Goal: Task Accomplishment & Management: Use online tool/utility

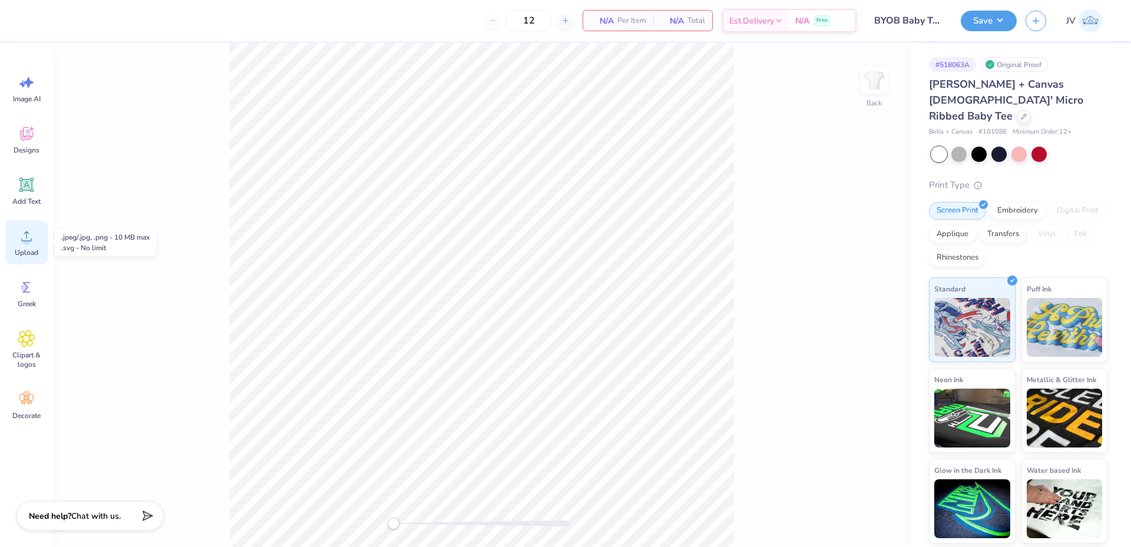
click at [34, 236] on icon at bounding box center [27, 236] width 18 height 18
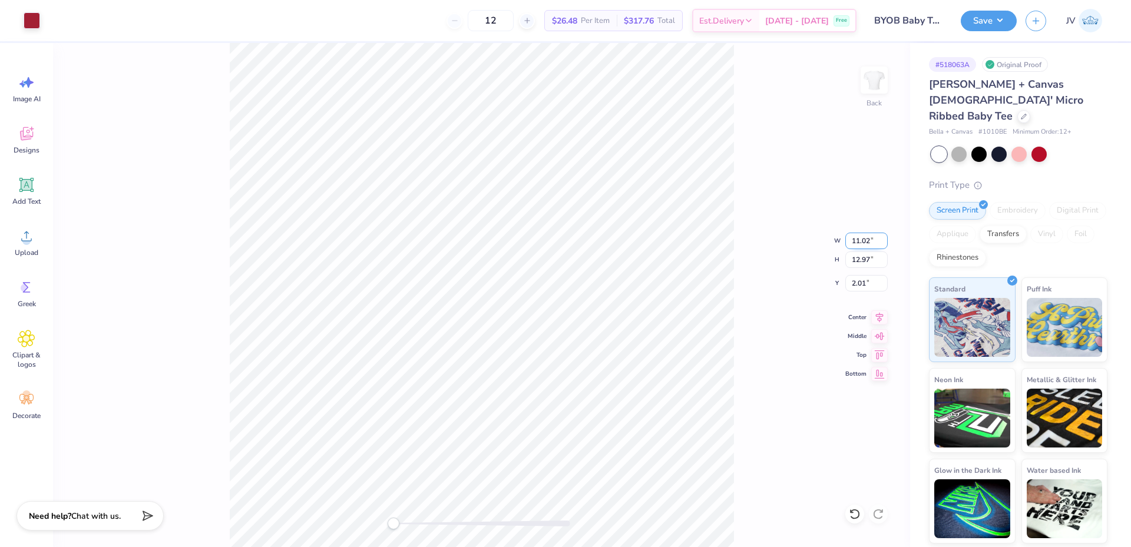
click at [859, 236] on input "11.02" at bounding box center [866, 241] width 42 height 16
type input "10.00"
type input "11.77"
click at [857, 279] on input "2.61" at bounding box center [866, 283] width 42 height 16
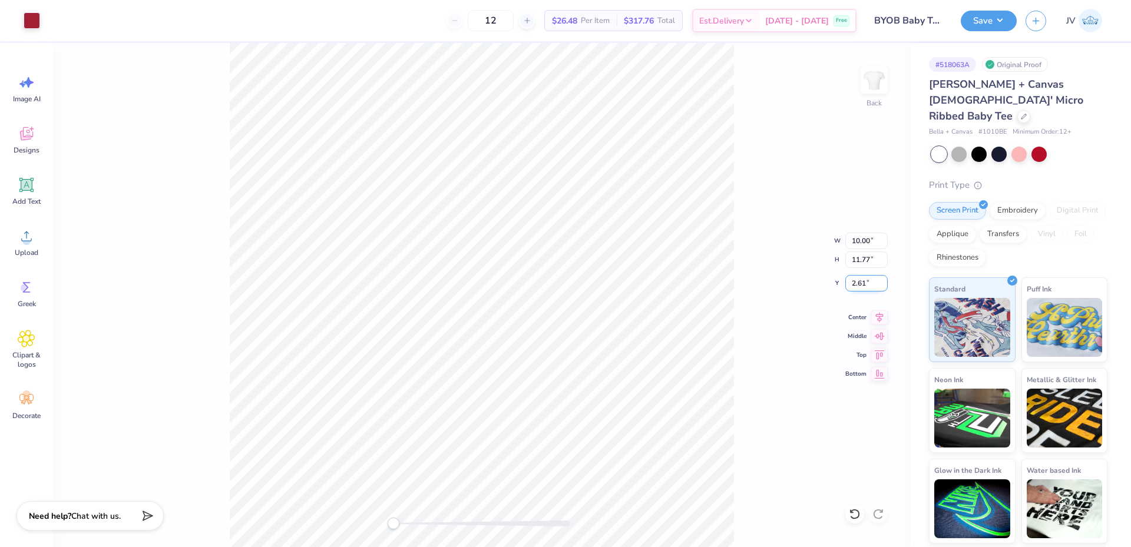
click at [857, 279] on input "2.61" at bounding box center [866, 283] width 42 height 16
type input "2"
click at [737, 250] on div "Back W 10.00 10.00 " H 11.77 11.77 " Y 2 2 " Center Middle Top Bottom" at bounding box center [481, 295] width 857 height 504
click at [997, 19] on button "Save" at bounding box center [989, 19] width 56 height 21
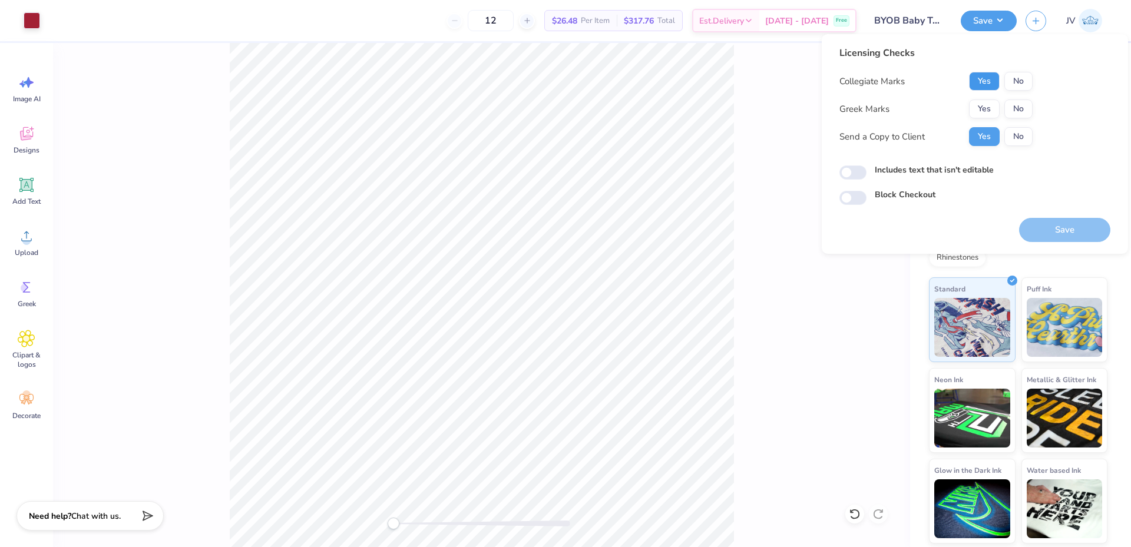
click at [977, 80] on button "Yes" at bounding box center [984, 81] width 31 height 19
click at [1025, 108] on button "No" at bounding box center [1018, 109] width 28 height 19
click at [1051, 222] on button "Save" at bounding box center [1064, 230] width 91 height 24
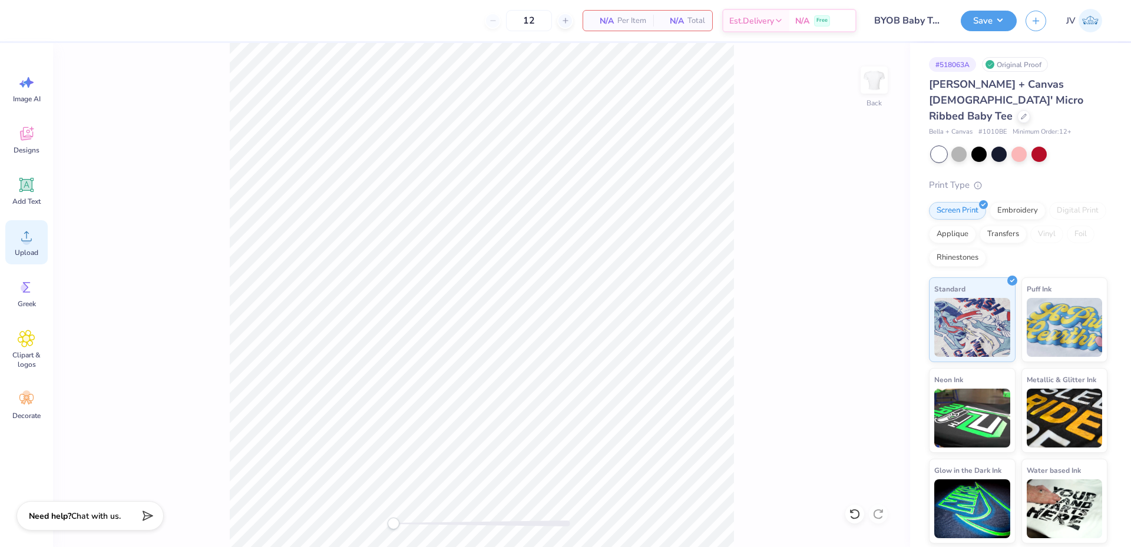
click at [25, 241] on circle at bounding box center [26, 241] width 8 height 8
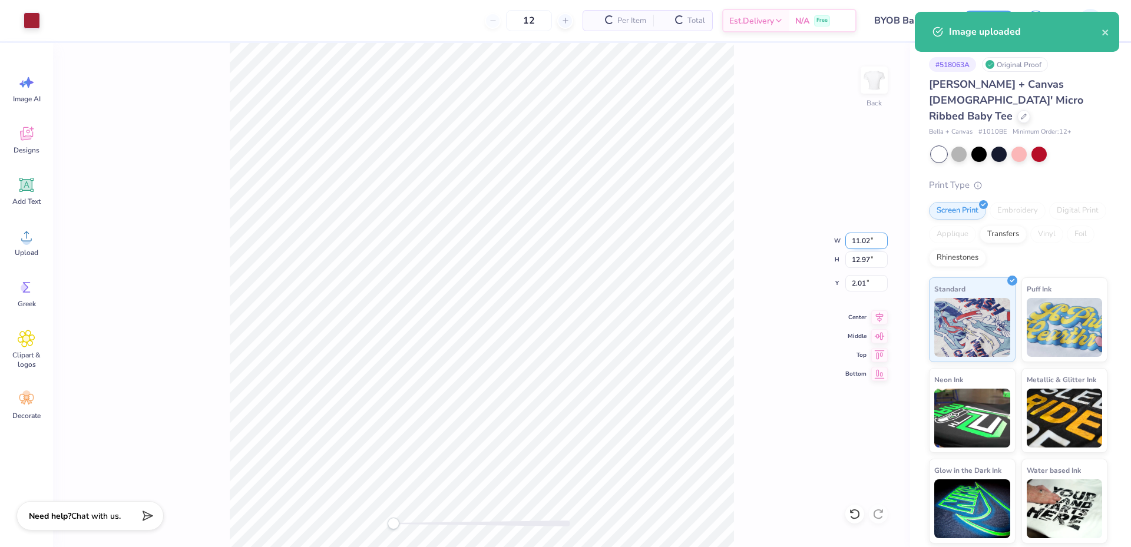
click at [861, 246] on input "11.02" at bounding box center [866, 241] width 42 height 16
type input "10.00"
type input "11.77"
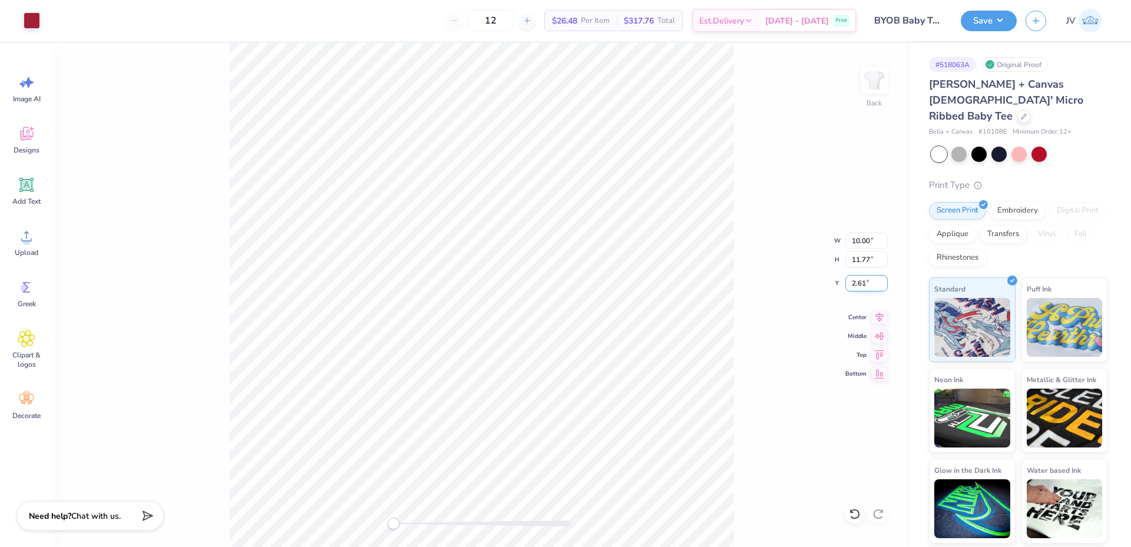
click at [863, 289] on input "2.61" at bounding box center [866, 283] width 42 height 16
type input "2"
click at [997, 31] on div "Save" at bounding box center [989, 21] width 56 height 21
click at [1000, 15] on button "Save" at bounding box center [989, 19] width 56 height 21
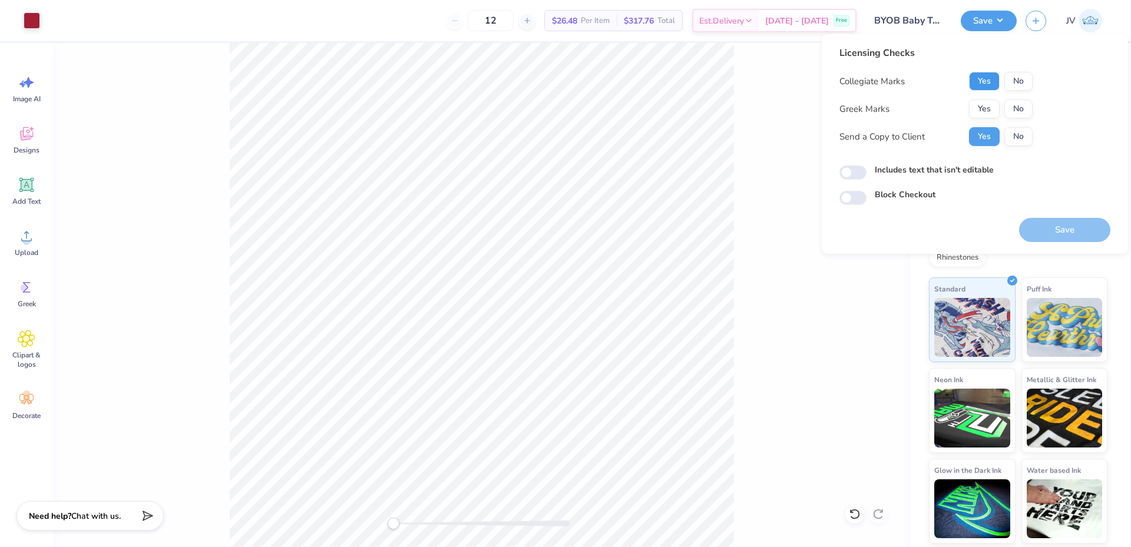
click at [989, 83] on button "Yes" at bounding box center [984, 81] width 31 height 19
click at [1022, 102] on button "No" at bounding box center [1018, 109] width 28 height 19
click at [1043, 225] on button "Save" at bounding box center [1064, 230] width 91 height 24
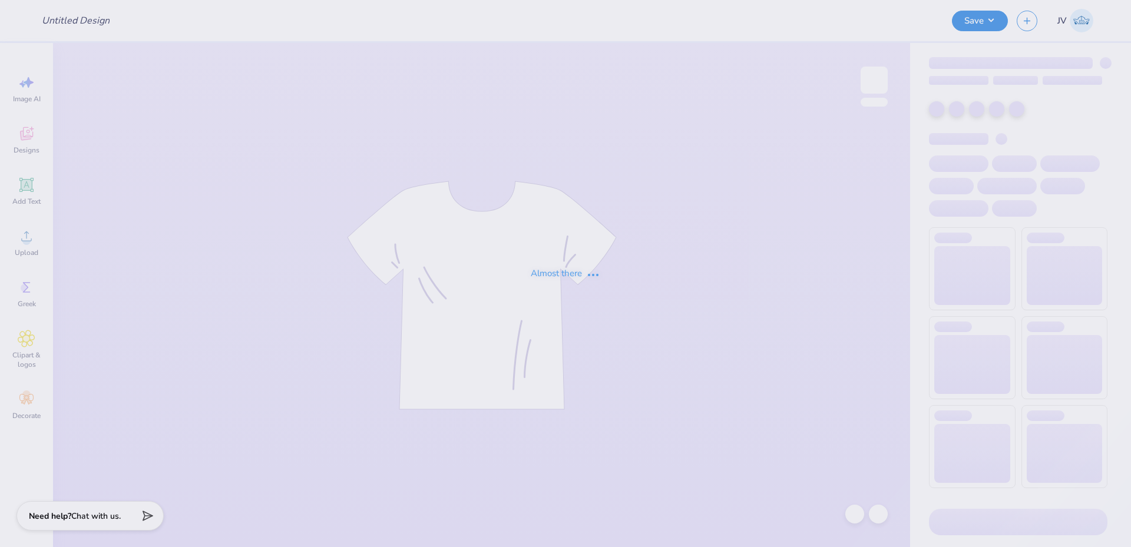
type input "BYOB Baby Tees"
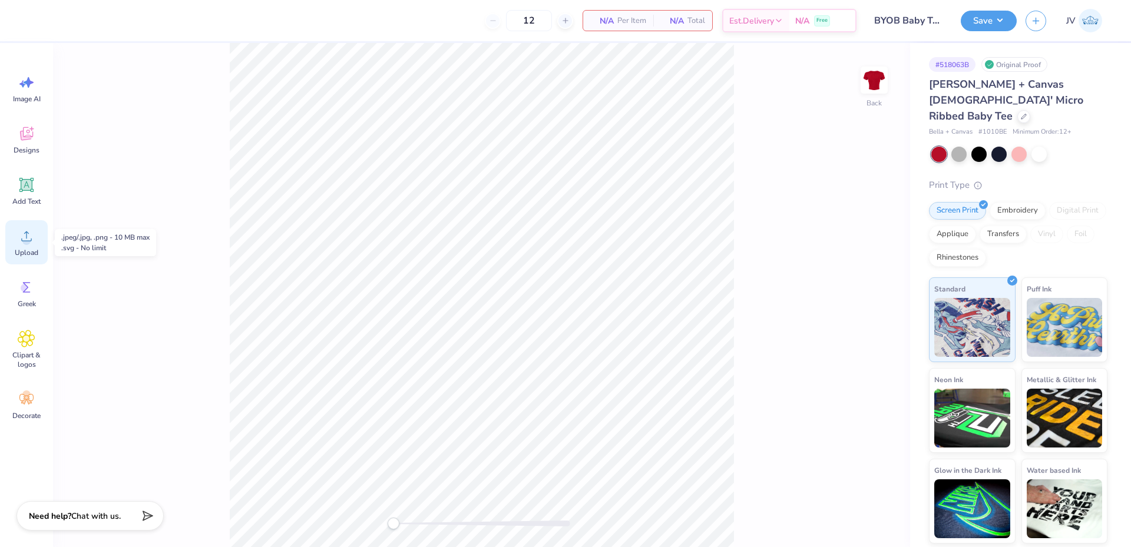
click at [24, 249] on span "Upload" at bounding box center [27, 252] width 24 height 9
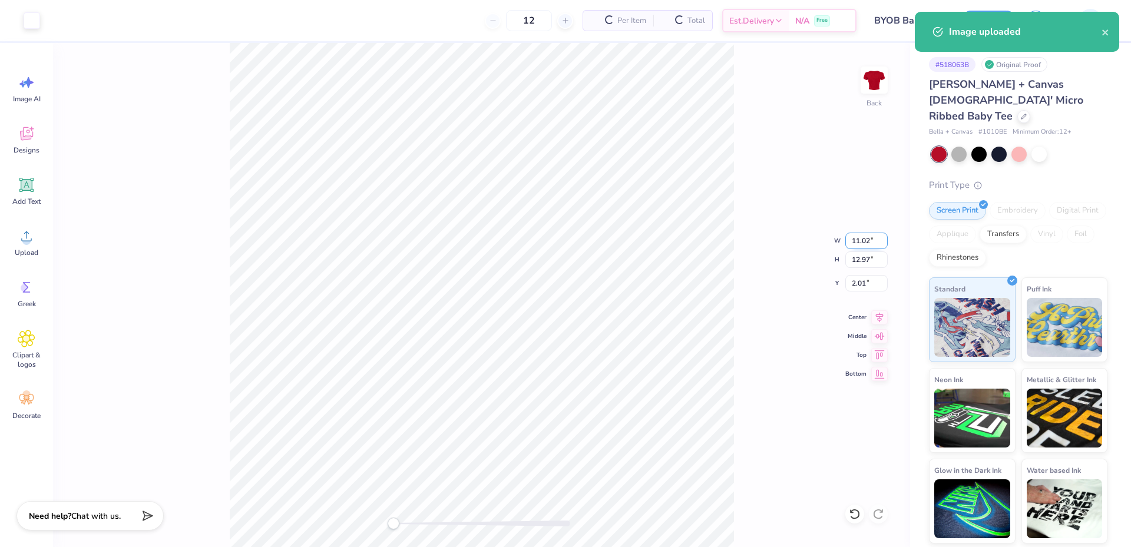
click at [861, 241] on input "11.02" at bounding box center [866, 241] width 42 height 16
type input "10.00"
type input "11.77"
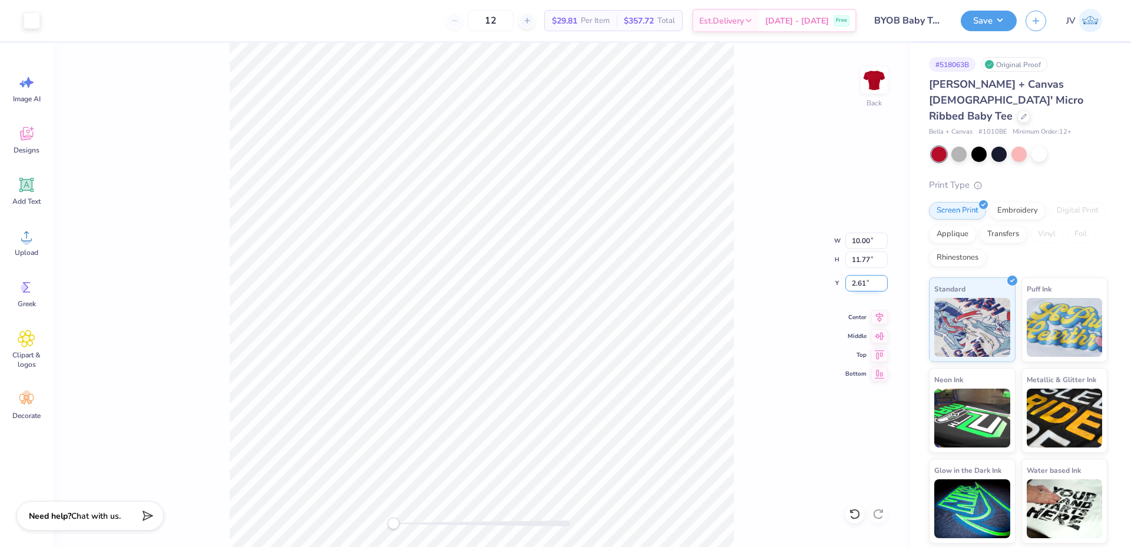
click at [855, 289] on input "2.61" at bounding box center [866, 283] width 42 height 16
type input "2"
click at [987, 19] on button "Save" at bounding box center [989, 19] width 56 height 21
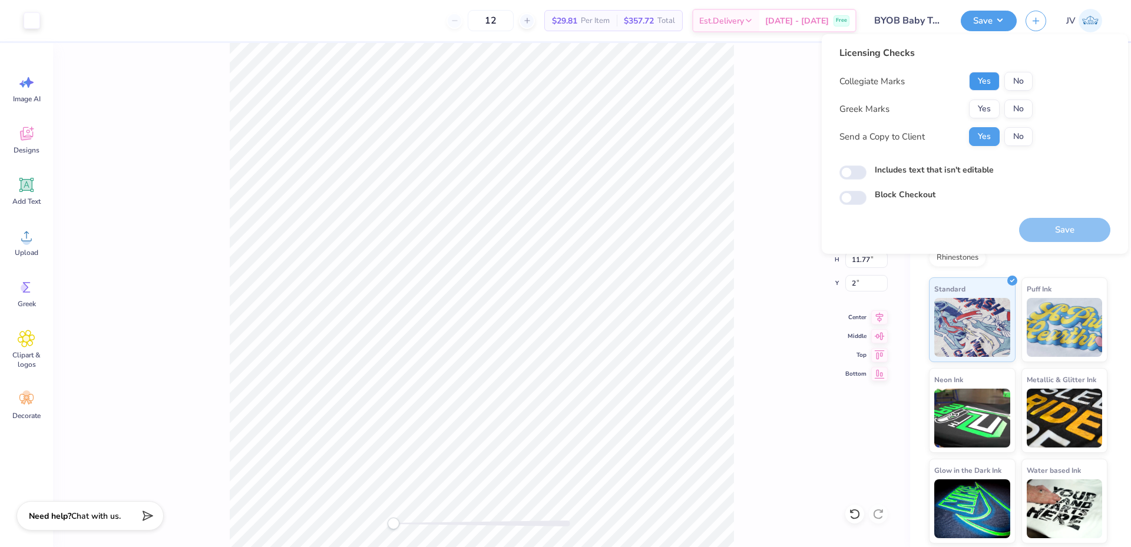
click at [988, 76] on button "Yes" at bounding box center [984, 81] width 31 height 19
click at [1018, 106] on button "No" at bounding box center [1018, 109] width 28 height 19
click at [1065, 227] on button "Save" at bounding box center [1064, 230] width 91 height 24
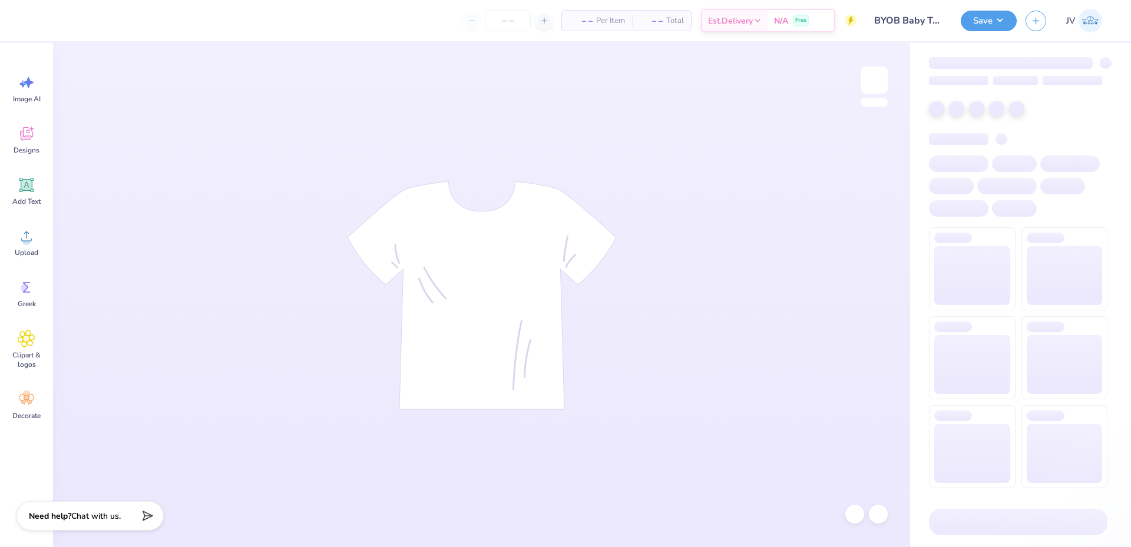
type input "12"
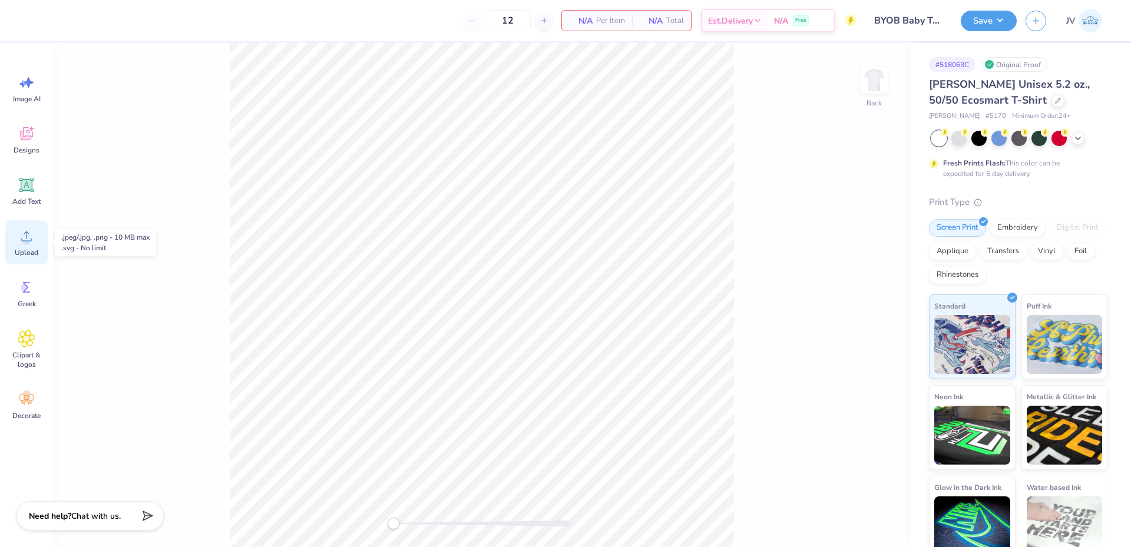
click at [31, 250] on span "Upload" at bounding box center [27, 252] width 24 height 9
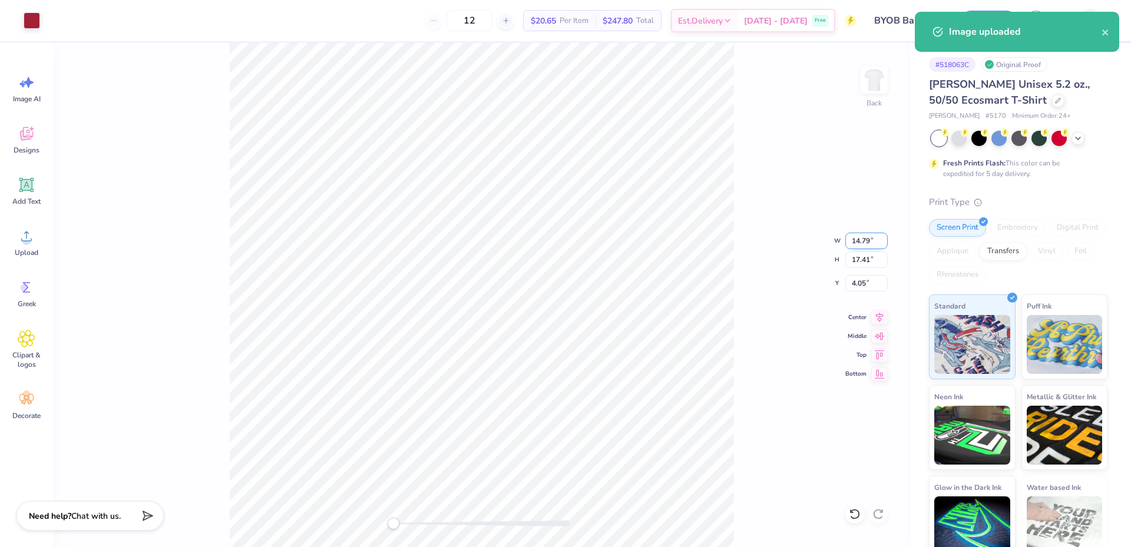
click at [855, 245] on input "14.79" at bounding box center [866, 241] width 42 height 16
type input "12.00"
type input "14.13"
type input "5.69"
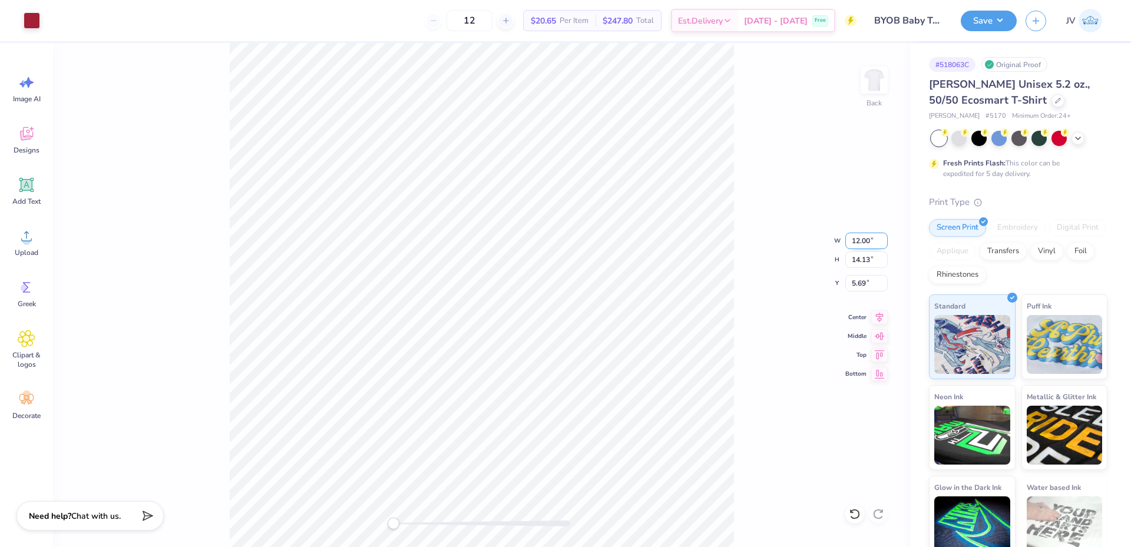
click at [852, 241] on input "12.00" at bounding box center [866, 241] width 42 height 16
type input "10.00"
type input "11.77"
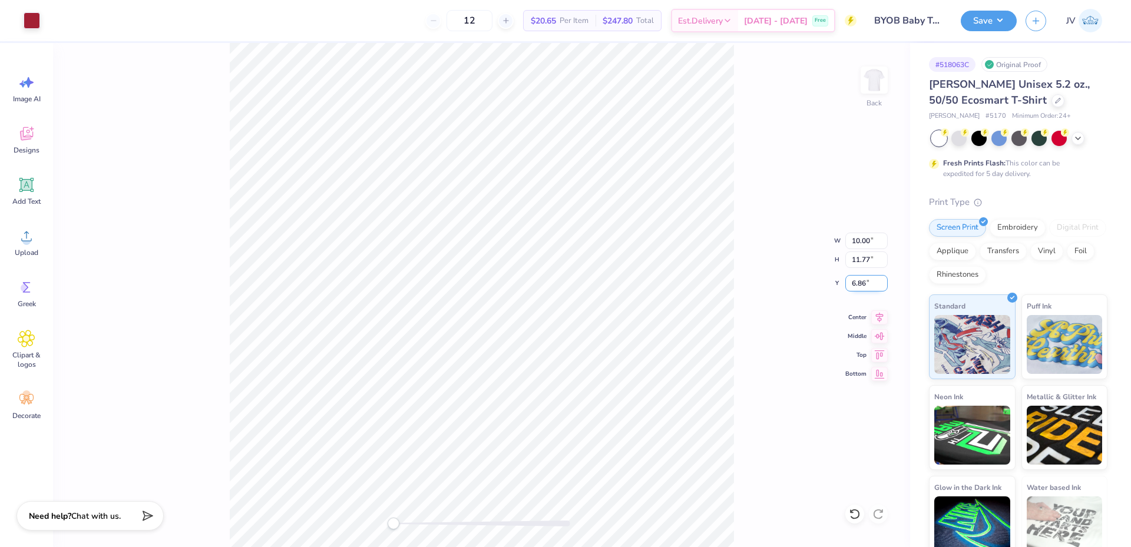
click at [855, 287] on input "6.86" at bounding box center [866, 283] width 42 height 16
type input "3"
click at [993, 21] on button "Save" at bounding box center [989, 19] width 56 height 21
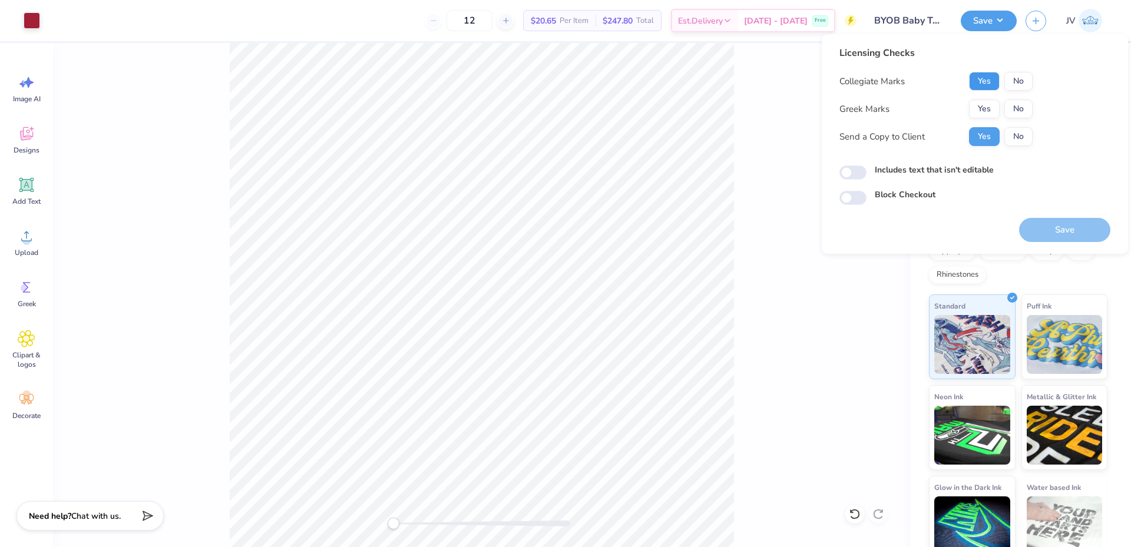
click at [984, 80] on button "Yes" at bounding box center [984, 81] width 31 height 19
click at [1012, 106] on button "No" at bounding box center [1018, 109] width 28 height 19
click at [1058, 221] on button "Save" at bounding box center [1064, 230] width 91 height 24
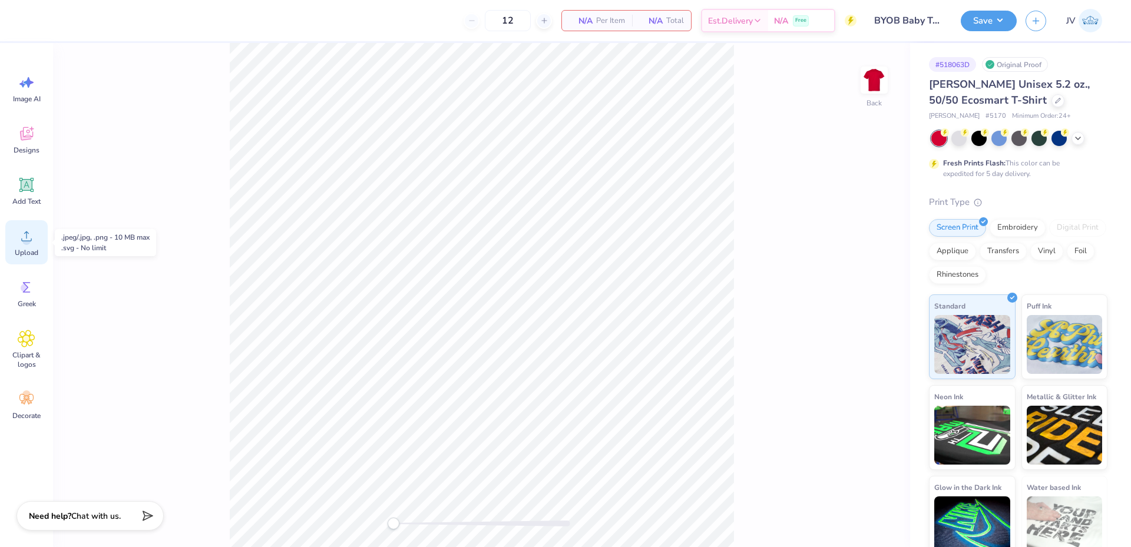
click at [24, 247] on div "Upload" at bounding box center [26, 242] width 42 height 44
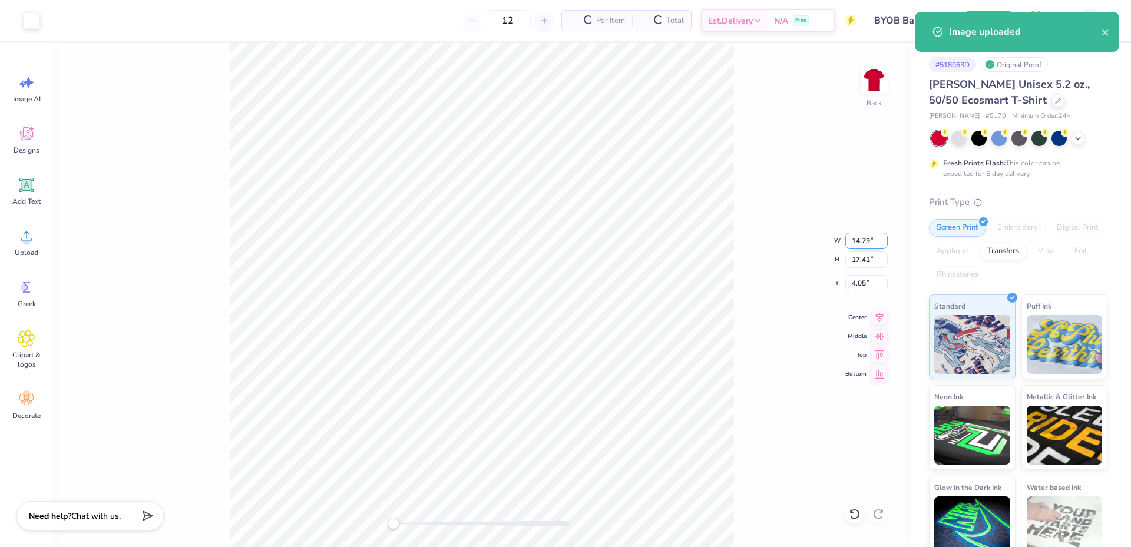
click at [856, 243] on input "14.79" at bounding box center [866, 241] width 42 height 16
drag, startPoint x: 856, startPoint y: 243, endPoint x: 876, endPoint y: 177, distance: 69.1
click at [856, 242] on input "14.79" at bounding box center [866, 241] width 42 height 16
type input "10.00"
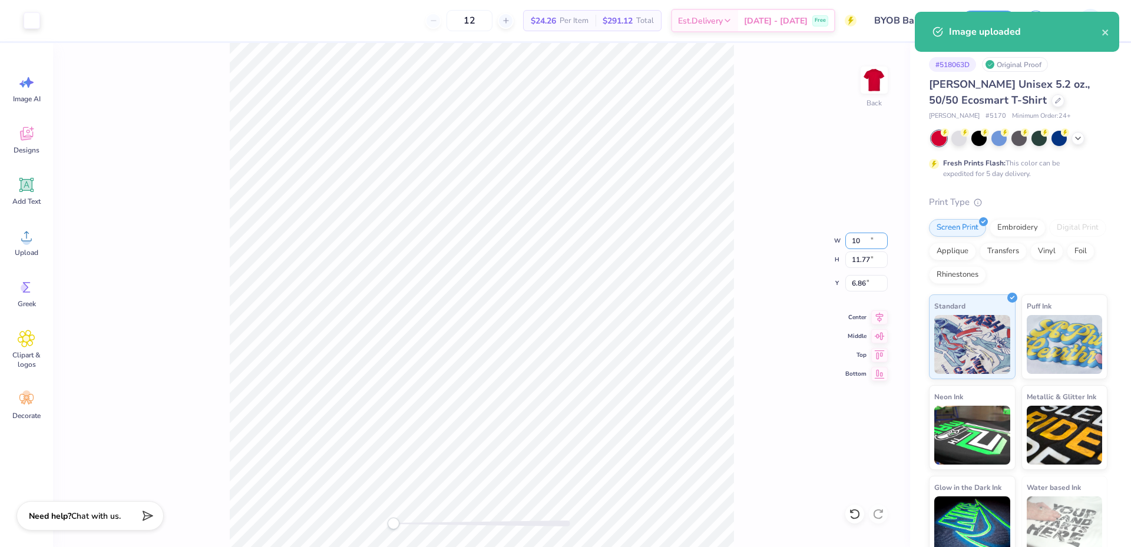
type input "11.77"
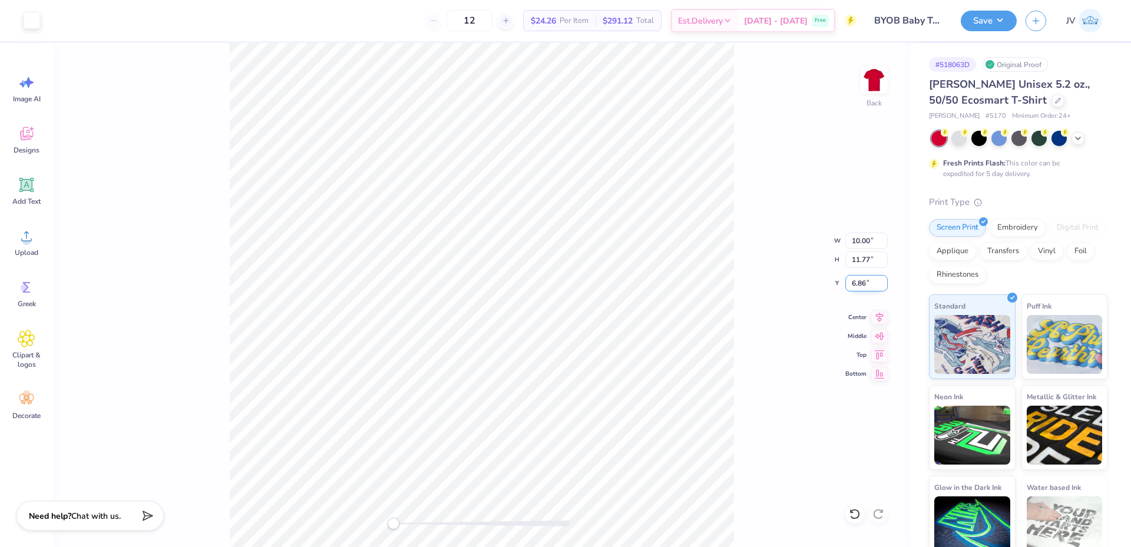
click at [855, 284] on input "6.86" at bounding box center [866, 283] width 42 height 16
type input "3"
click at [986, 20] on button "Save" at bounding box center [989, 19] width 56 height 21
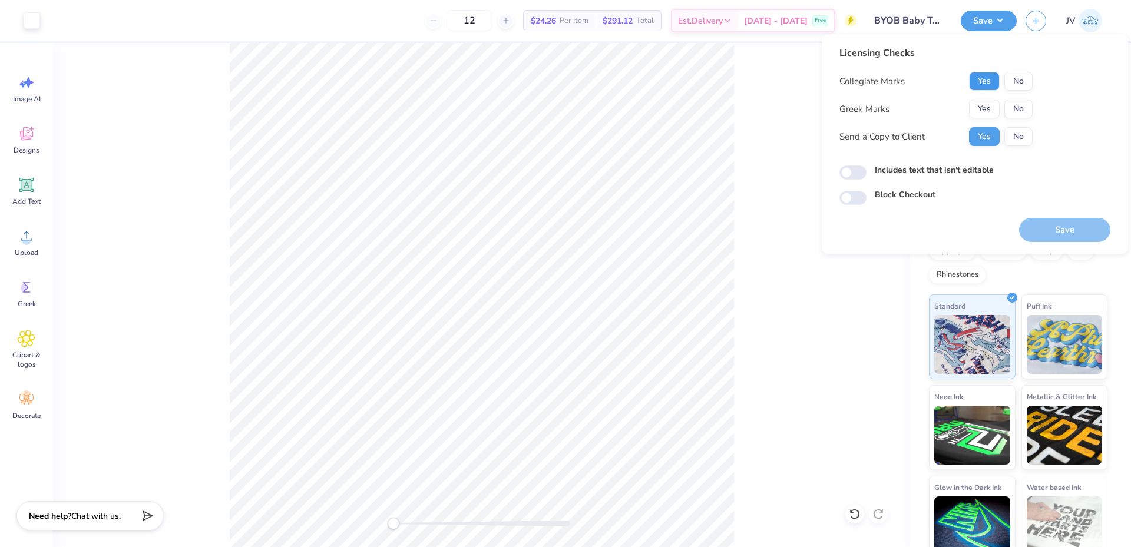
click at [987, 81] on button "Yes" at bounding box center [984, 81] width 31 height 19
click at [1021, 108] on button "No" at bounding box center [1018, 109] width 28 height 19
click at [1061, 231] on button "Save" at bounding box center [1064, 230] width 91 height 24
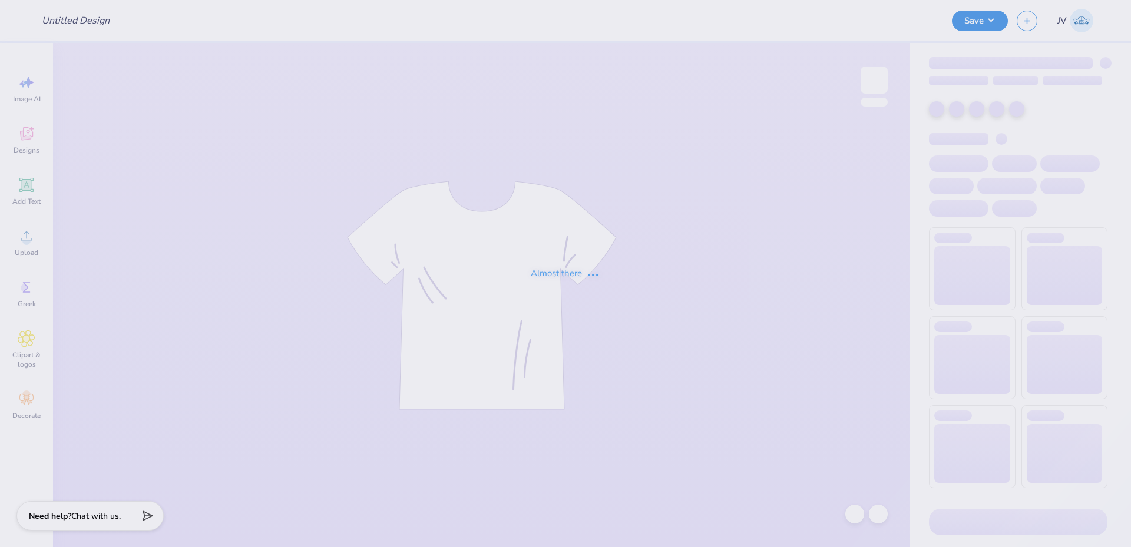
type input "UD [MEDICAL_DATA] Parents Weekend Merch 2025"
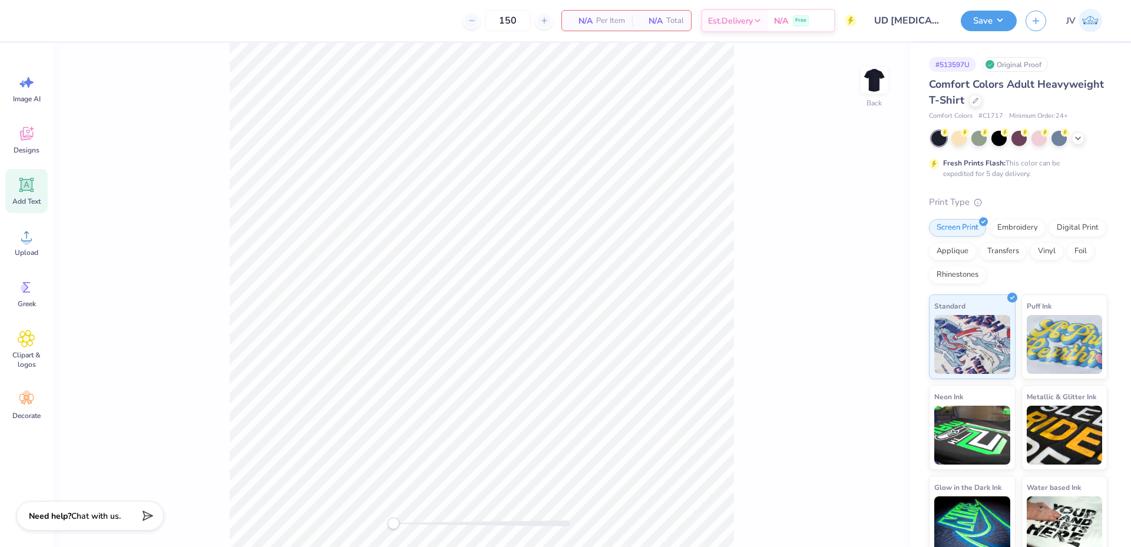
click at [24, 190] on icon at bounding box center [26, 185] width 11 height 11
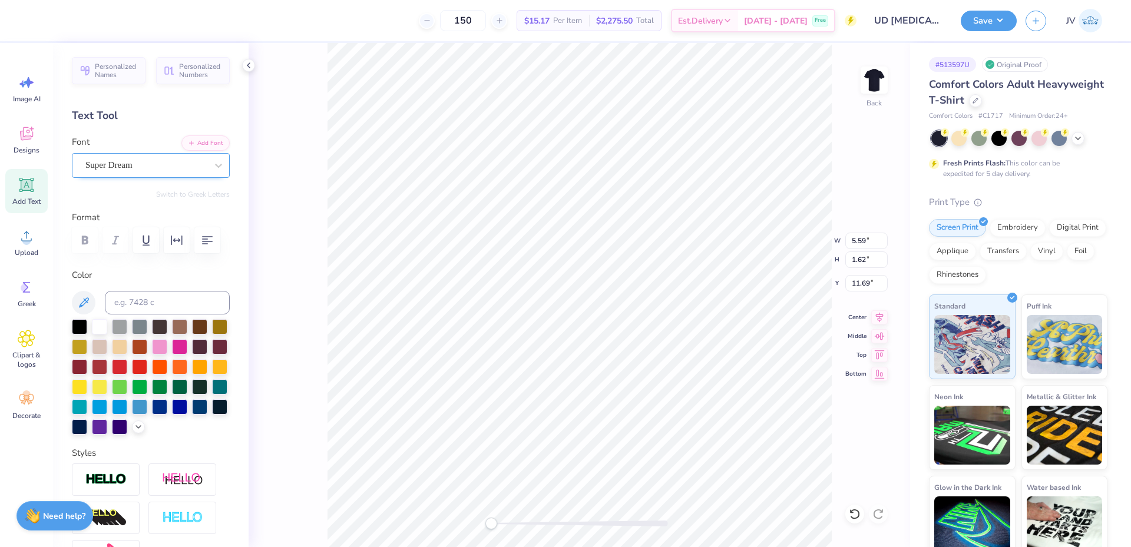
click at [149, 166] on div "Super Dream" at bounding box center [146, 165] width 124 height 18
type input "urw"
click at [191, 167] on div "Super Dream" at bounding box center [145, 165] width 121 height 14
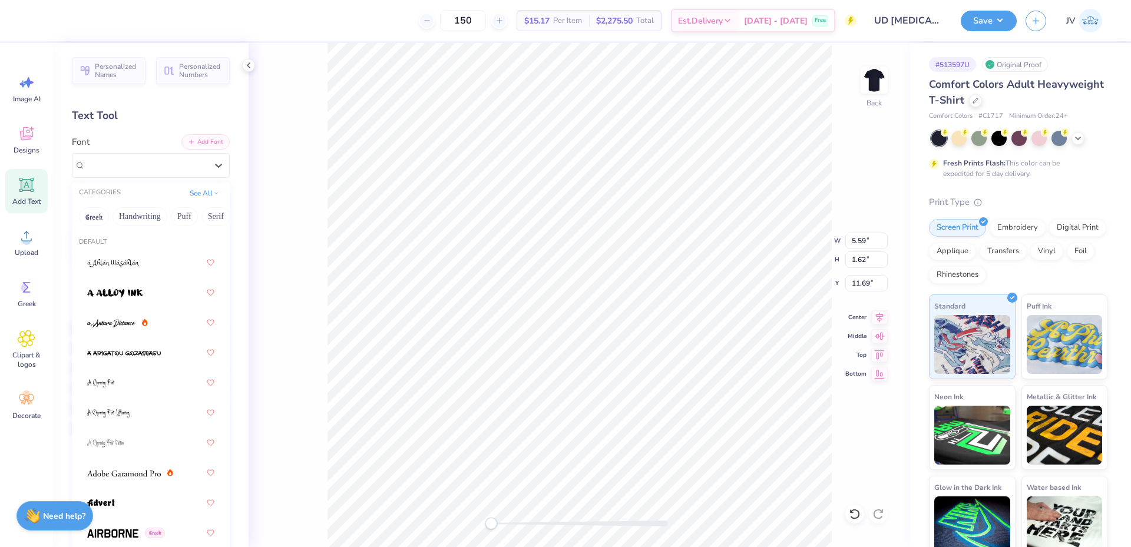
click at [199, 148] on button "Add Font" at bounding box center [205, 141] width 48 height 15
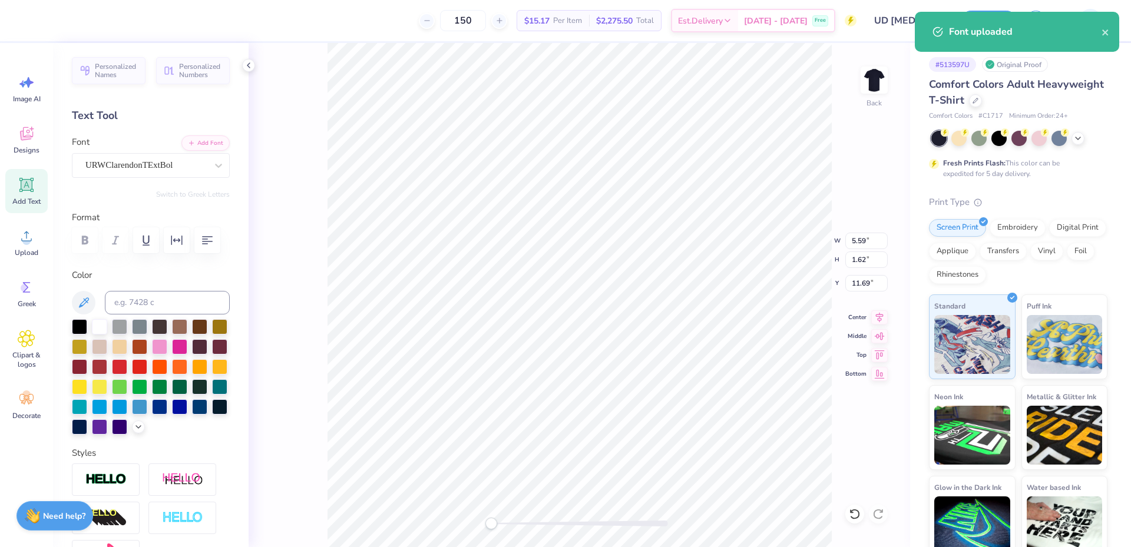
scroll to position [10, 1]
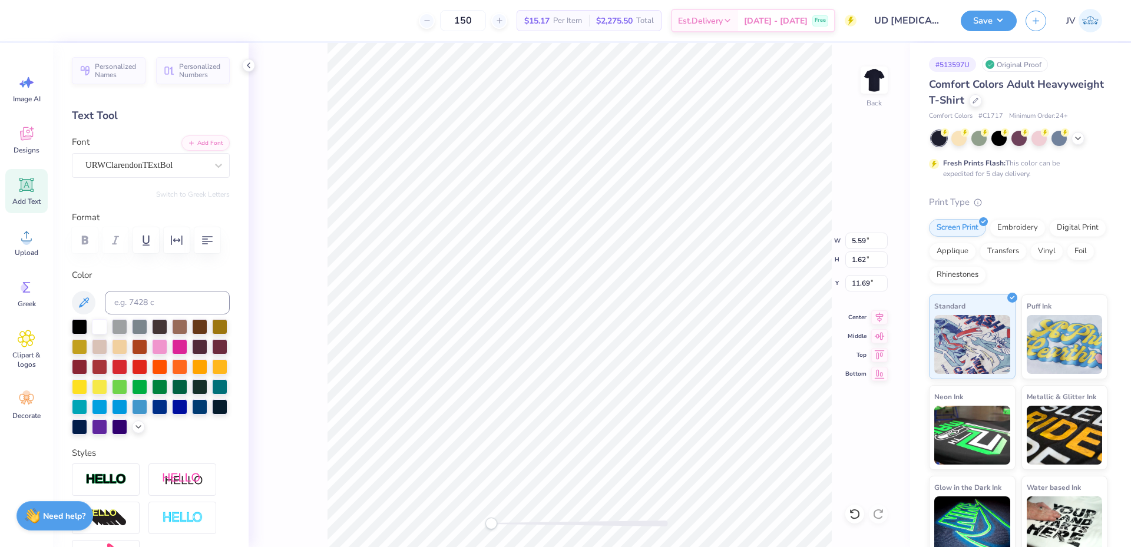
paste textarea "PARENTS WEEKEND"
type textarea "PARENTS WEEKEND"
click at [859, 240] on input "14.17" at bounding box center [866, 241] width 42 height 16
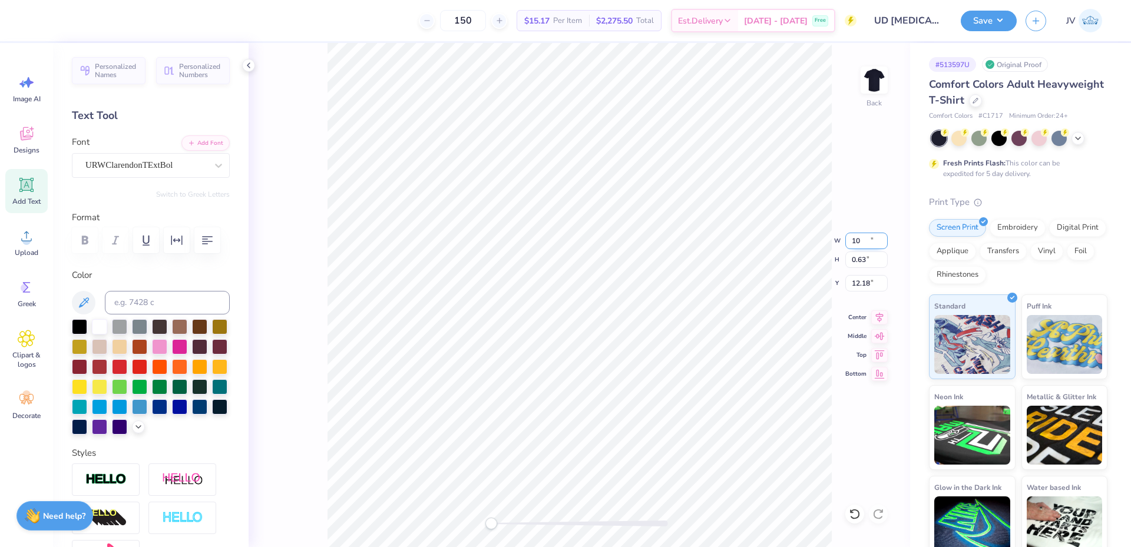
type input "10.00"
type input "0.63"
type input "12.18"
drag, startPoint x: 144, startPoint y: 304, endPoint x: 233, endPoint y: 65, distance: 255.1
click at [144, 303] on input at bounding box center [167, 303] width 125 height 24
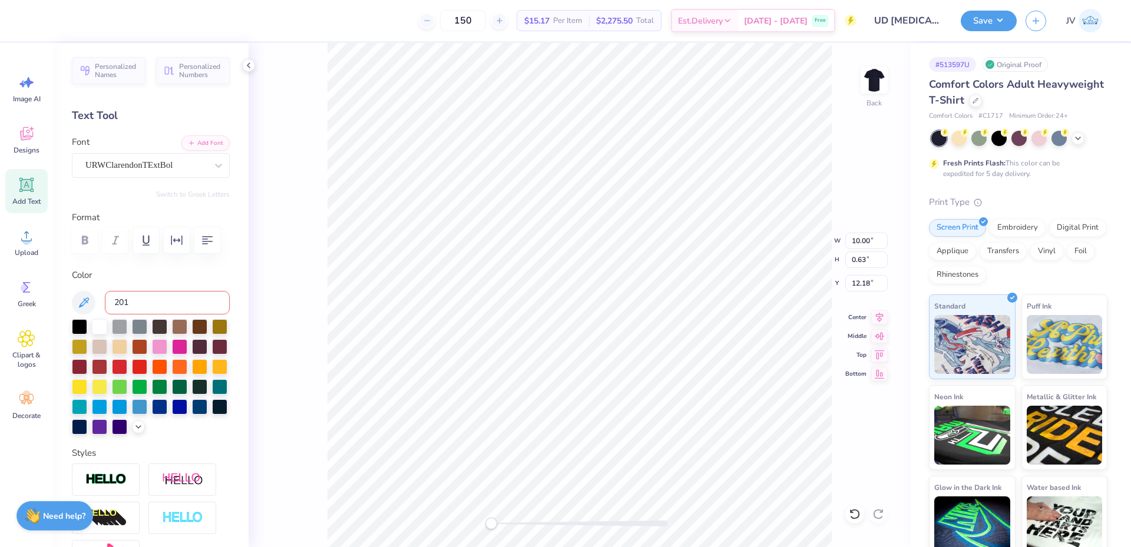
type input "201"
click at [862, 236] on input "10.00" at bounding box center [866, 241] width 42 height 16
type input "3.89"
type input "0.25"
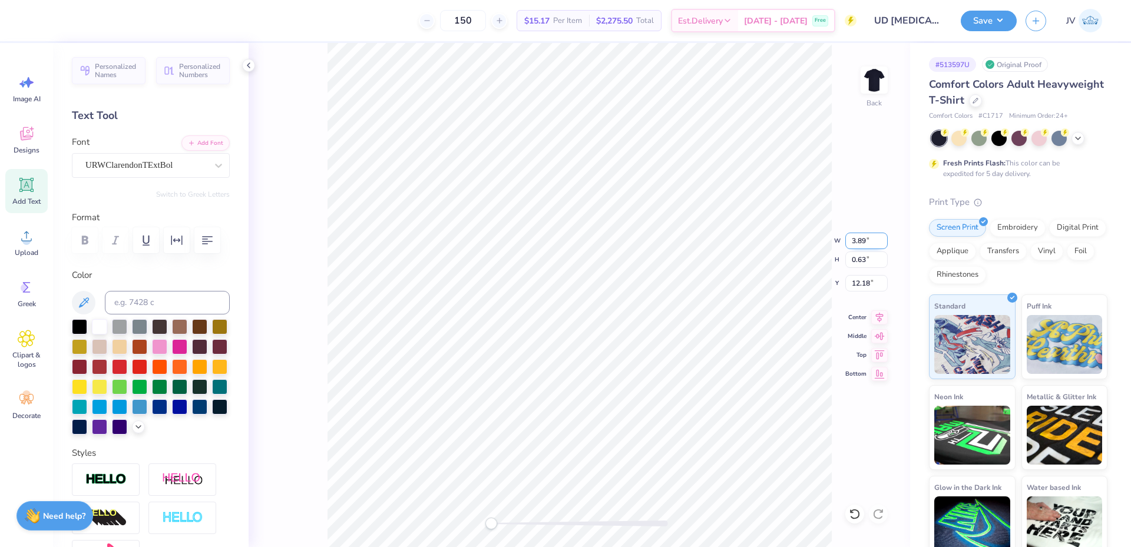
type input "12.38"
drag, startPoint x: 492, startPoint y: 524, endPoint x: 521, endPoint y: 524, distance: 29.4
click at [521, 524] on div "Accessibility label" at bounding box center [521, 524] width 12 height 12
click at [23, 190] on icon at bounding box center [26, 185] width 11 height 11
click at [205, 142] on button "Add Font" at bounding box center [205, 141] width 48 height 15
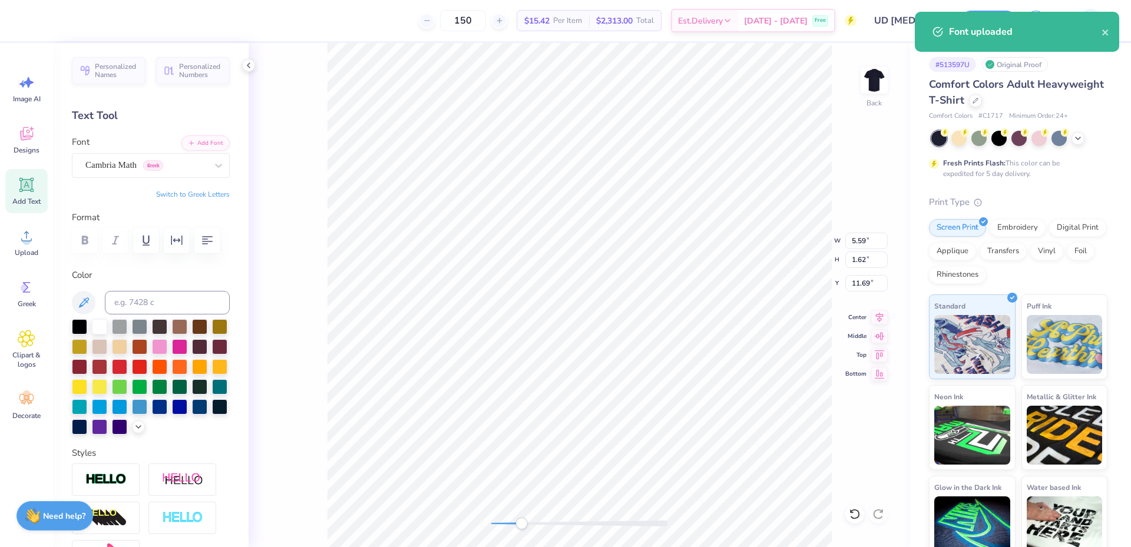
scroll to position [10, 1]
paste textarea "SFE"
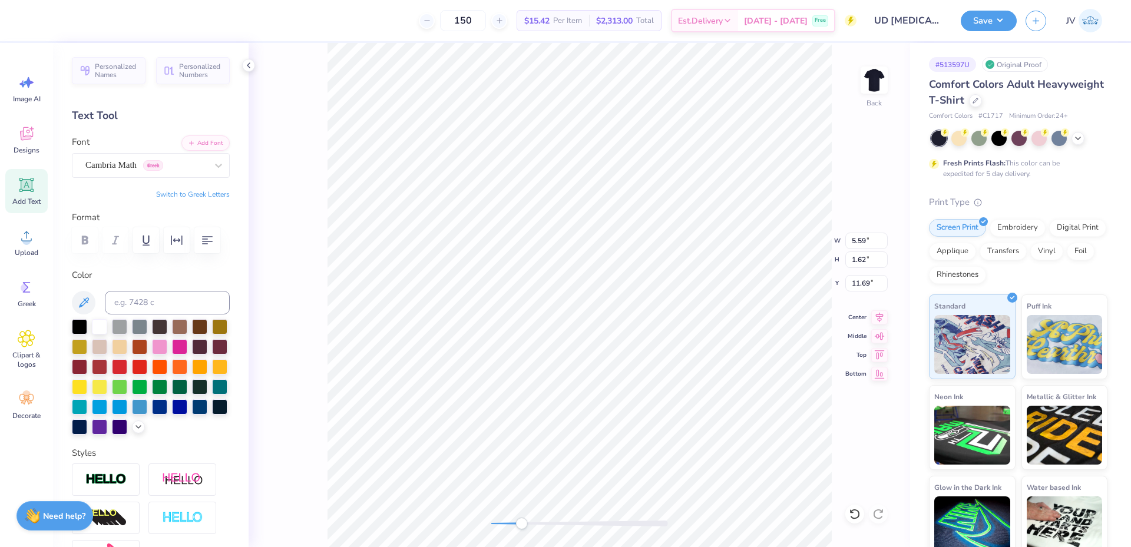
click at [206, 192] on button "Switch to Greek Letters" at bounding box center [193, 194] width 74 height 9
click at [195, 193] on button "Switch to Normal Letters" at bounding box center [190, 194] width 79 height 9
type textarea "SFEx"
click at [183, 196] on button "Switch to Greek Letters" at bounding box center [193, 194] width 74 height 9
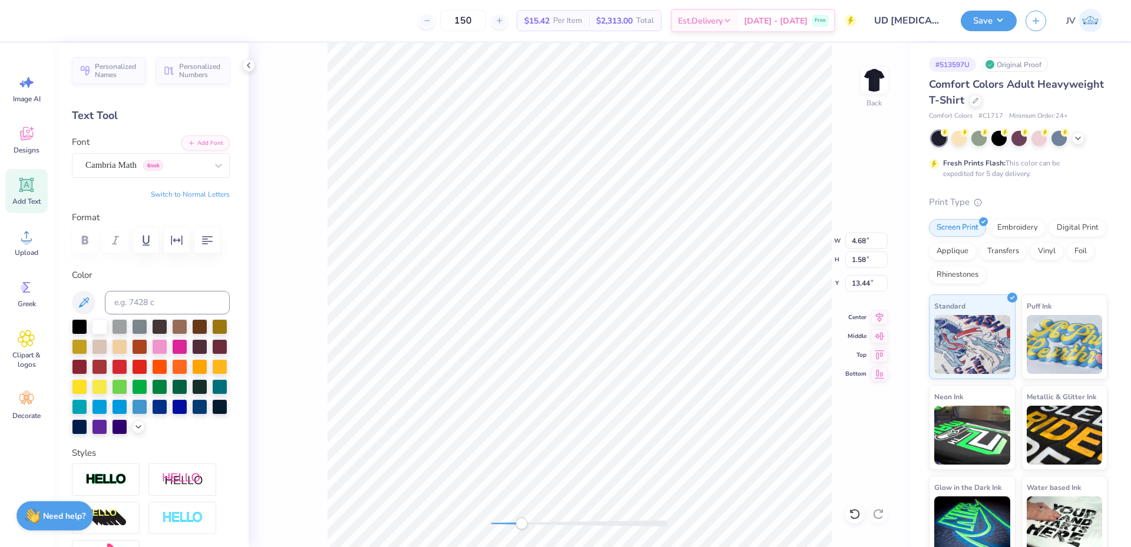
paste textarea "ΑΞΔ"
type textarea "ΣΦΕ ΑΞΔ"
type textarea "ΣΦΕ ΞΑΞξ"
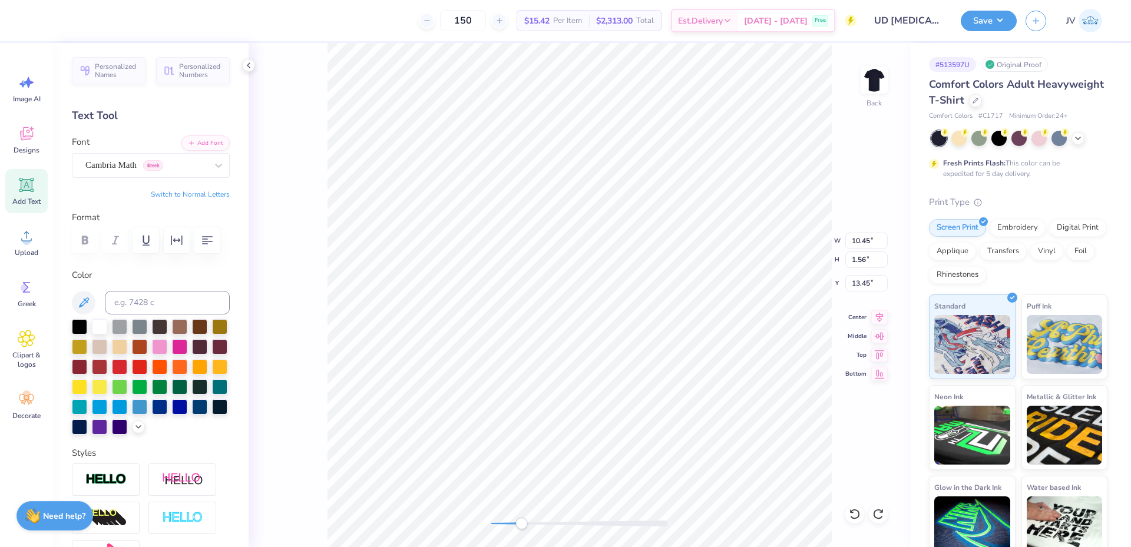
type textarea "ΣΦΕ ζΑΞθ"
paste textarea "Δ"
type textarea "ΣΦΕ Χ ΑΞΔ"
click at [866, 239] on input "10.75" at bounding box center [866, 241] width 42 height 16
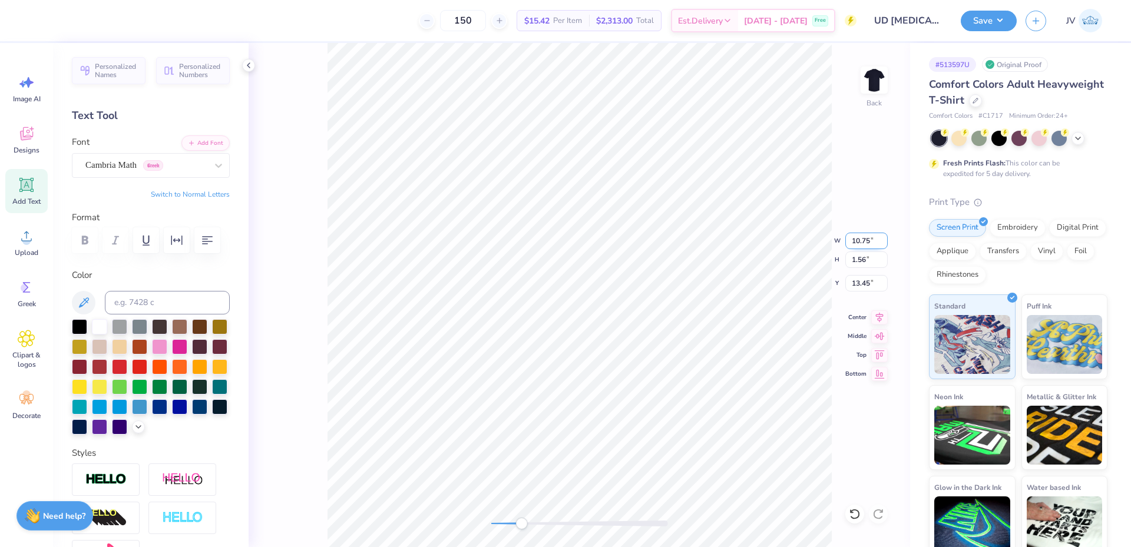
click at [866, 239] on input "10.75" at bounding box center [866, 241] width 42 height 16
type input "4.00"
type input "0.58"
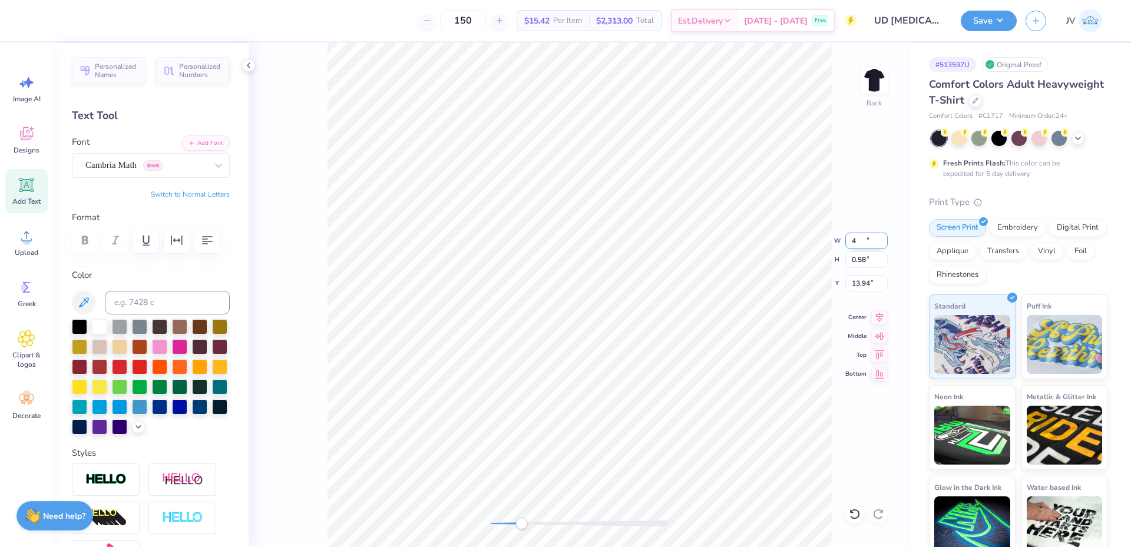
type input "13.94"
click at [562, 367] on li "Group" at bounding box center [574, 371] width 92 height 23
drag, startPoint x: 524, startPoint y: 525, endPoint x: 504, endPoint y: 525, distance: 20.0
click at [504, 525] on div "Accessibility label" at bounding box center [504, 524] width 12 height 12
click at [856, 289] on input "12.38" at bounding box center [866, 283] width 42 height 16
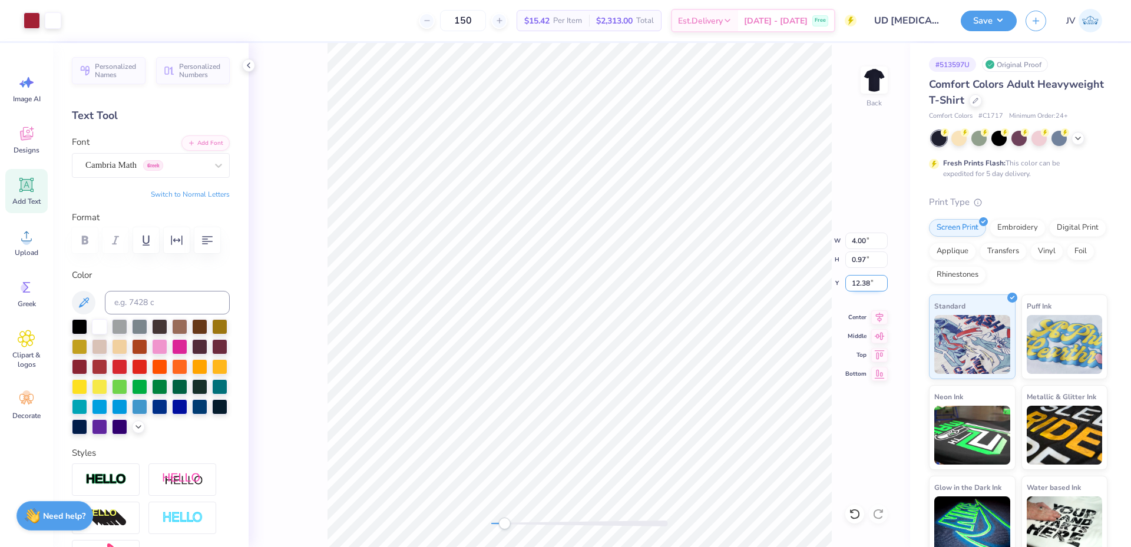
click at [856, 289] on input "12.38" at bounding box center [866, 283] width 42 height 16
type input "3"
click at [468, 529] on div "Back" at bounding box center [579, 295] width 661 height 504
click at [250, 68] on polyline at bounding box center [248, 65] width 2 height 5
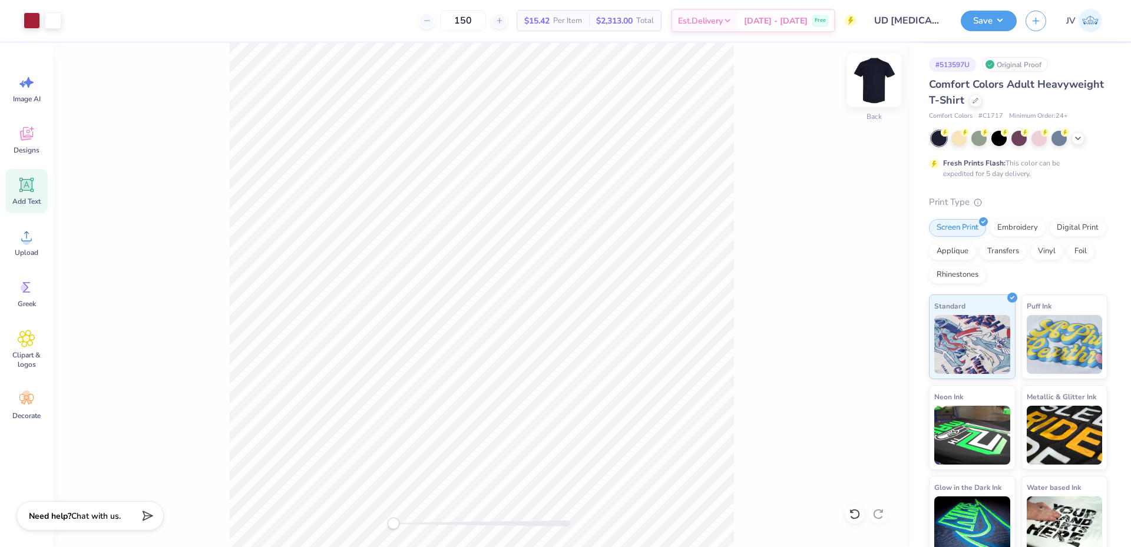
click at [879, 88] on img at bounding box center [874, 80] width 47 height 47
click at [32, 196] on div "Add Text" at bounding box center [26, 191] width 42 height 44
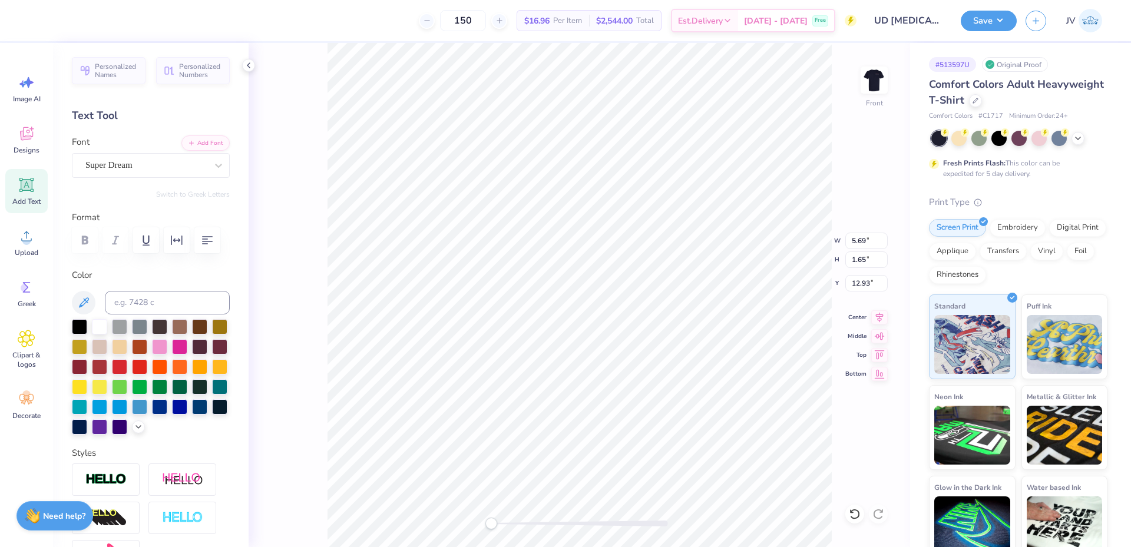
scroll to position [10, 1]
paste textarea "SigEp x AXiD"
type textarea "SigEp x AXiD"
click at [187, 164] on div "Super Dream" at bounding box center [146, 165] width 124 height 18
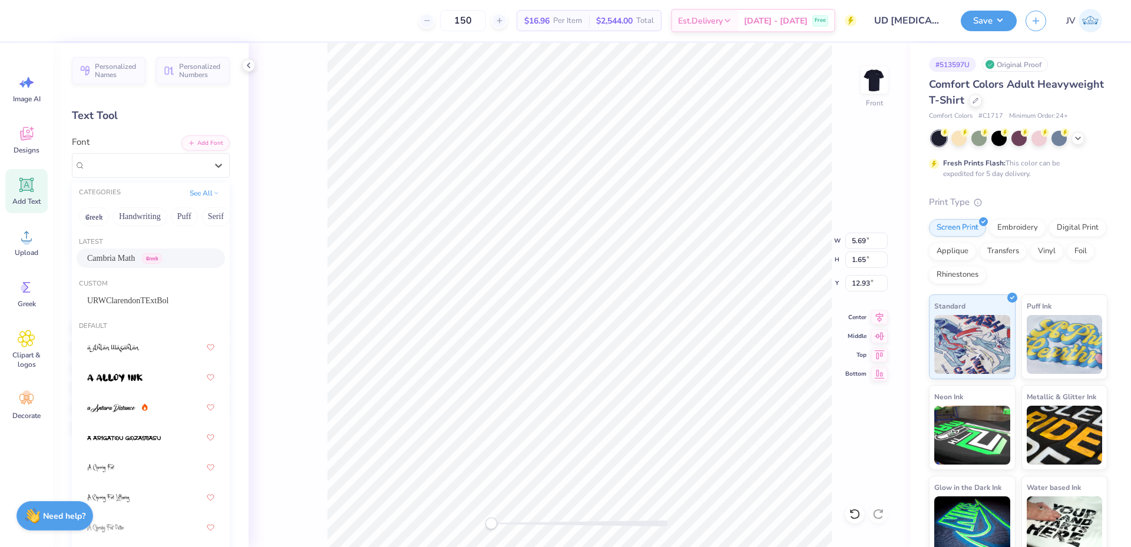
click at [174, 260] on div "Cambria Math Greek" at bounding box center [150, 258] width 127 height 12
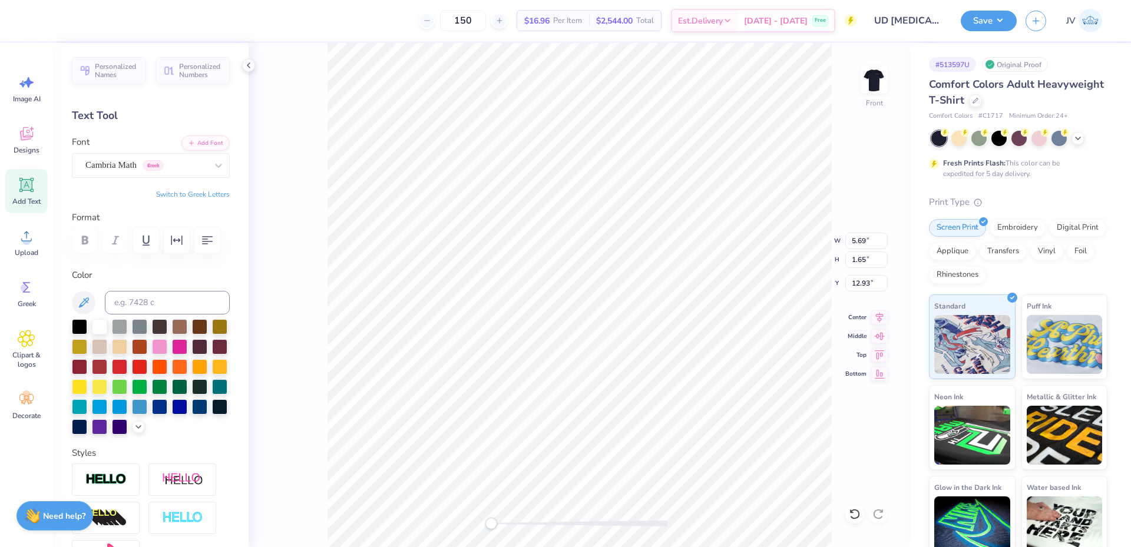
scroll to position [10, 4]
click at [861, 247] on input "12.56" at bounding box center [866, 241] width 42 height 16
type input "5.85"
type input "0.98"
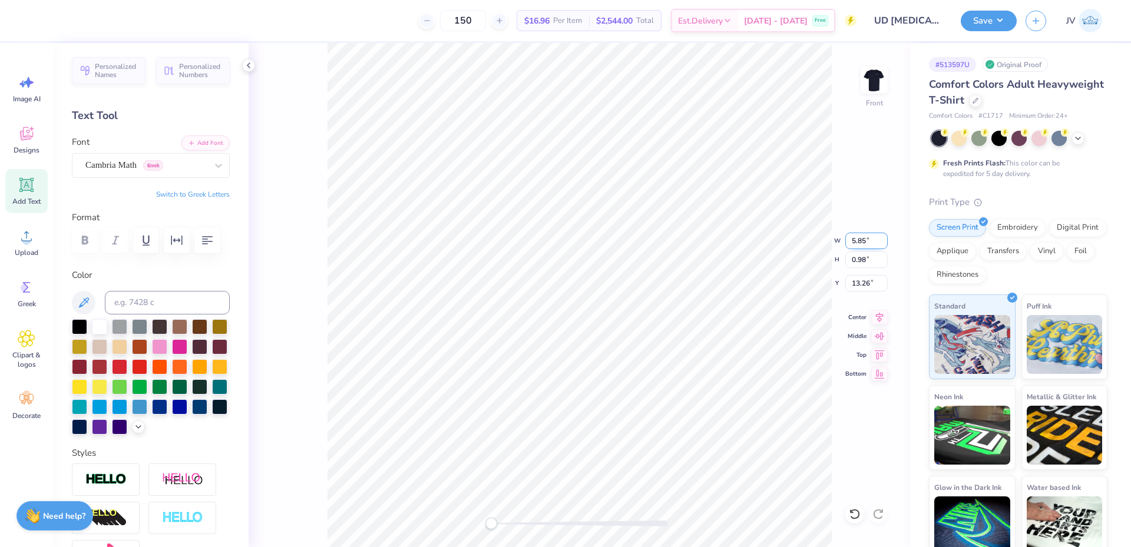
type input "13.26"
click at [631, 328] on li "Duplicate" at bounding box center [621, 326] width 92 height 23
type input "14.26"
type textarea "NEWARK, DE"
click at [203, 144] on button "Add Font" at bounding box center [205, 141] width 48 height 15
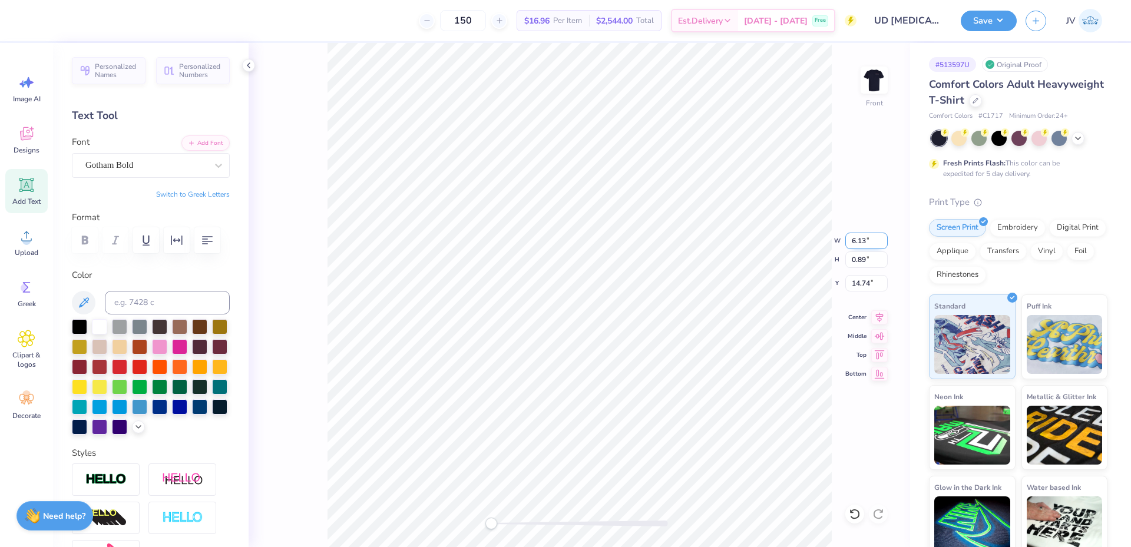
click at [855, 246] on input "6.13" at bounding box center [866, 241] width 42 height 16
type input "4.77"
type input "0.62"
type input "14.87"
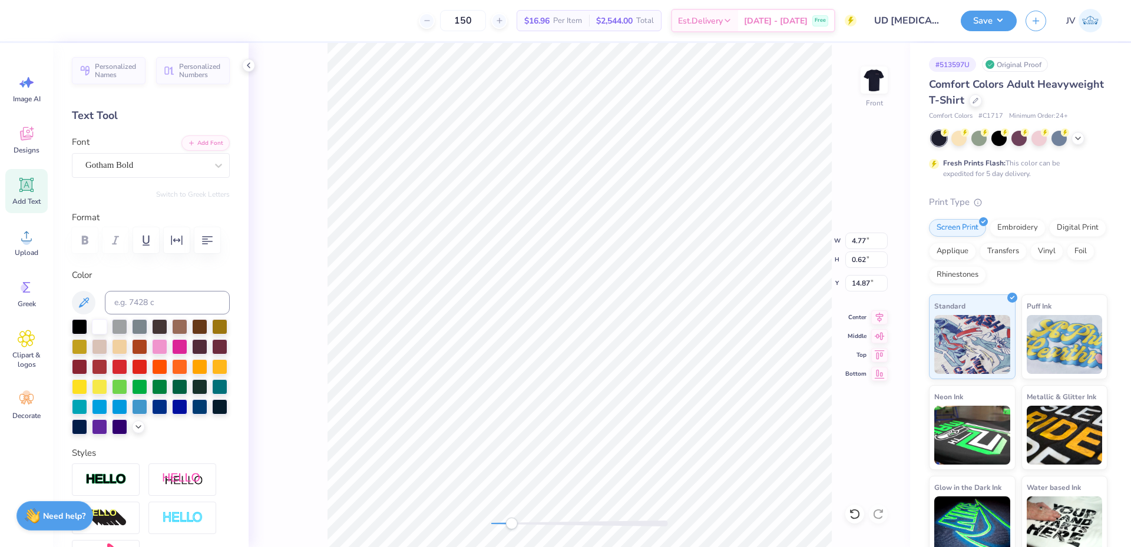
drag, startPoint x: 491, startPoint y: 527, endPoint x: 511, endPoint y: 525, distance: 20.2
click at [511, 525] on div "Accessibility label" at bounding box center [511, 524] width 12 height 12
type input "5.85"
type input "0.98"
type input "13.26"
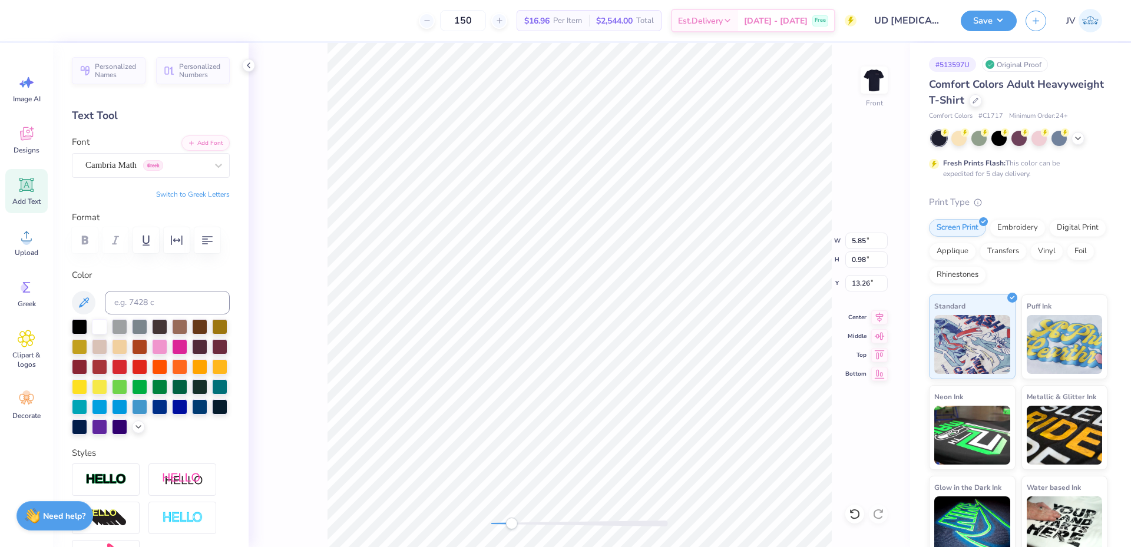
type input "4.77"
type input "0.62"
type input "14.87"
drag, startPoint x: 511, startPoint y: 522, endPoint x: 495, endPoint y: 522, distance: 15.9
click at [495, 522] on div "Accessibility label" at bounding box center [496, 524] width 12 height 12
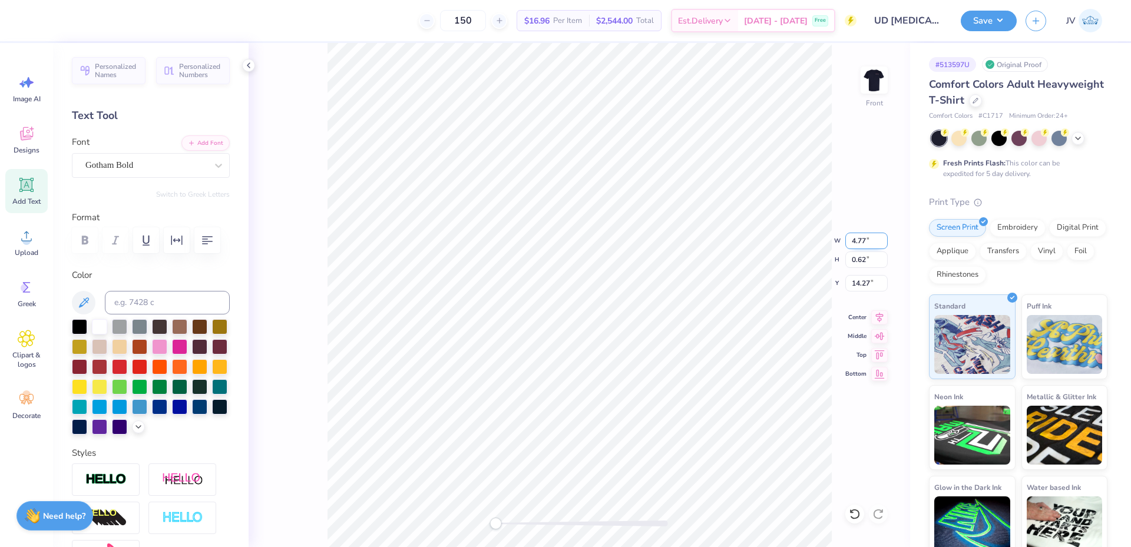
click at [855, 240] on input "4.77" at bounding box center [866, 241] width 42 height 16
type input "4.03"
type input "0.53"
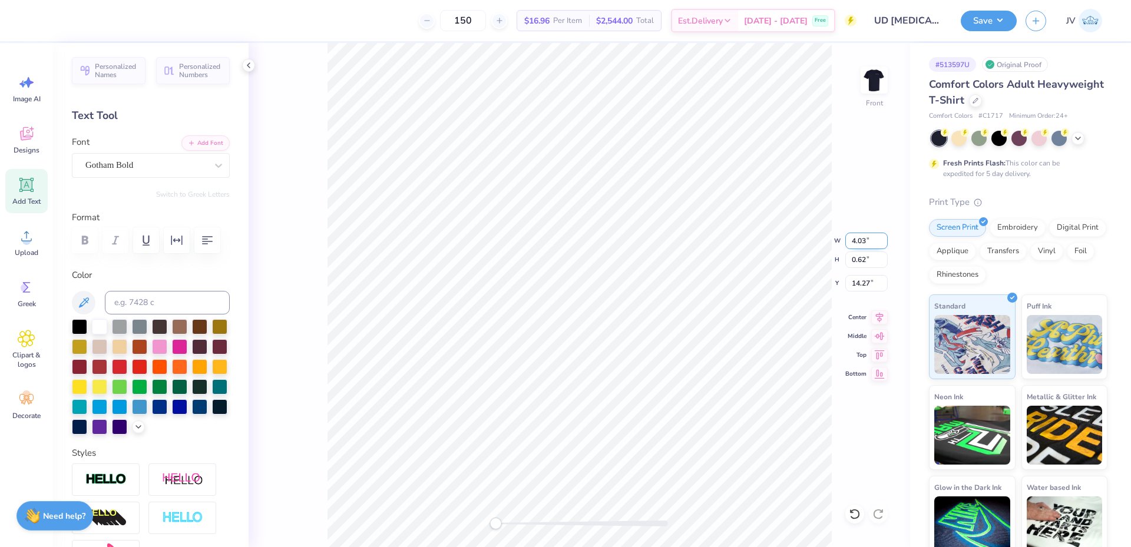
type input "14.32"
click at [880, 314] on icon at bounding box center [879, 316] width 16 height 14
click at [640, 419] on li "Group" at bounding box center [634, 417] width 92 height 23
click at [871, 87] on img at bounding box center [874, 80] width 47 height 47
click at [872, 78] on img at bounding box center [874, 80] width 47 height 47
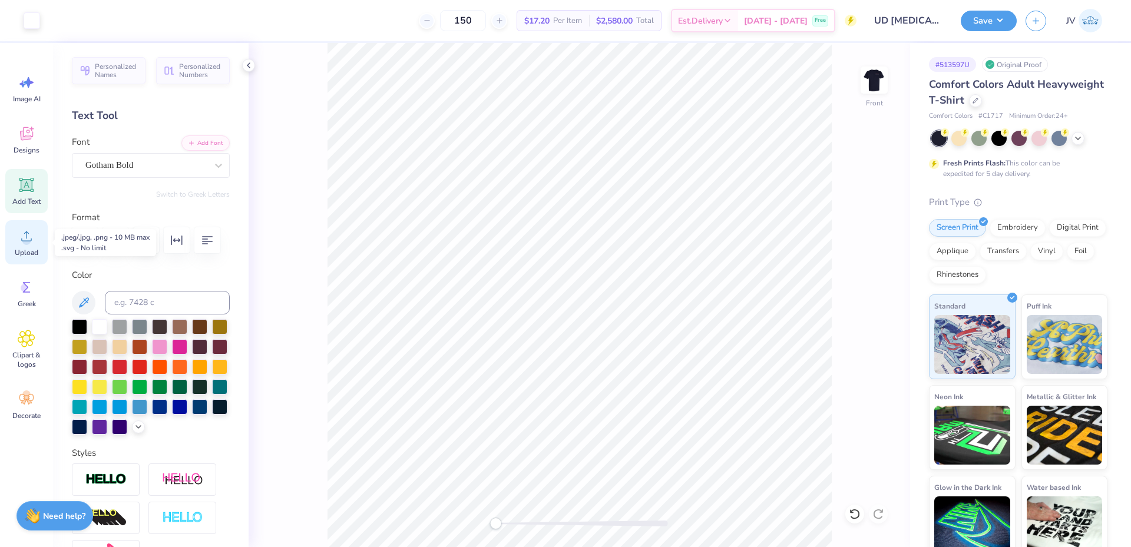
click at [25, 236] on icon at bounding box center [27, 236] width 18 height 18
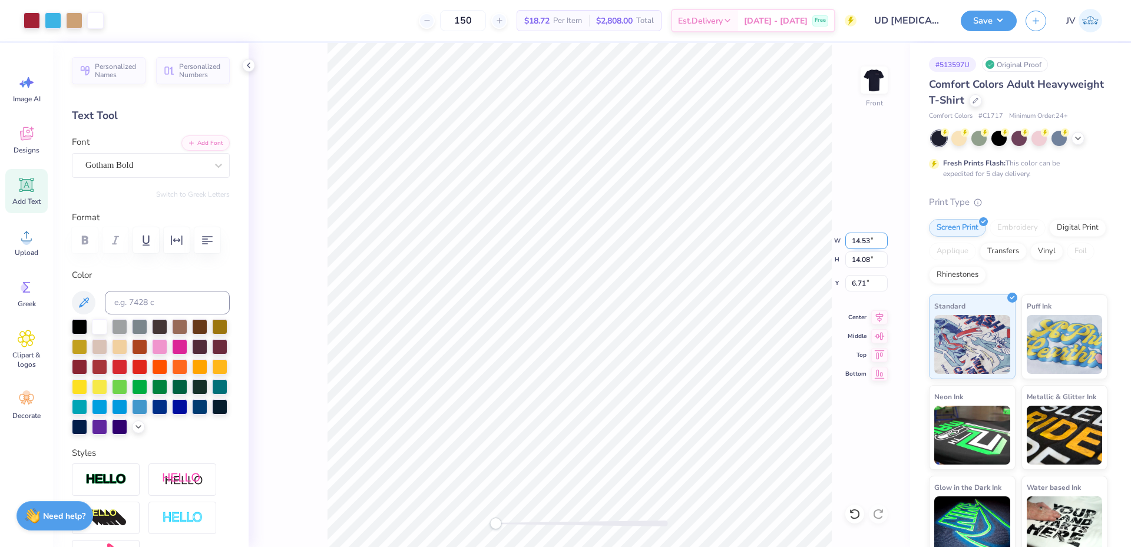
click at [861, 241] on input "14.53" at bounding box center [866, 241] width 42 height 16
type input "12.50"
type input "12.11"
click at [861, 286] on input "7.70" at bounding box center [866, 283] width 42 height 16
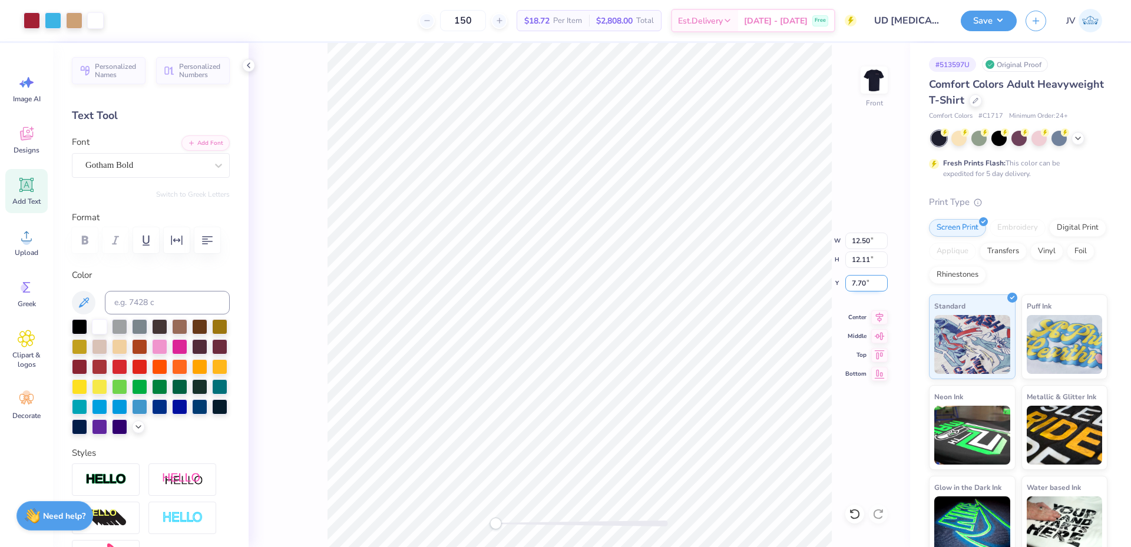
click at [861, 286] on input "7.70" at bounding box center [866, 283] width 42 height 16
type input "3"
click at [645, 313] on li "Group" at bounding box center [655, 320] width 92 height 23
click at [882, 83] on img at bounding box center [874, 80] width 47 height 47
click at [982, 19] on button "Save" at bounding box center [989, 19] width 56 height 21
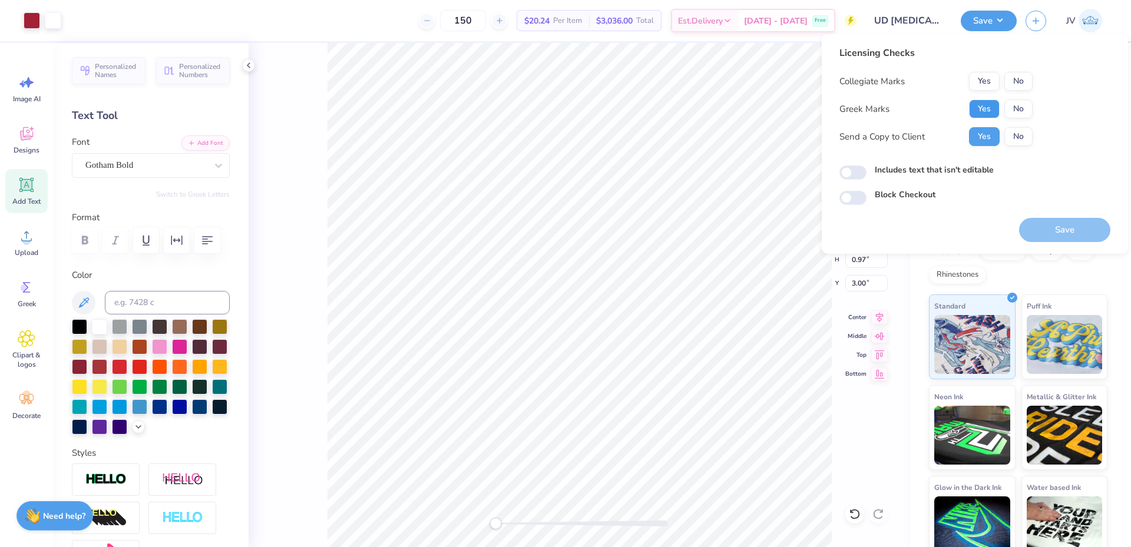
click at [979, 106] on button "Yes" at bounding box center [984, 109] width 31 height 19
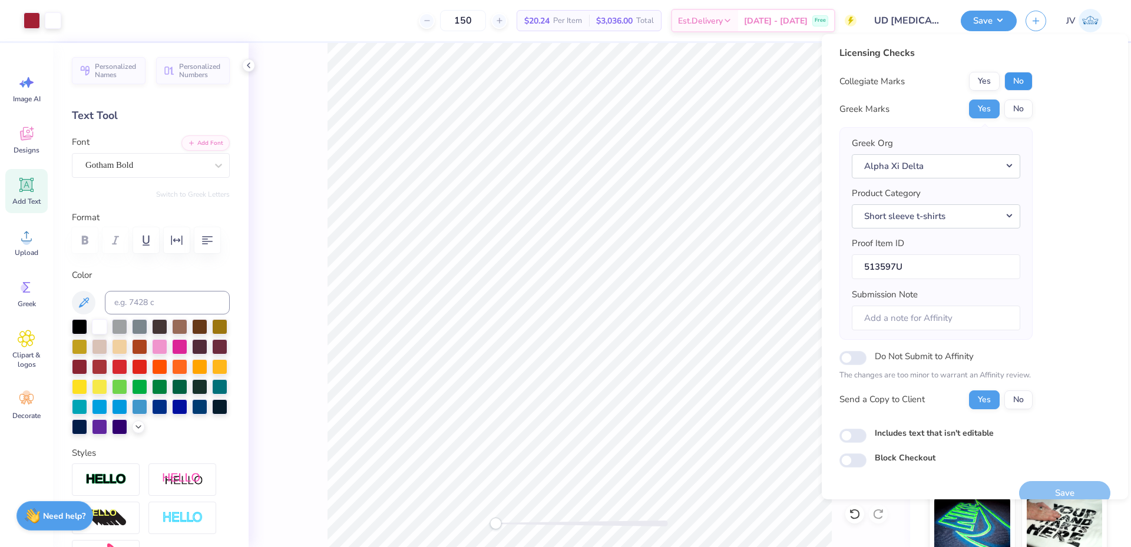
click at [1024, 77] on button "No" at bounding box center [1018, 81] width 28 height 19
click at [1049, 487] on button "Save" at bounding box center [1064, 493] width 91 height 24
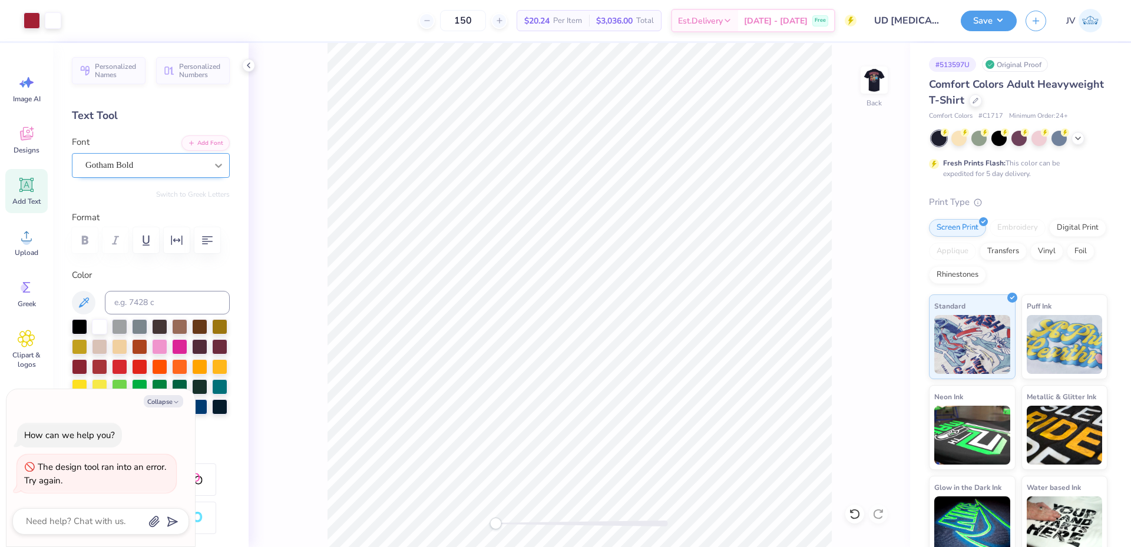
click at [208, 169] on div at bounding box center [218, 165] width 21 height 21
click at [467, 525] on div "Back" at bounding box center [579, 295] width 661 height 504
click at [687, 386] on li "Ungroup" at bounding box center [681, 383] width 92 height 23
click at [208, 169] on div at bounding box center [218, 165] width 21 height 21
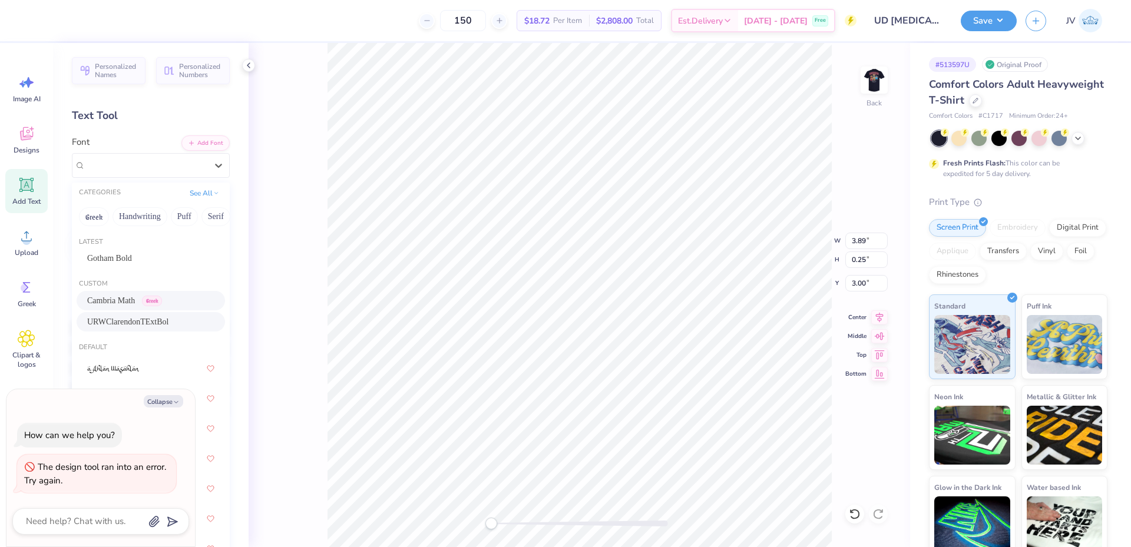
click at [164, 322] on span "URWClarendonTExtBol" at bounding box center [127, 322] width 81 height 12
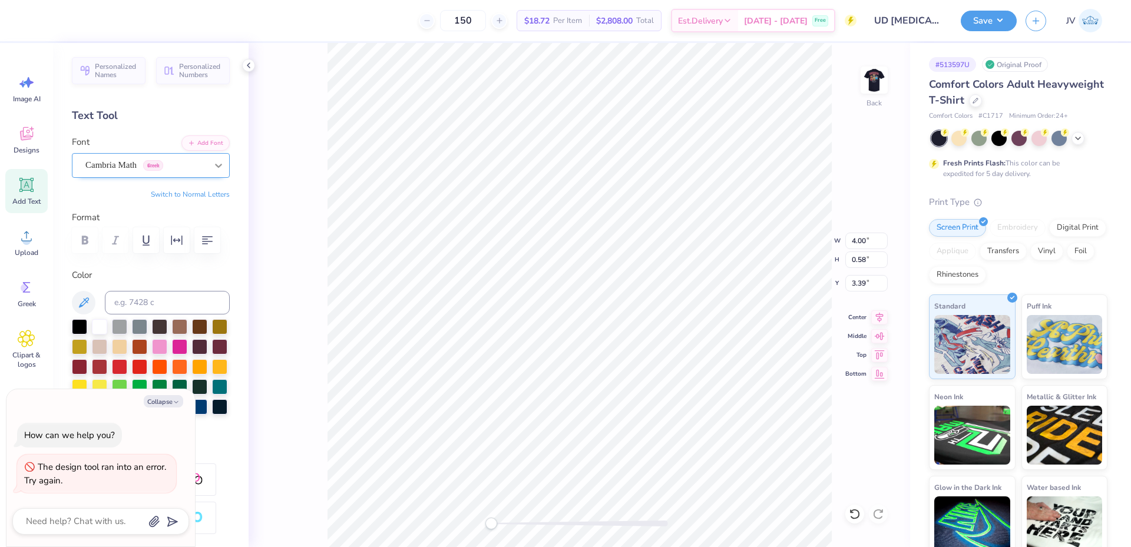
click at [213, 162] on icon at bounding box center [219, 166] width 12 height 12
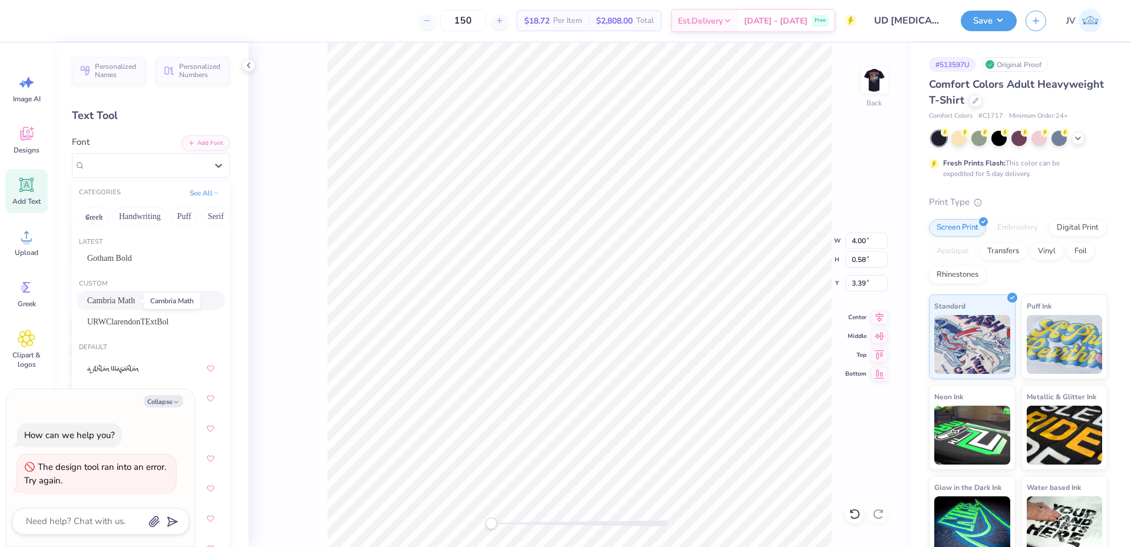
click at [128, 299] on span "Cambria Math" at bounding box center [111, 300] width 48 height 12
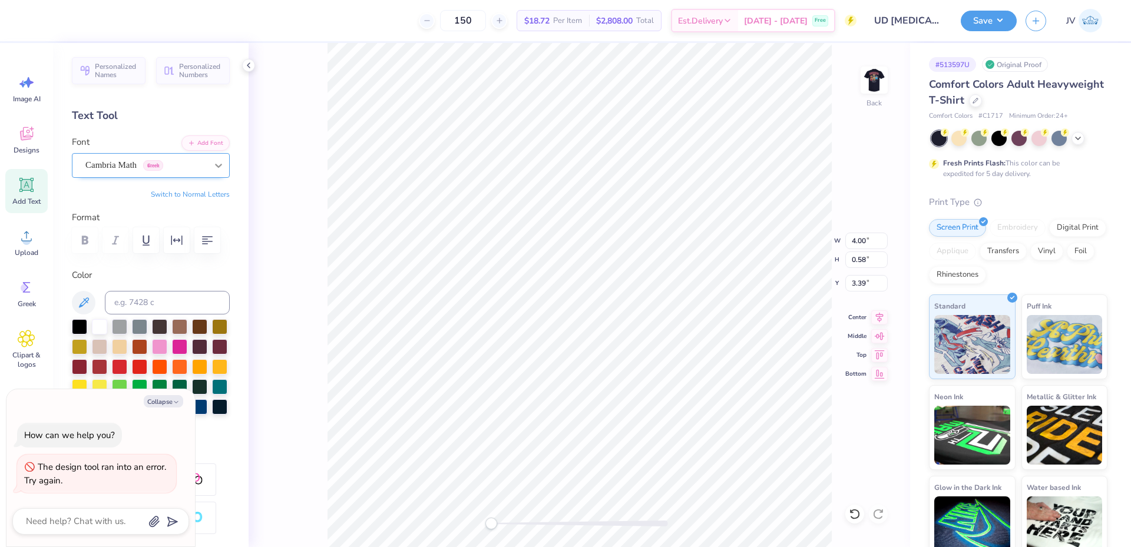
click at [208, 171] on div at bounding box center [218, 165] width 21 height 21
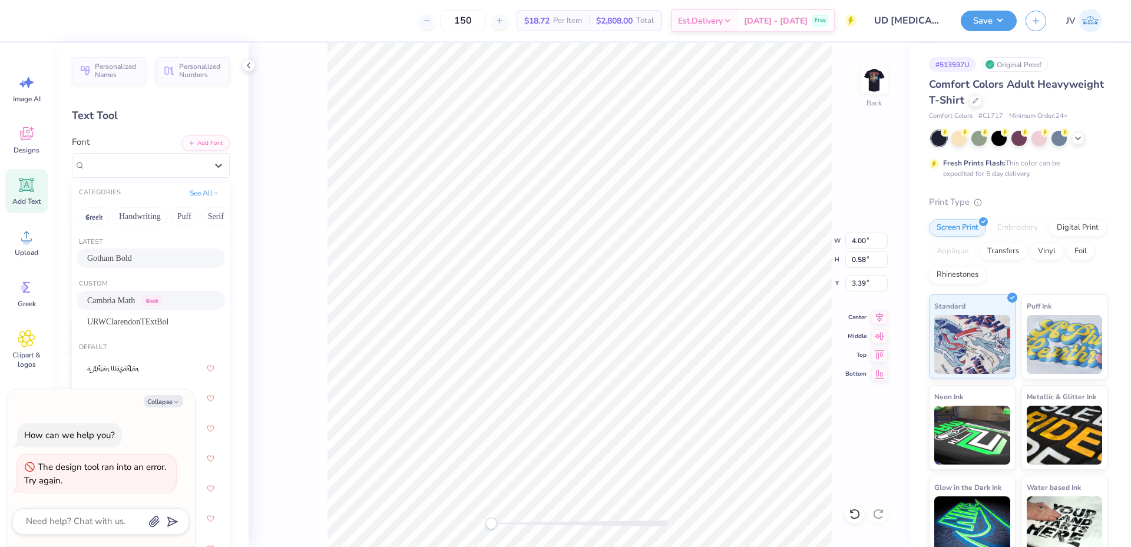
click at [172, 256] on div "Gotham Bold" at bounding box center [150, 258] width 127 height 12
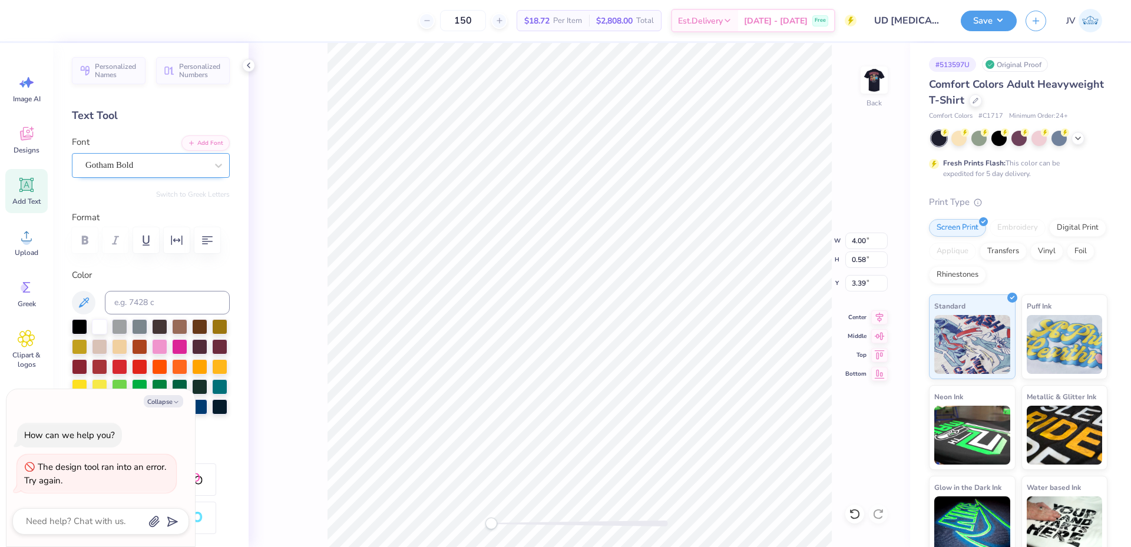
click at [166, 164] on div "Gotham Bold" at bounding box center [146, 165] width 124 height 18
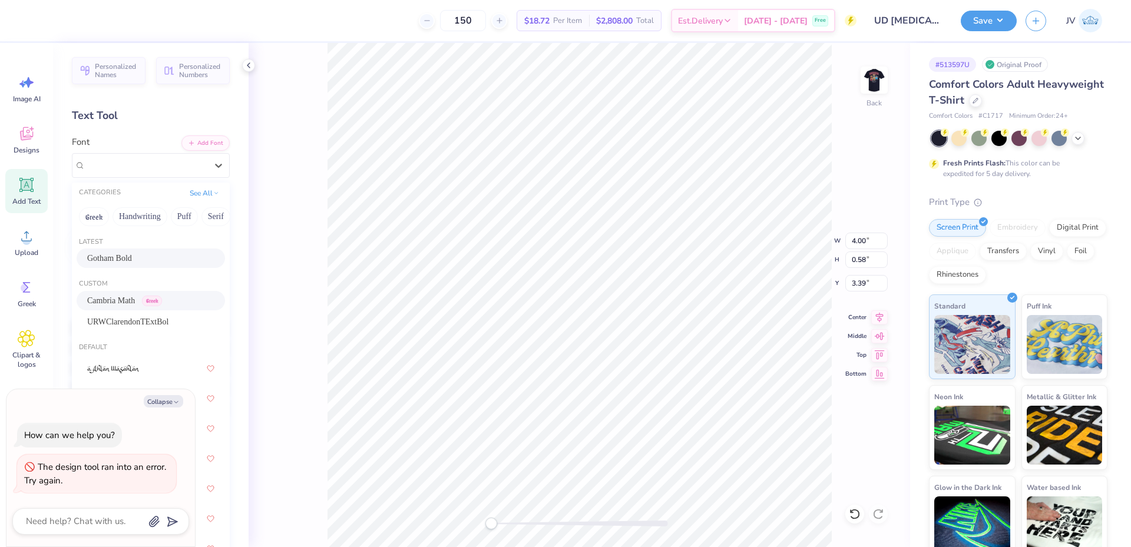
click at [144, 300] on span "Greek" at bounding box center [152, 301] width 20 height 11
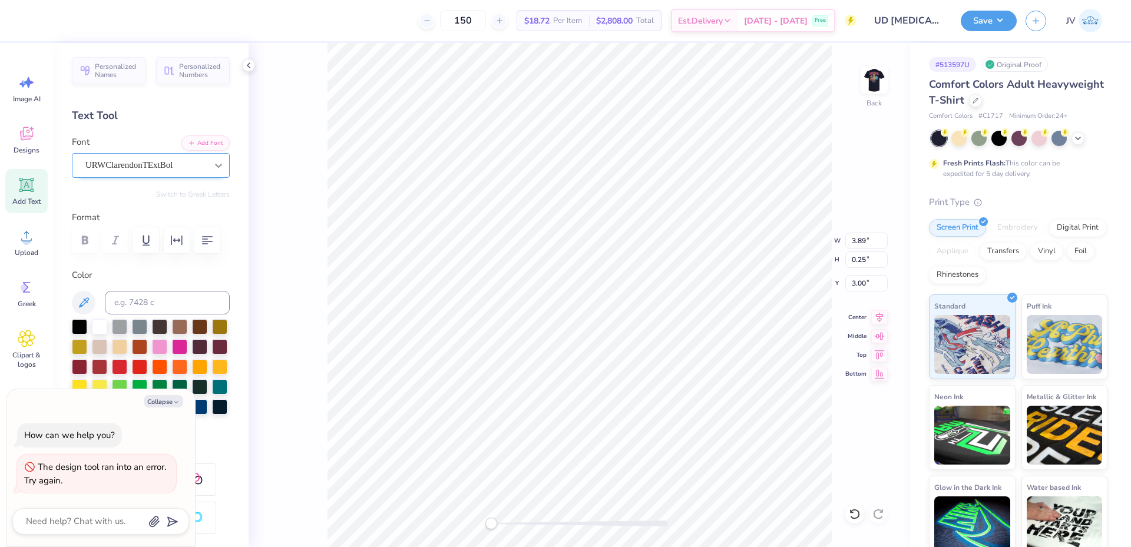
click at [213, 171] on icon at bounding box center [219, 166] width 12 height 12
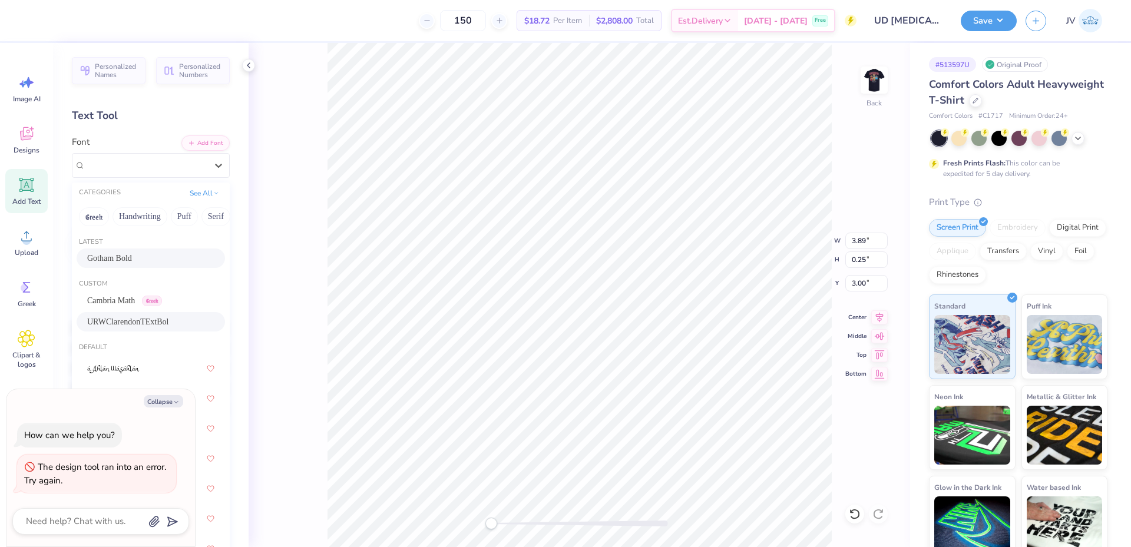
click at [160, 256] on div "Gotham Bold" at bounding box center [150, 258] width 127 height 12
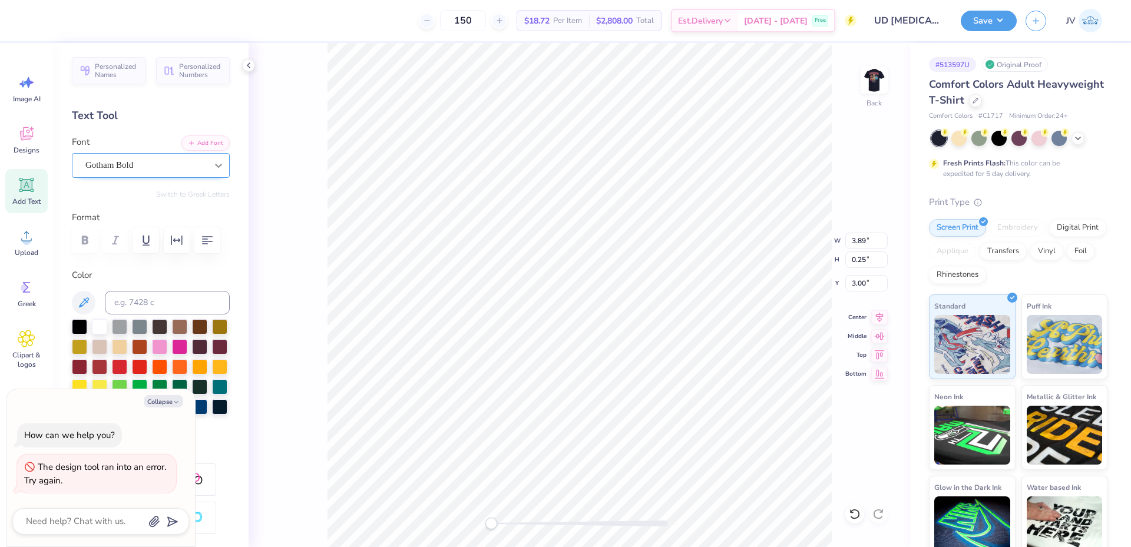
click at [208, 167] on div at bounding box center [218, 165] width 21 height 21
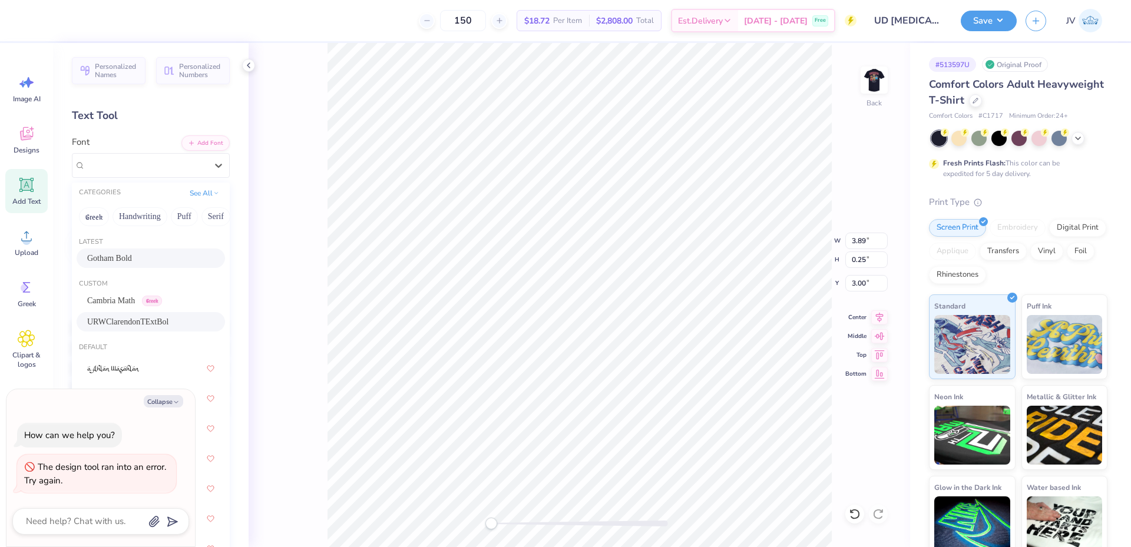
click at [164, 316] on span "URWClarendonTExtBol" at bounding box center [127, 322] width 81 height 12
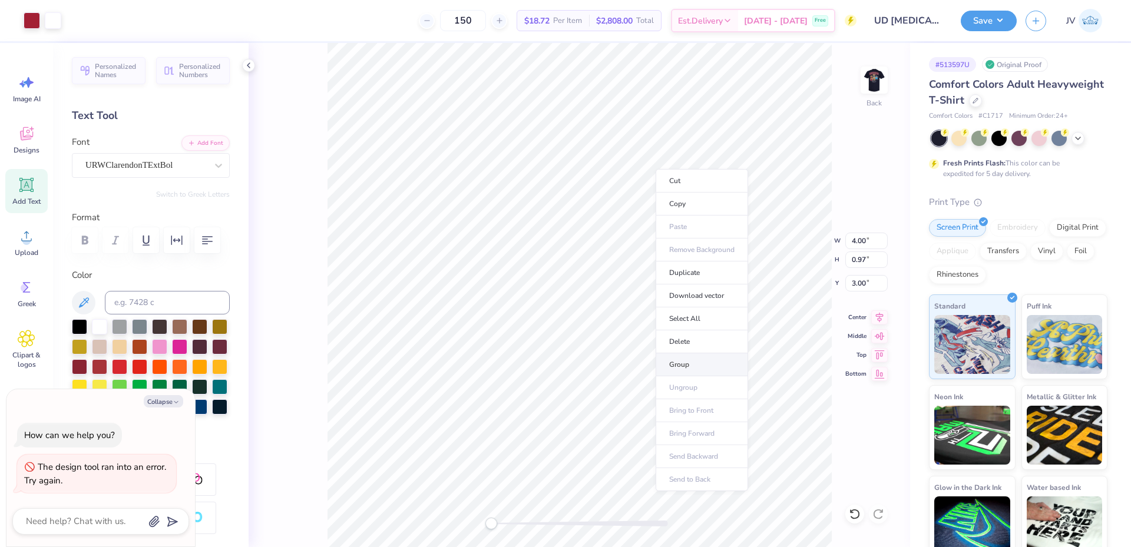
click at [678, 363] on li "Group" at bounding box center [702, 364] width 92 height 23
click at [880, 77] on img at bounding box center [874, 80] width 47 height 47
click at [611, 437] on li "Ungroup" at bounding box center [624, 440] width 92 height 23
click at [618, 442] on li "Ungroup" at bounding box center [613, 440] width 92 height 23
click at [194, 167] on div "Cambria Math Greek" at bounding box center [146, 165] width 124 height 18
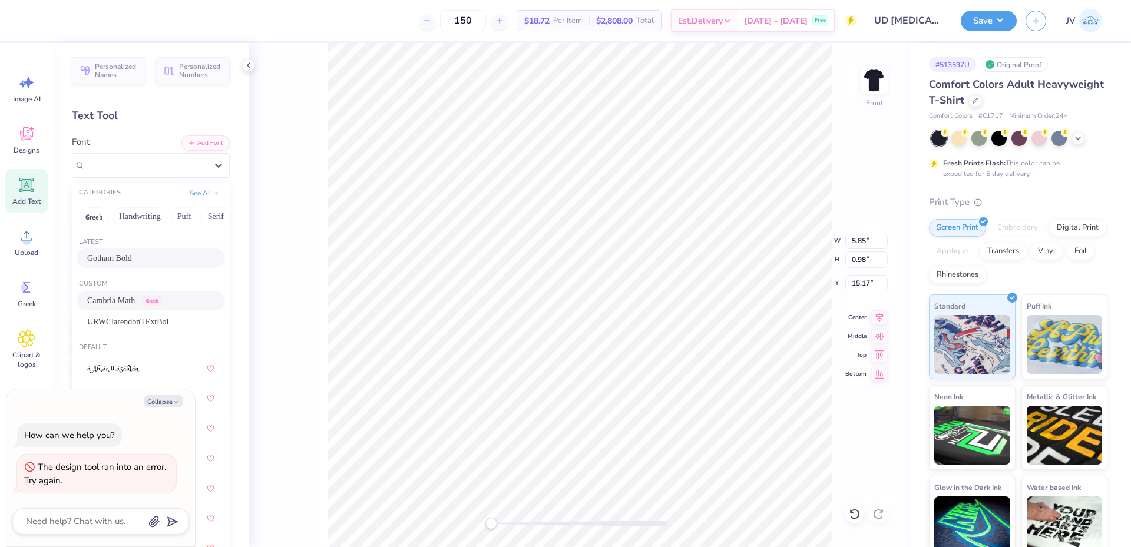
click at [160, 253] on div "Gotham Bold" at bounding box center [150, 258] width 127 height 12
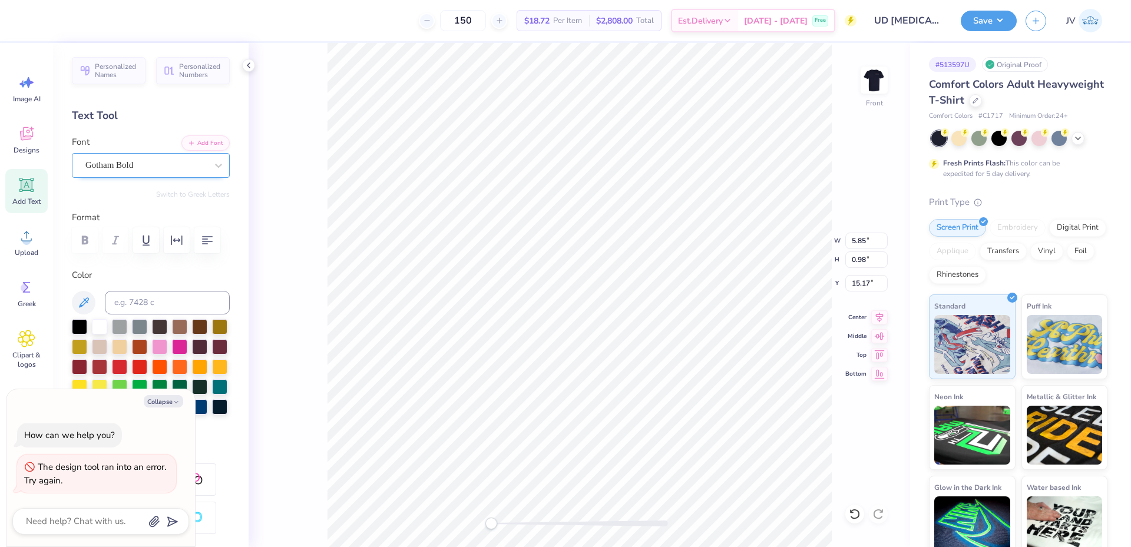
click at [174, 162] on div "Gotham Bold" at bounding box center [146, 165] width 124 height 18
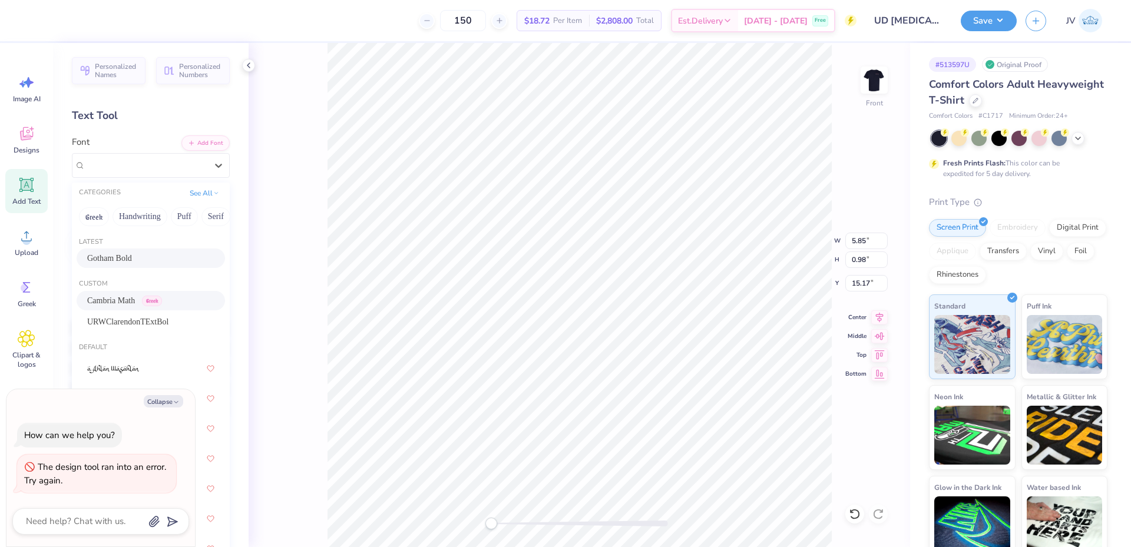
click at [148, 297] on span "Greek" at bounding box center [152, 301] width 20 height 11
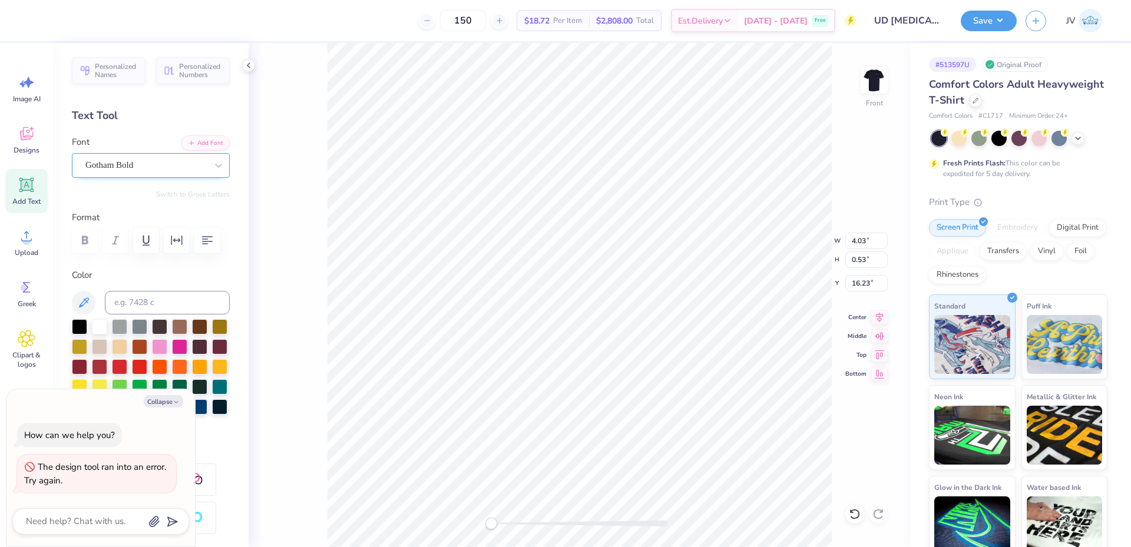
click at [193, 168] on div "Gotham Bold" at bounding box center [146, 165] width 124 height 18
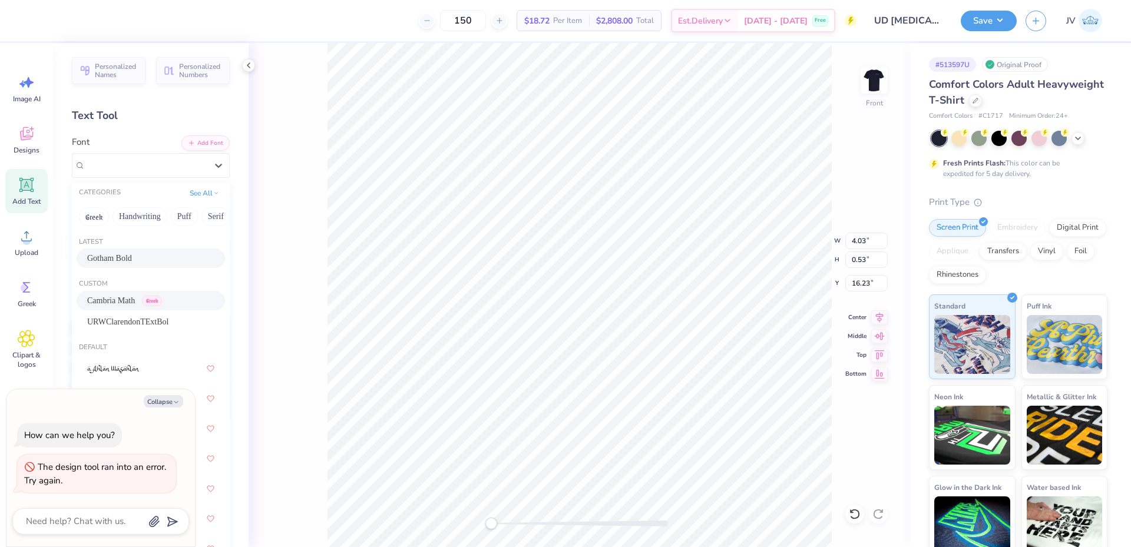
click at [154, 299] on span "Greek" at bounding box center [152, 301] width 20 height 11
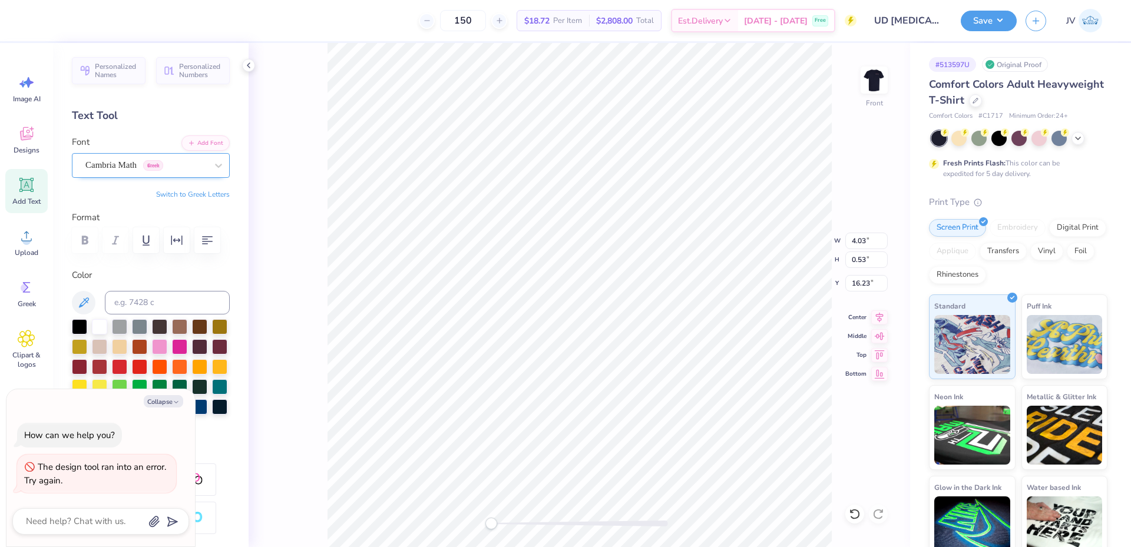
click at [179, 168] on div "Cambria Math Greek" at bounding box center [146, 165] width 124 height 18
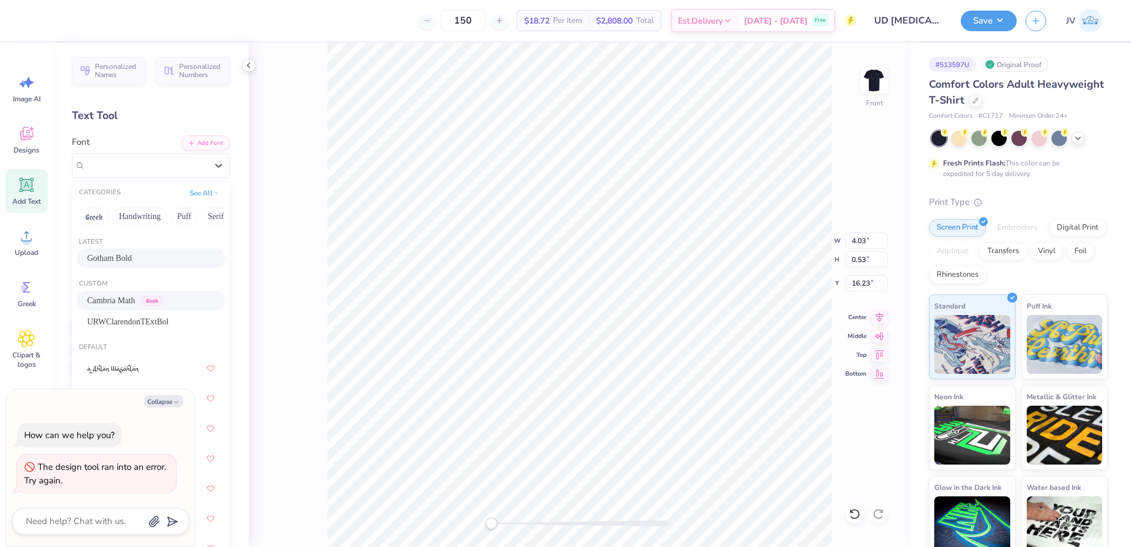
click at [152, 257] on div "Gotham Bold" at bounding box center [150, 258] width 127 height 12
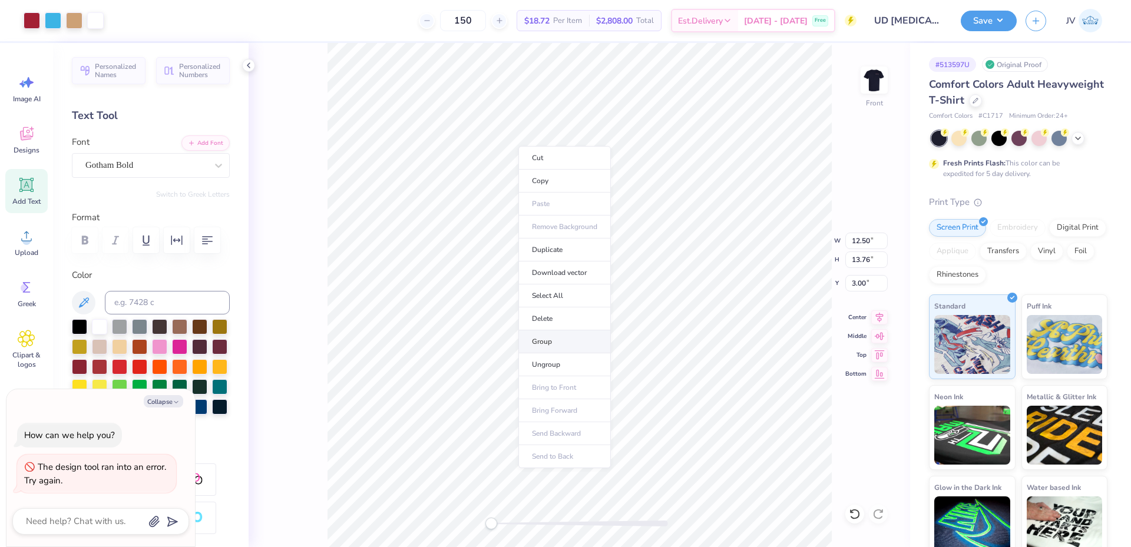
click at [564, 340] on li "Group" at bounding box center [564, 341] width 92 height 23
click at [879, 83] on img at bounding box center [874, 80] width 47 height 47
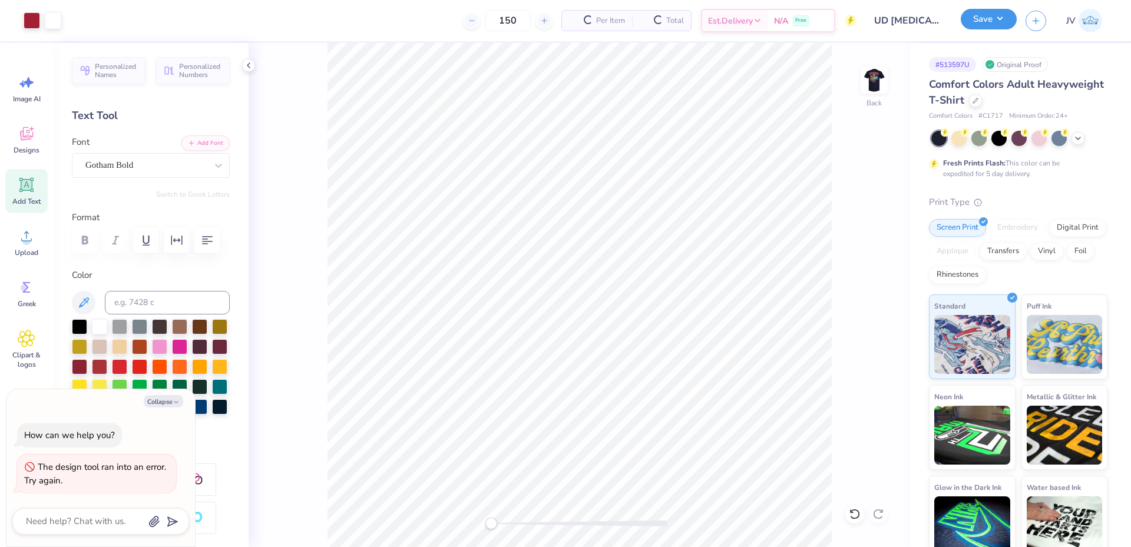
click at [1000, 19] on button "Save" at bounding box center [989, 19] width 56 height 21
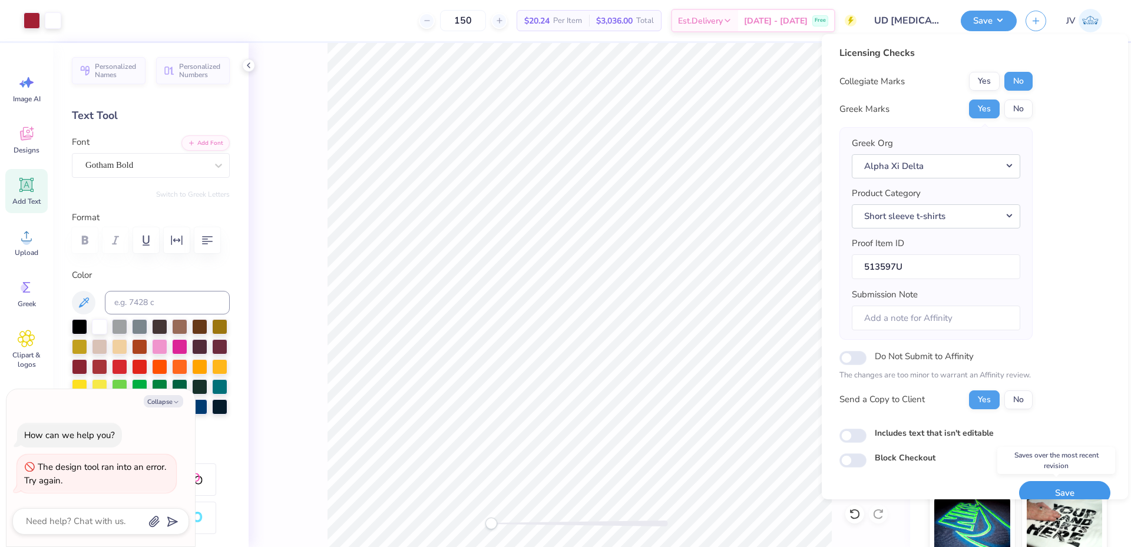
click at [1046, 491] on button "Save" at bounding box center [1064, 493] width 91 height 24
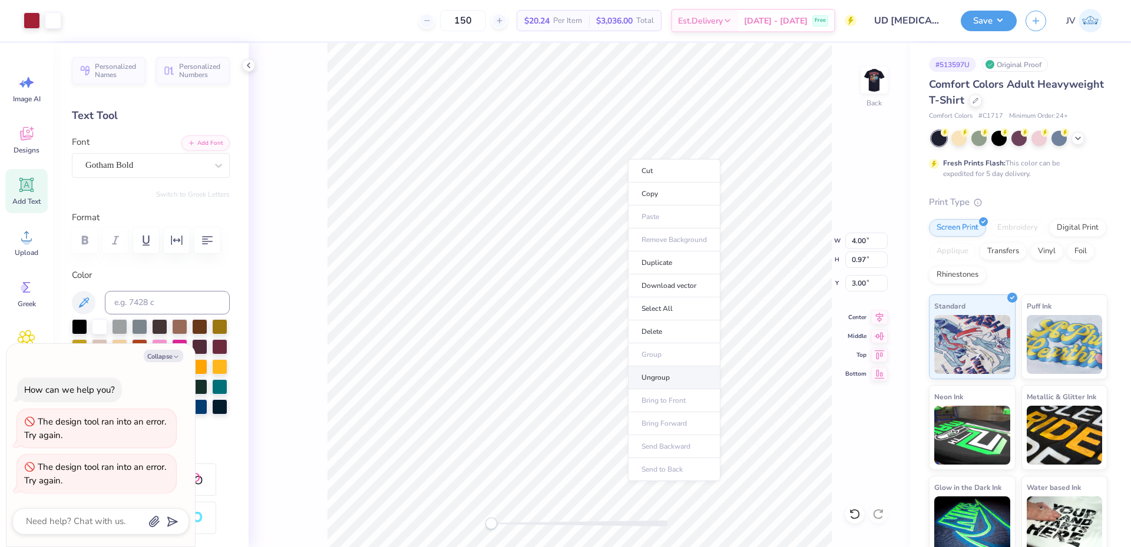
click at [643, 376] on li "Ungroup" at bounding box center [674, 377] width 92 height 23
click at [875, 83] on img at bounding box center [874, 80] width 47 height 47
click at [605, 441] on li "Ungroup" at bounding box center [629, 440] width 92 height 23
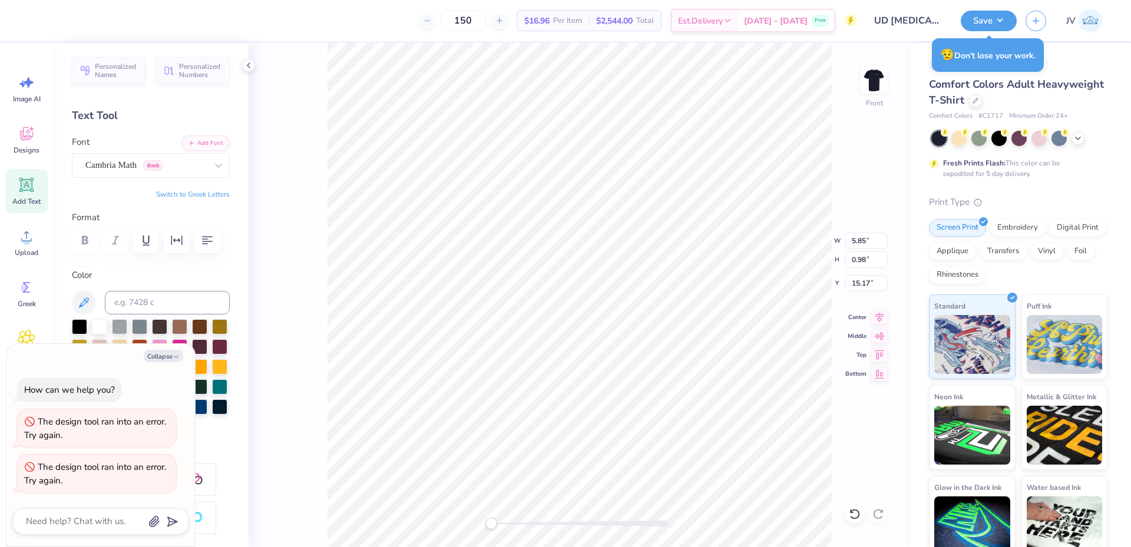
scroll to position [10, 2]
click at [858, 246] on input "5.85" at bounding box center [866, 241] width 42 height 16
click at [856, 236] on input "5.85" at bounding box center [866, 241] width 42 height 16
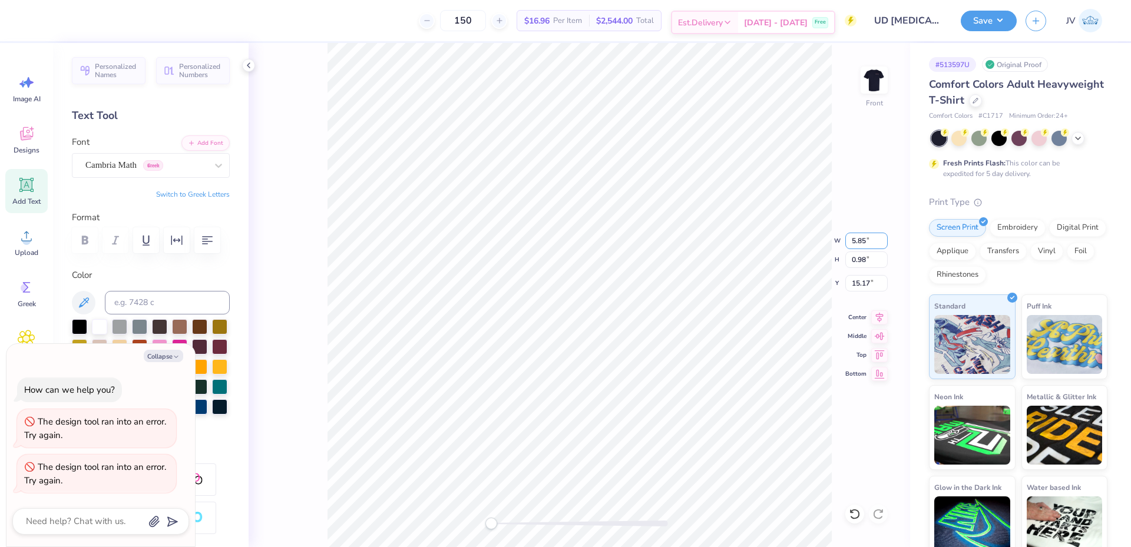
click at [856, 237] on input "5.85" at bounding box center [866, 241] width 42 height 16
type textarea "x"
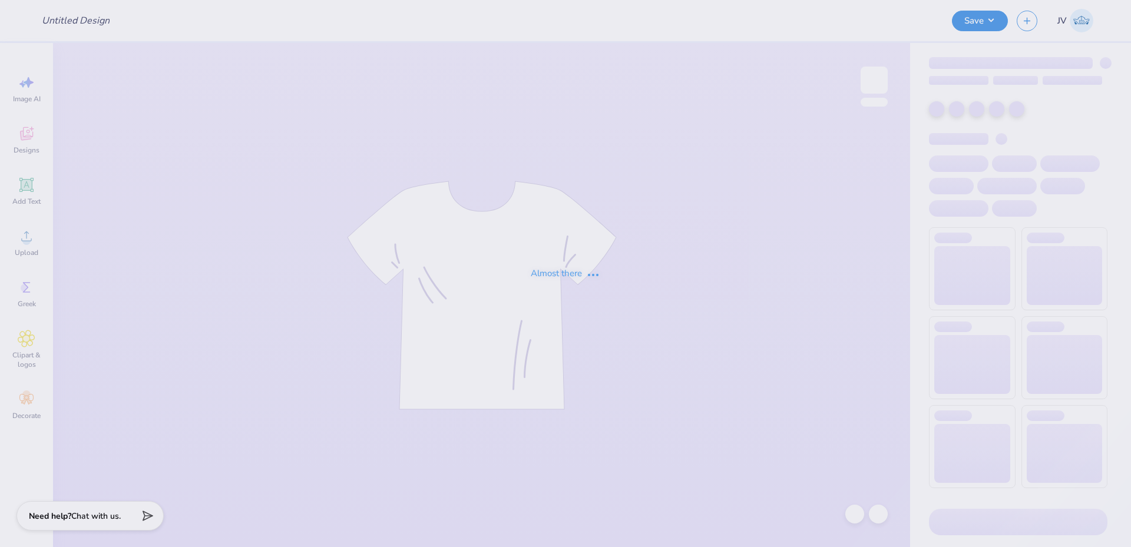
type input "UD [MEDICAL_DATA] Parents Weekend Merch 2025"
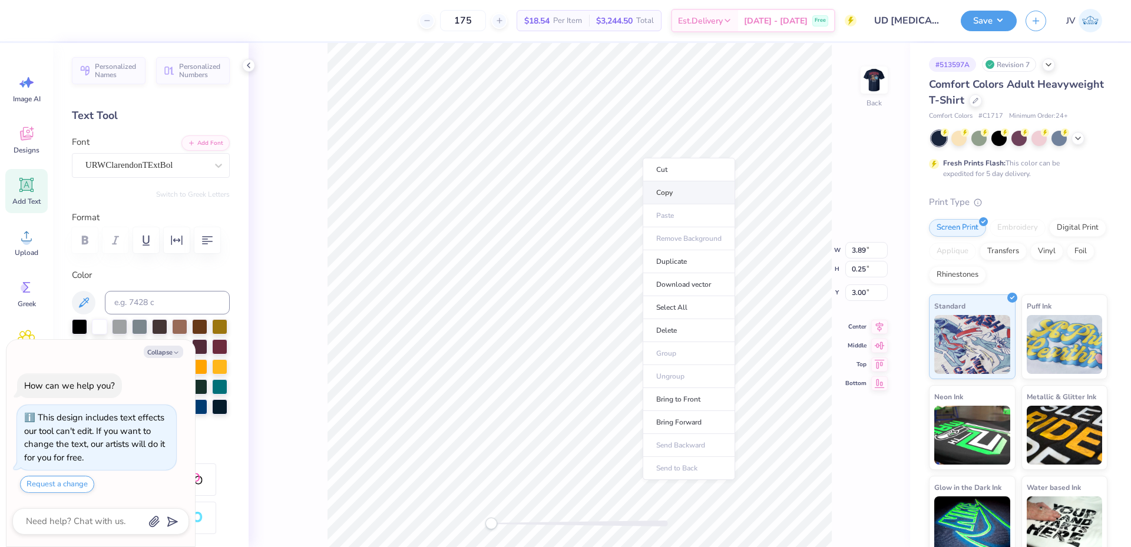
click at [667, 193] on li "Copy" at bounding box center [689, 192] width 92 height 23
drag, startPoint x: 491, startPoint y: 521, endPoint x: 499, endPoint y: 520, distance: 8.3
click at [499, 520] on div "Accessibility label" at bounding box center [500, 524] width 12 height 12
click at [208, 168] on div at bounding box center [218, 165] width 21 height 21
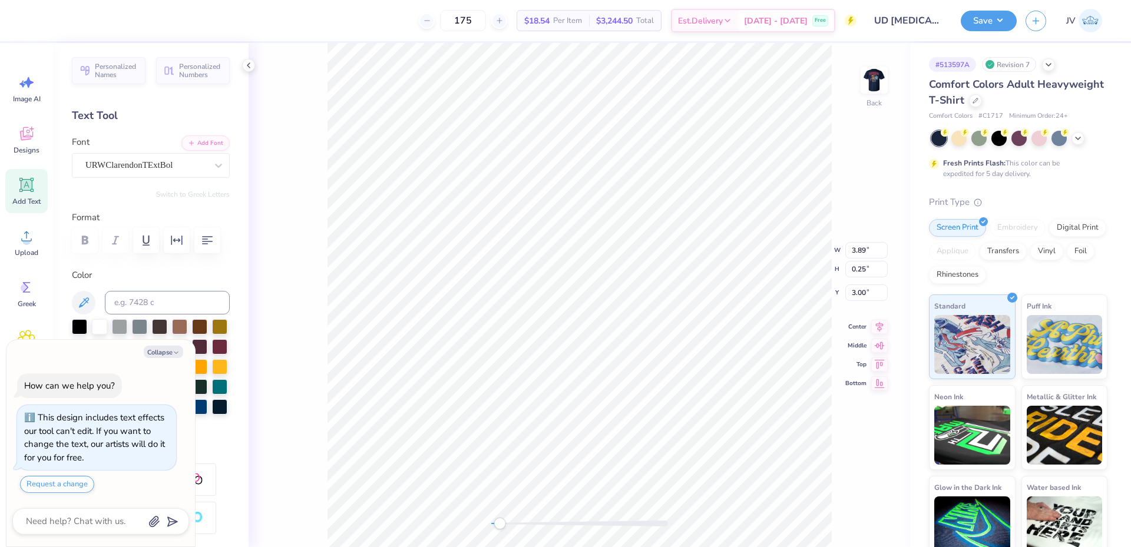
scroll to position [9, 3]
click at [248, 67] on icon at bounding box center [248, 65] width 9 height 9
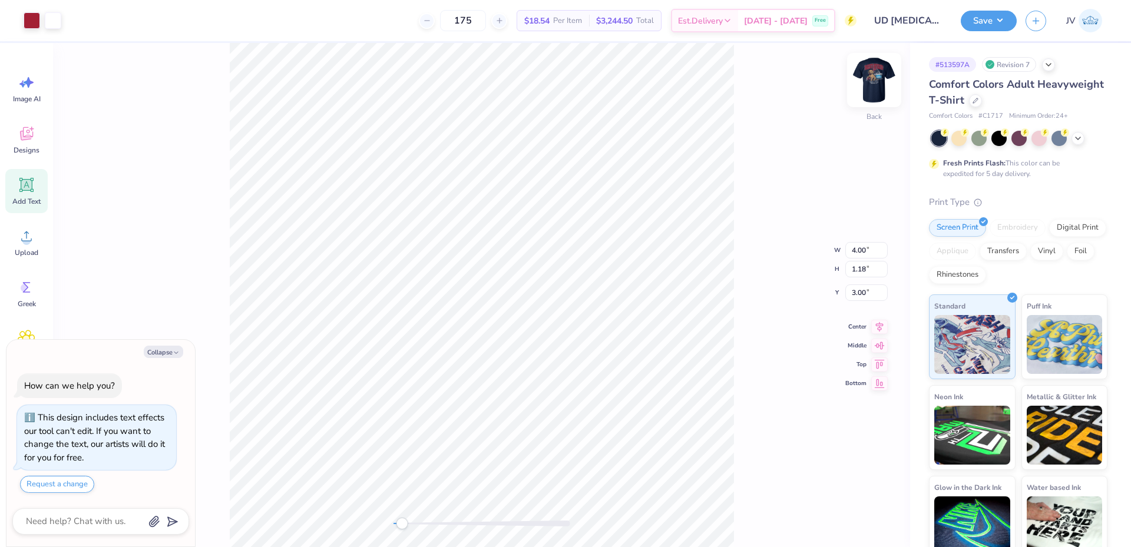
click at [879, 78] on img at bounding box center [874, 80] width 47 height 47
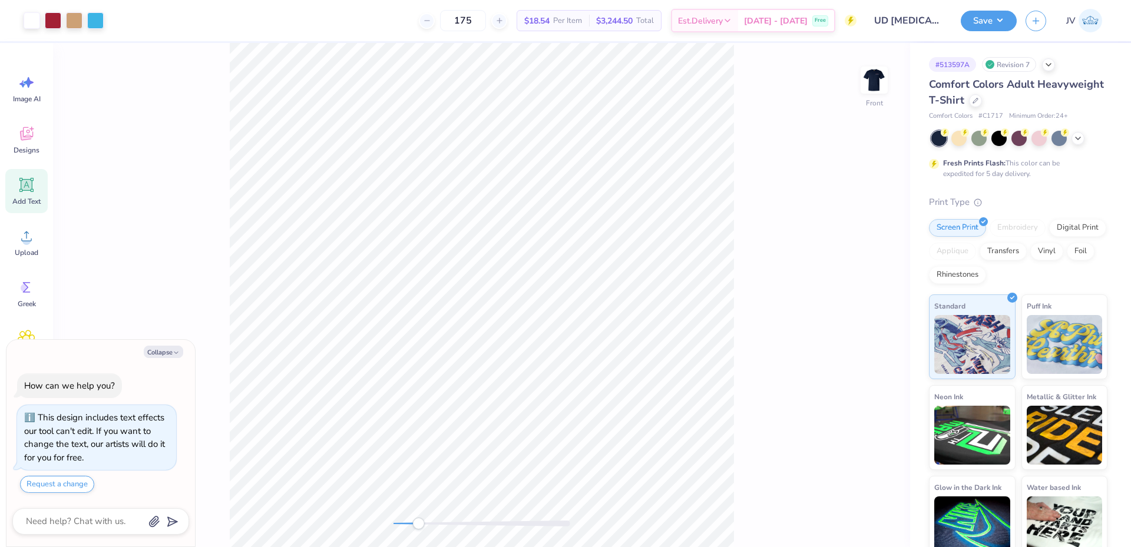
click at [418, 524] on div "Accessibility label" at bounding box center [418, 524] width 12 height 12
drag, startPoint x: 481, startPoint y: 524, endPoint x: 419, endPoint y: 519, distance: 61.4
click at [419, 519] on div "Accessibility label" at bounding box center [419, 524] width 12 height 12
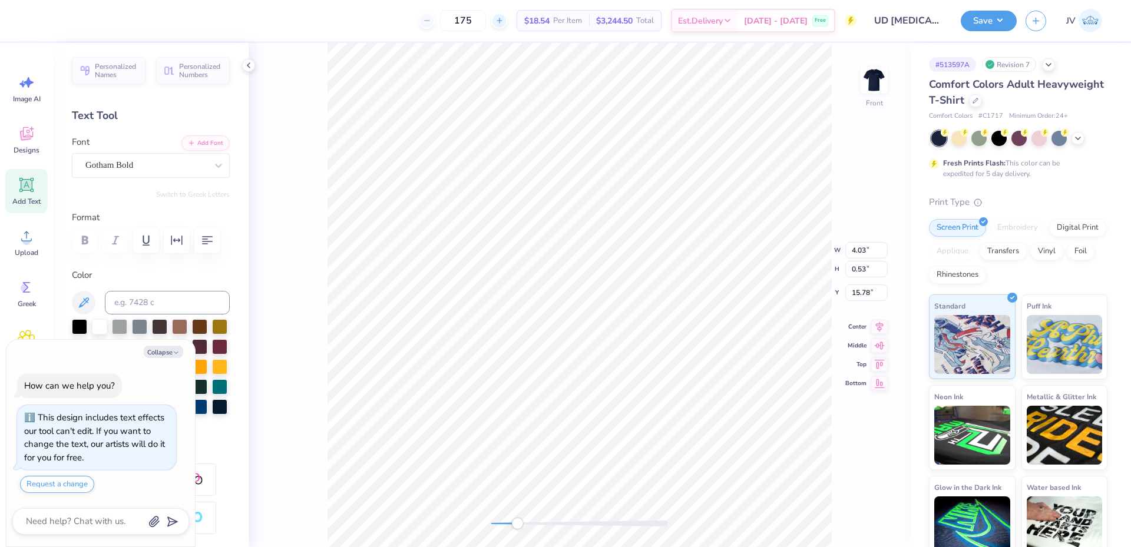
type textarea "x"
type input "5.85"
type input "0.98"
type input "14.79"
type textarea "x"
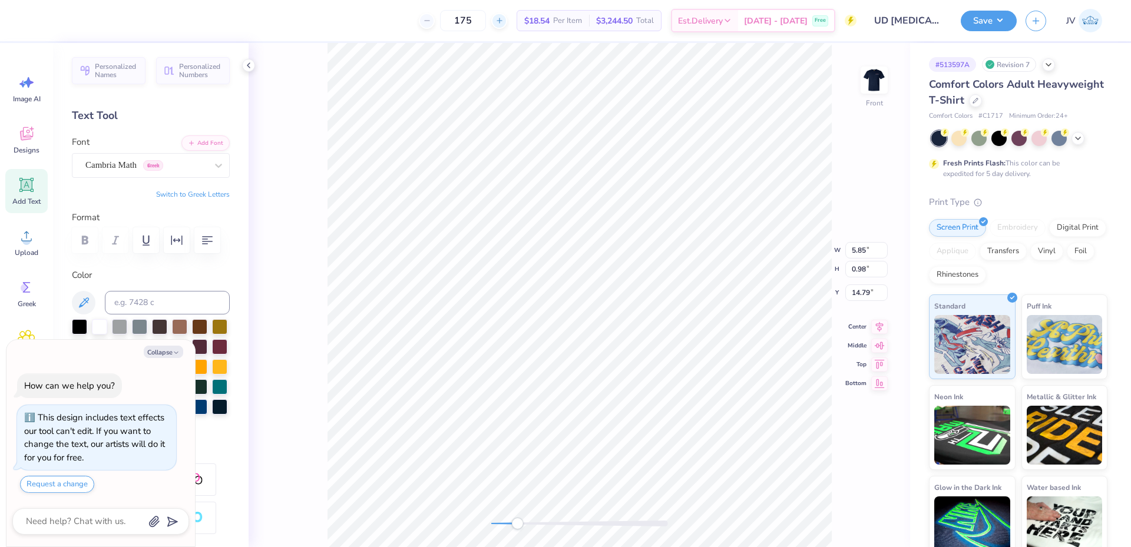
type input "12.50"
type input "11.65"
type input "3.00"
type textarea "x"
type input "4.03"
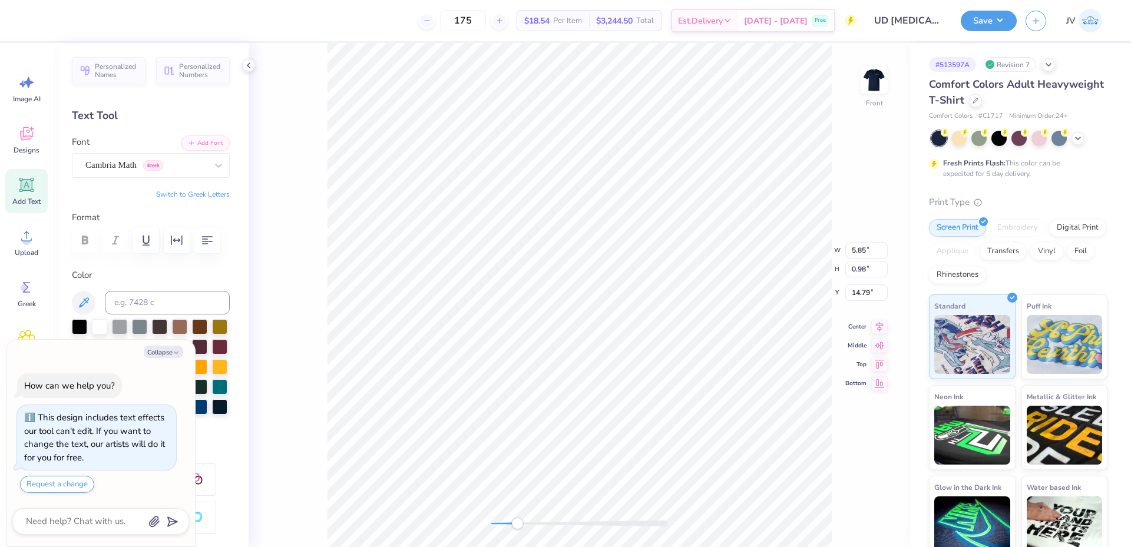
type input "0.53"
type input "15.78"
type textarea "x"
type input "5.85"
type input "0.98"
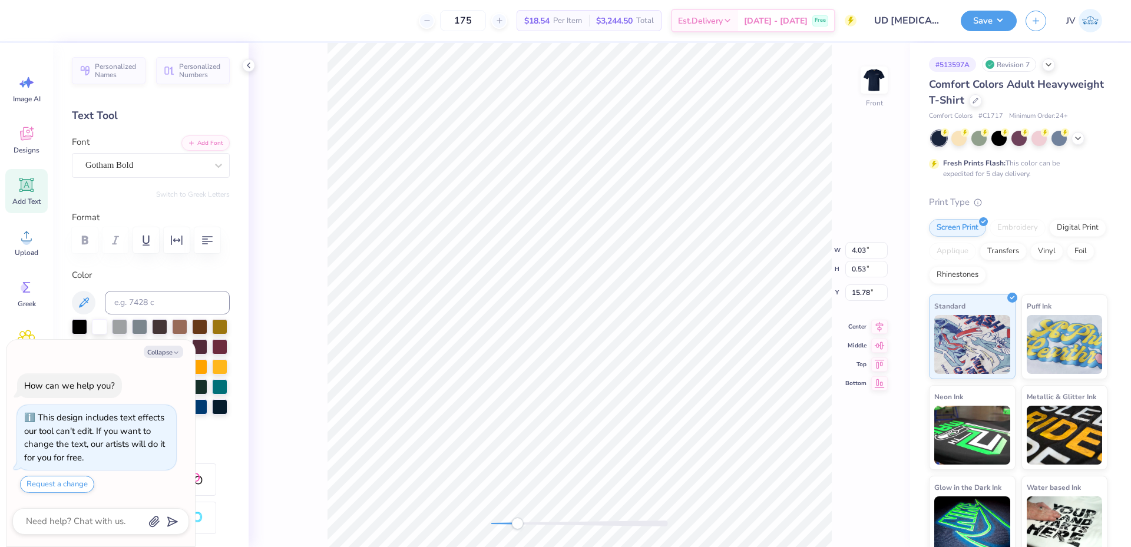
type input "14.79"
type textarea "x"
type input "4.03"
type input "0.53"
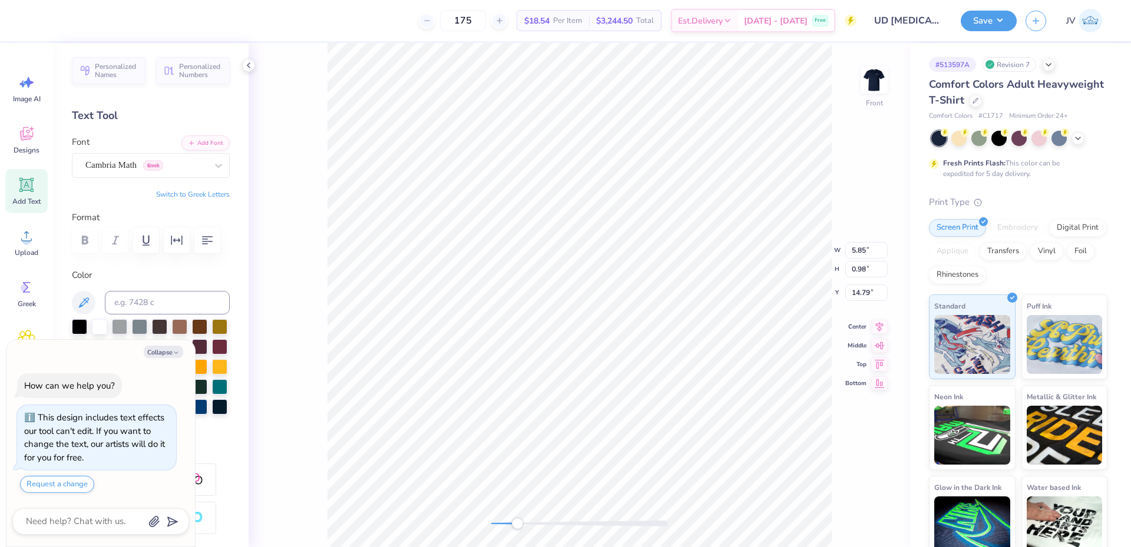
type input "15.78"
type textarea "x"
type input "5.85"
type input "0.98"
type input "14.79"
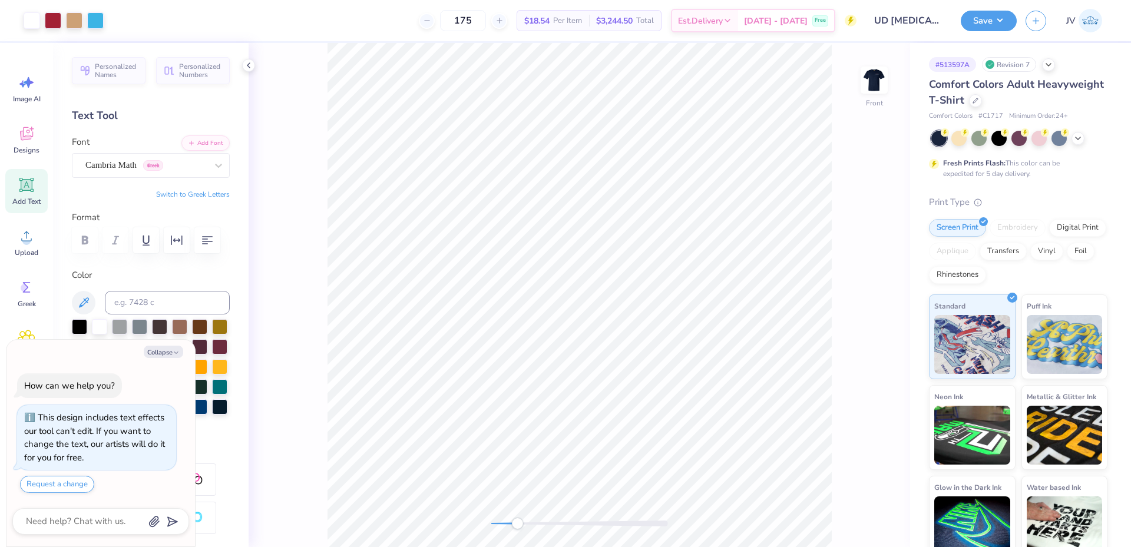
drag, startPoint x: 518, startPoint y: 525, endPoint x: 230, endPoint y: 6, distance: 593.2
click at [502, 525] on div at bounding box center [579, 524] width 177 height 6
click at [249, 70] on div at bounding box center [248, 65] width 13 height 13
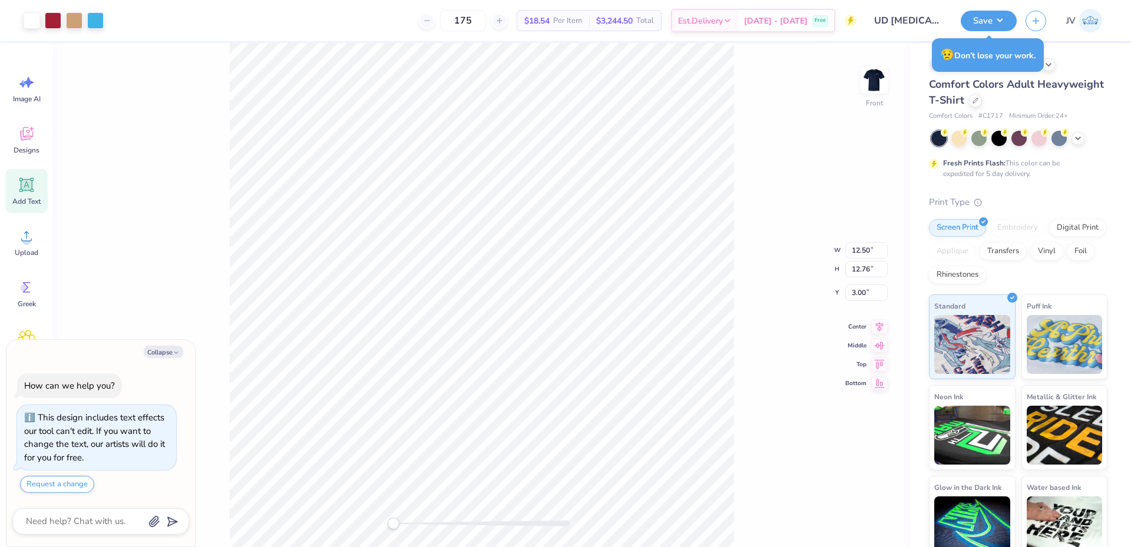
type textarea "x"
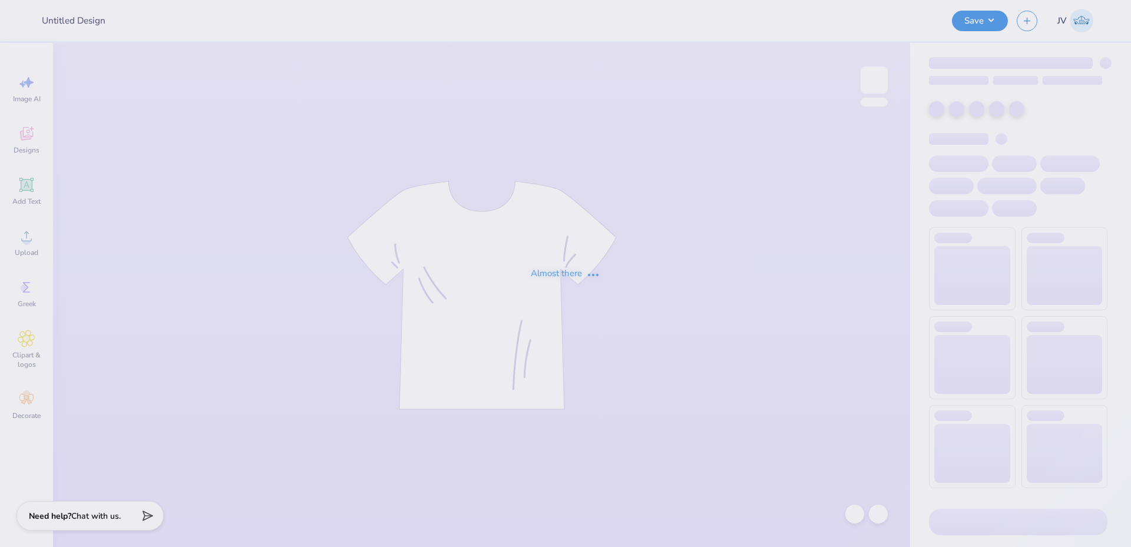
type input "Sigma Serves Children 2"
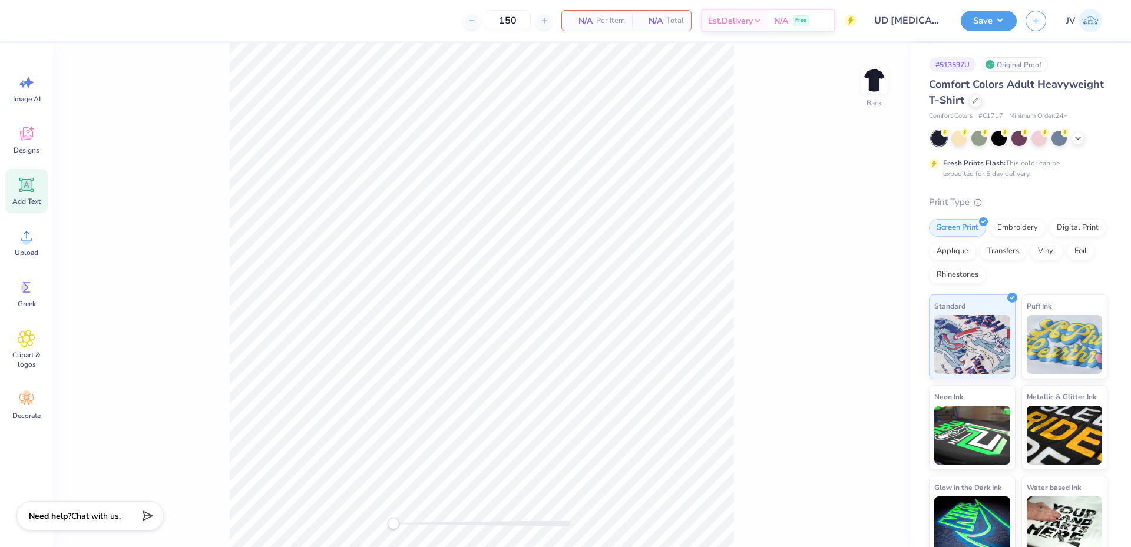
click at [29, 194] on div "Add Text" at bounding box center [26, 191] width 42 height 44
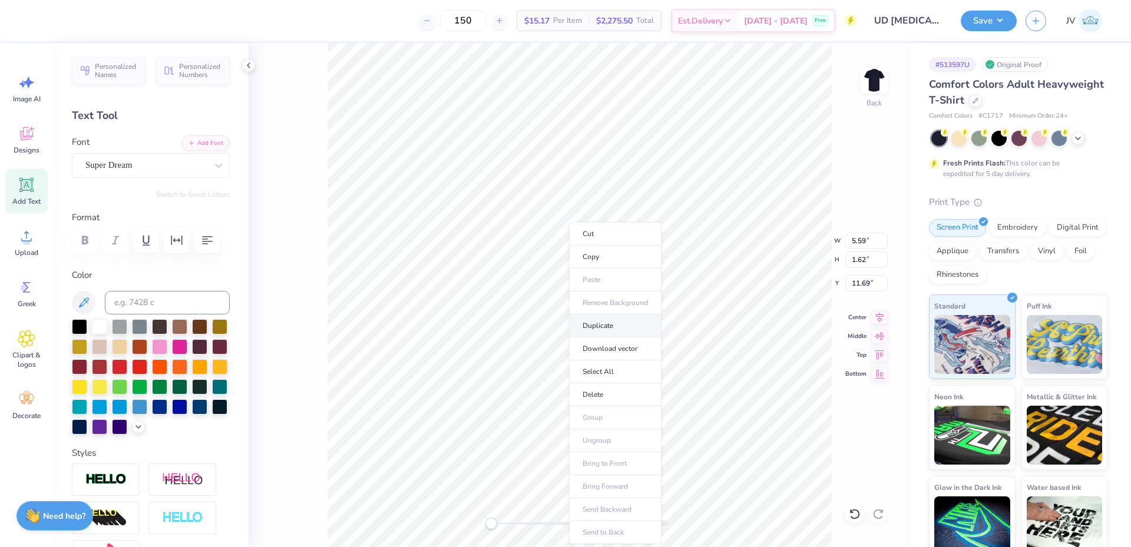
click at [610, 326] on li "Duplicate" at bounding box center [615, 326] width 92 height 23
type input "11.69"
click at [199, 146] on button "Add Font" at bounding box center [205, 141] width 48 height 15
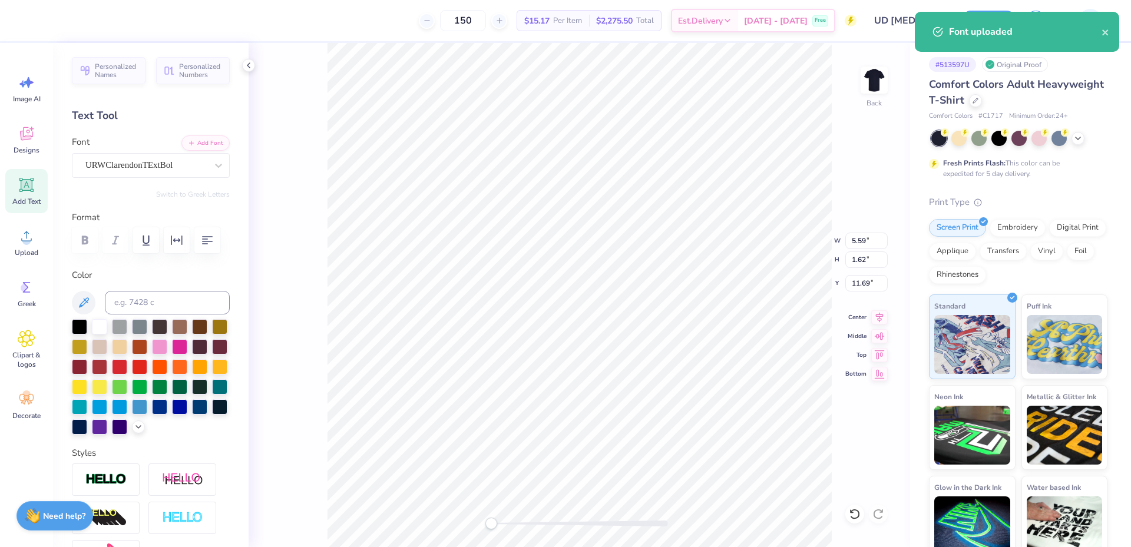
scroll to position [10, 2]
paste textarea "PARENTS WEEKEND"
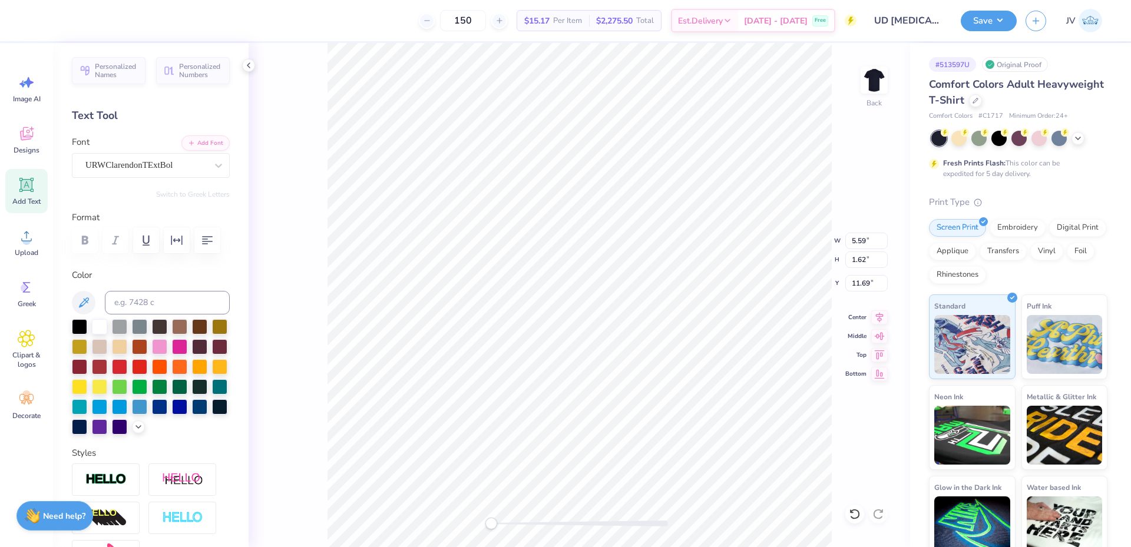
type textarea "PARENTS WEEKEND"
click at [145, 301] on input at bounding box center [167, 303] width 125 height 24
type input "201 c"
click at [856, 241] on input "14.17" at bounding box center [866, 241] width 42 height 16
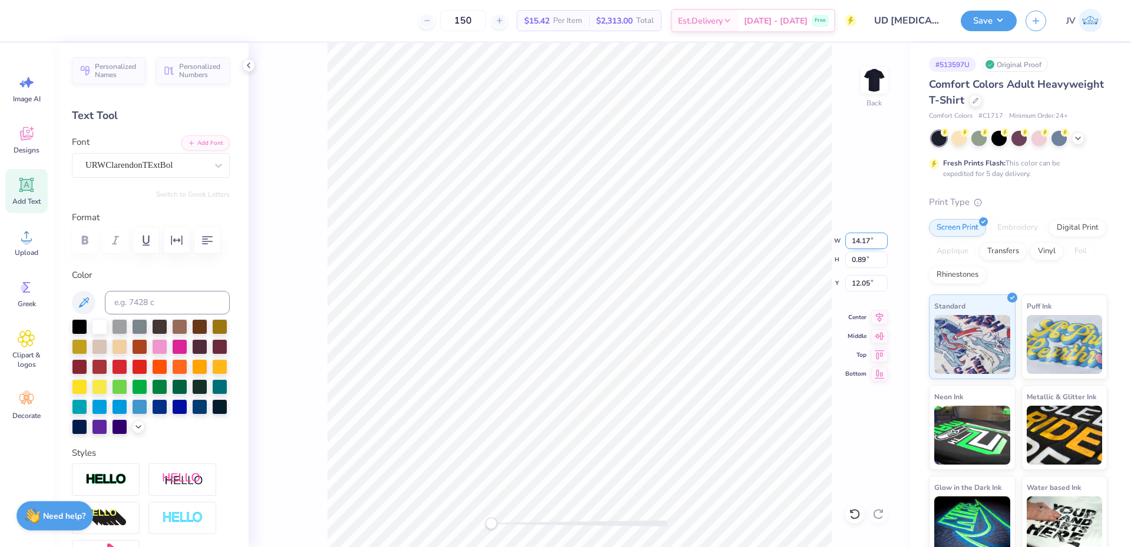
click at [856, 241] on input "14.17" at bounding box center [866, 241] width 42 height 16
type input "3.89"
type input "0.25"
type input "12.38"
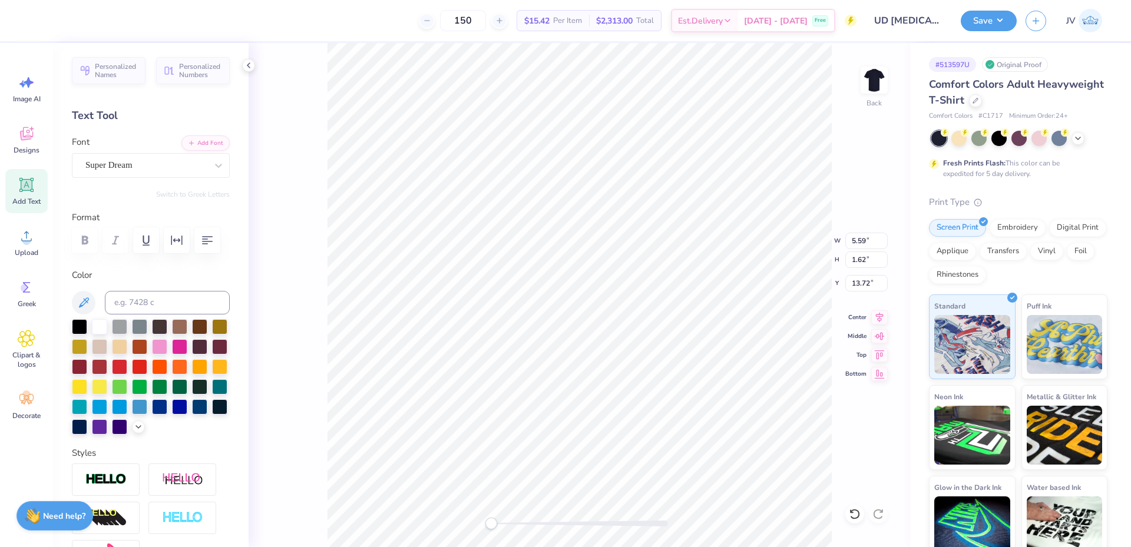
paste textarea
click at [213, 137] on button "Add Font" at bounding box center [205, 141] width 48 height 15
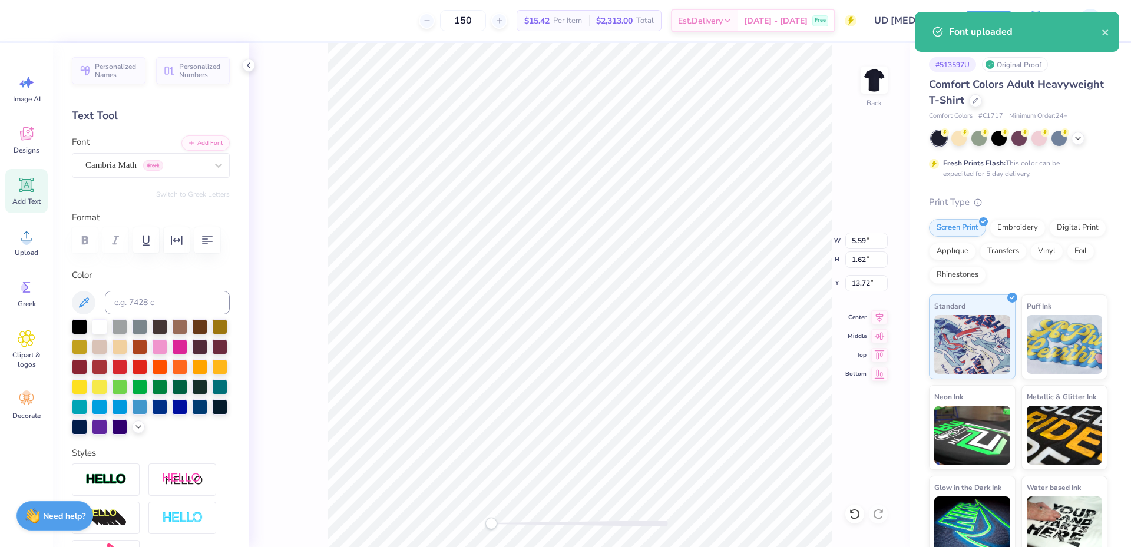
scroll to position [10, 2]
paste textarea "SFE C AXD"
type textarea "TEXSFE C AXDT"
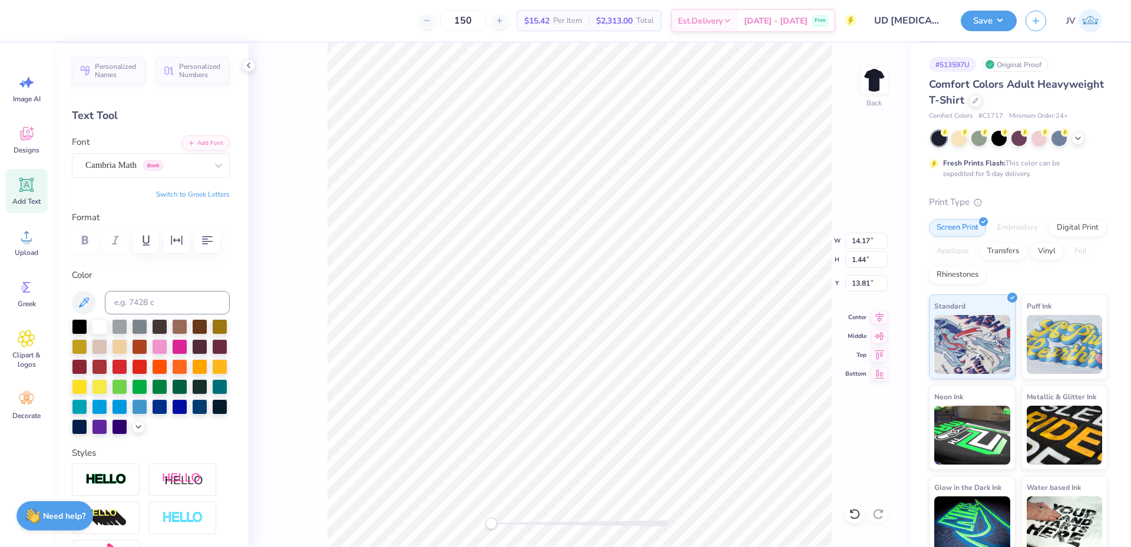
scroll to position [10, 4]
type textarea "SFE C AXD"
click at [177, 191] on button "Switch to Greek Letters" at bounding box center [193, 194] width 74 height 9
click at [856, 239] on input "9.79" at bounding box center [866, 241] width 42 height 16
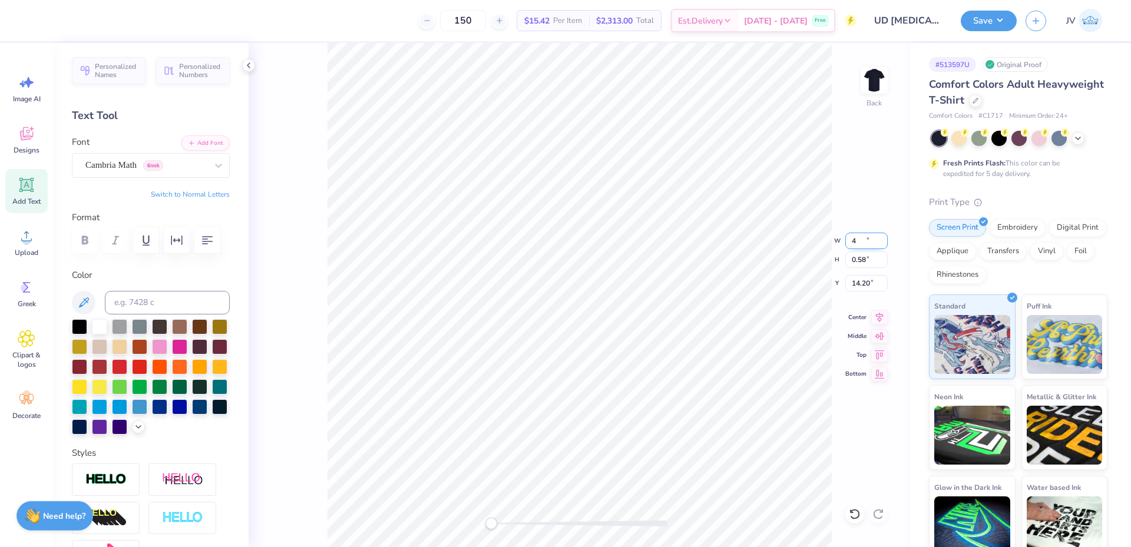
type input "4.00"
type input "0.58"
type input "14.20"
drag, startPoint x: 494, startPoint y: 524, endPoint x: 507, endPoint y: 524, distance: 13.0
click at [507, 524] on div "Accessibility label" at bounding box center [507, 524] width 12 height 12
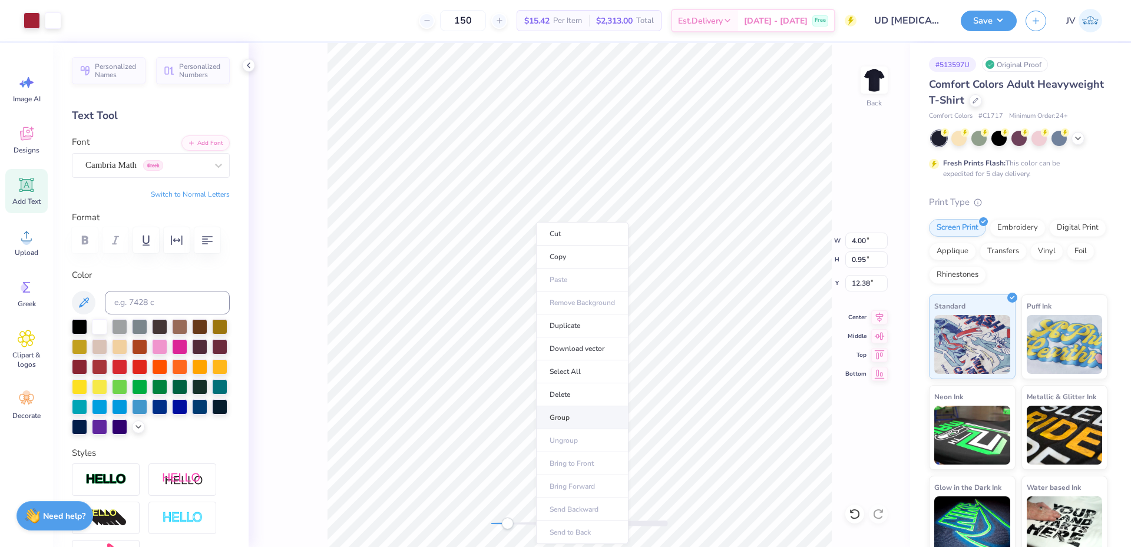
click at [572, 415] on li "Group" at bounding box center [582, 417] width 92 height 23
drag, startPoint x: 503, startPoint y: 524, endPoint x: 485, endPoint y: 524, distance: 17.7
click at [485, 524] on div "Accessibility label" at bounding box center [491, 524] width 12 height 12
click at [878, 84] on img at bounding box center [874, 80] width 47 height 47
click at [32, 184] on icon at bounding box center [26, 185] width 14 height 14
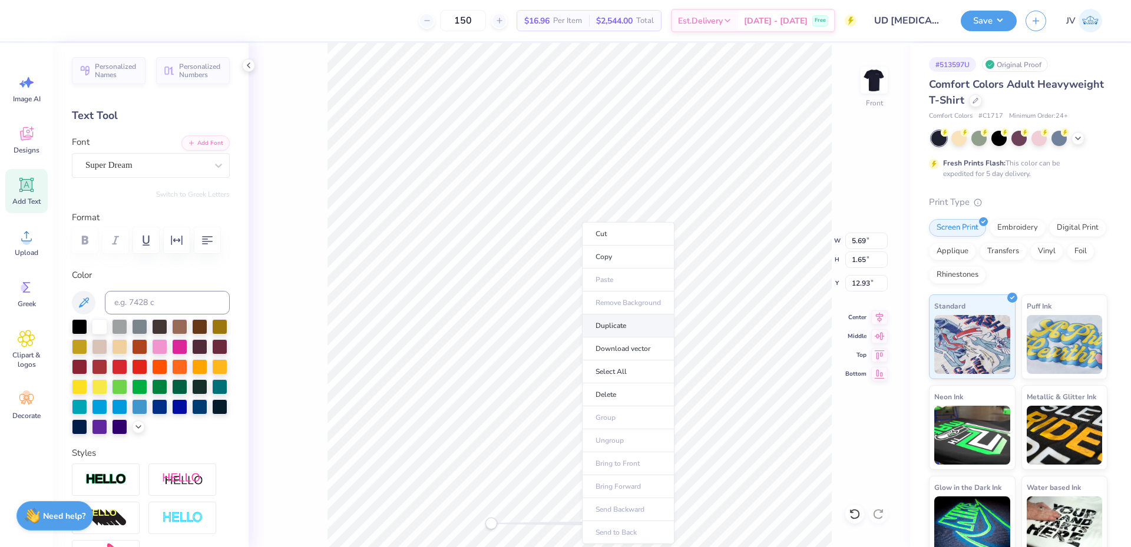
click at [615, 320] on li "Duplicate" at bounding box center [628, 326] width 92 height 23
type input "12.93"
type textarea "SigEp x AXiD"
click at [187, 152] on div "Font Super Dream" at bounding box center [151, 156] width 158 height 42
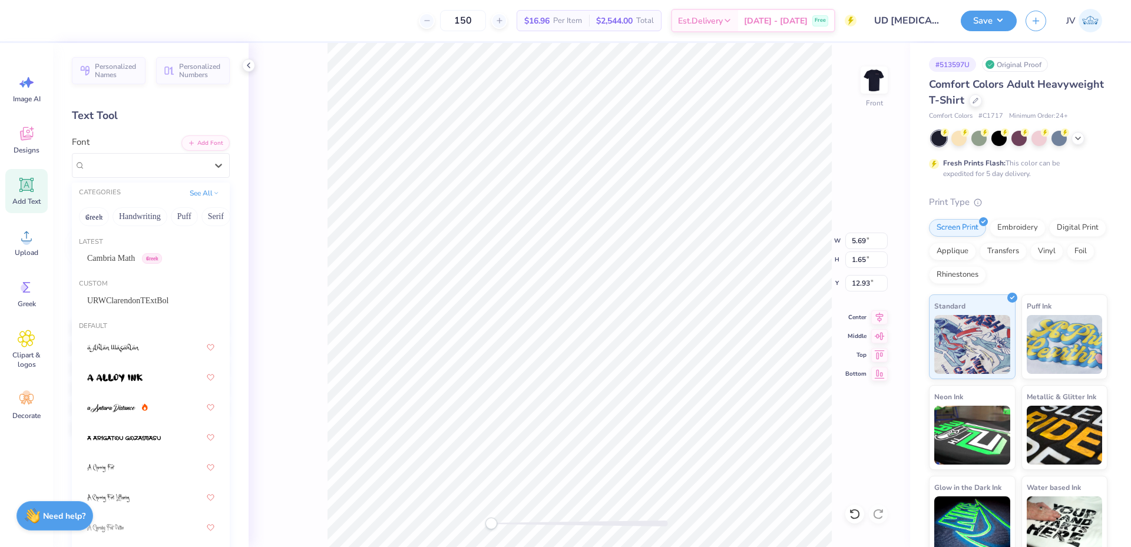
click at [165, 256] on div "Cambria Math Greek" at bounding box center [150, 258] width 127 height 12
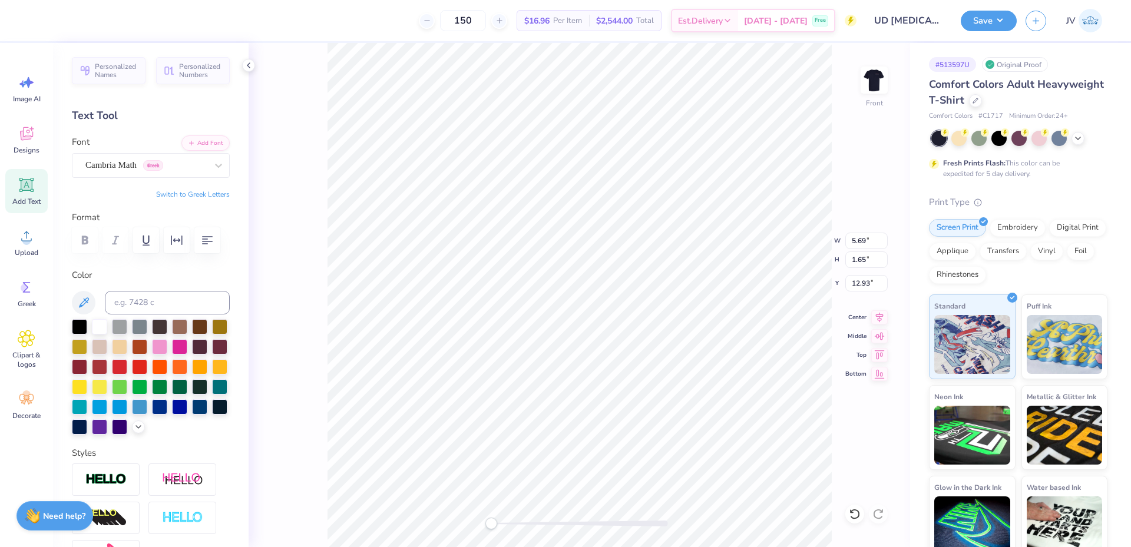
scroll to position [10, 4]
click at [852, 245] on input "5.69" at bounding box center [866, 241] width 42 height 16
click at [860, 240] on input "5.69" at bounding box center [866, 241] width 42 height 16
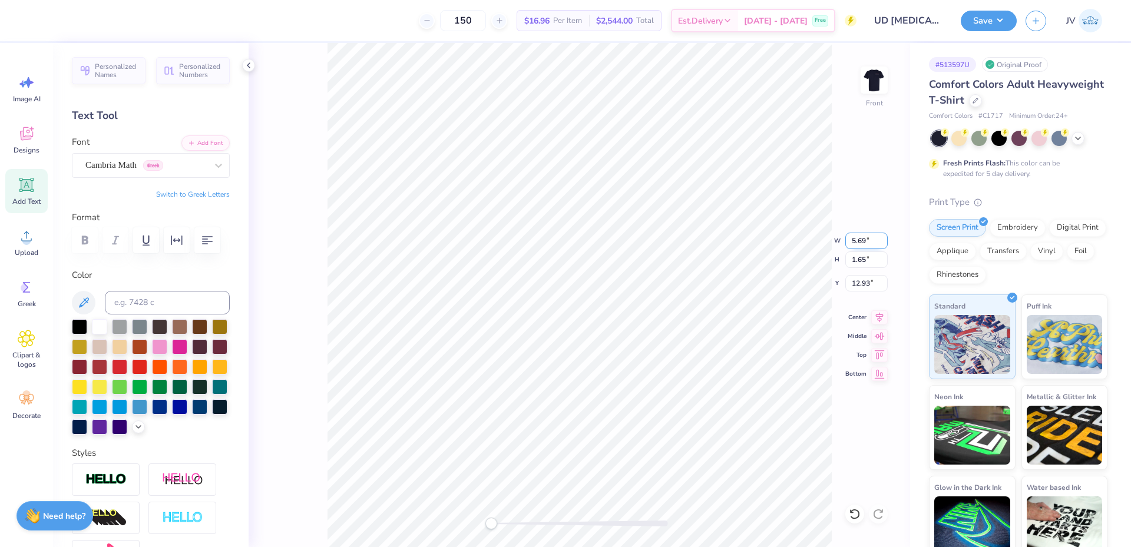
click at [860, 240] on input "5.69" at bounding box center [866, 241] width 42 height 16
click at [850, 243] on input "12.56" at bounding box center [866, 241] width 42 height 16
type input "5.85"
type input "0.98"
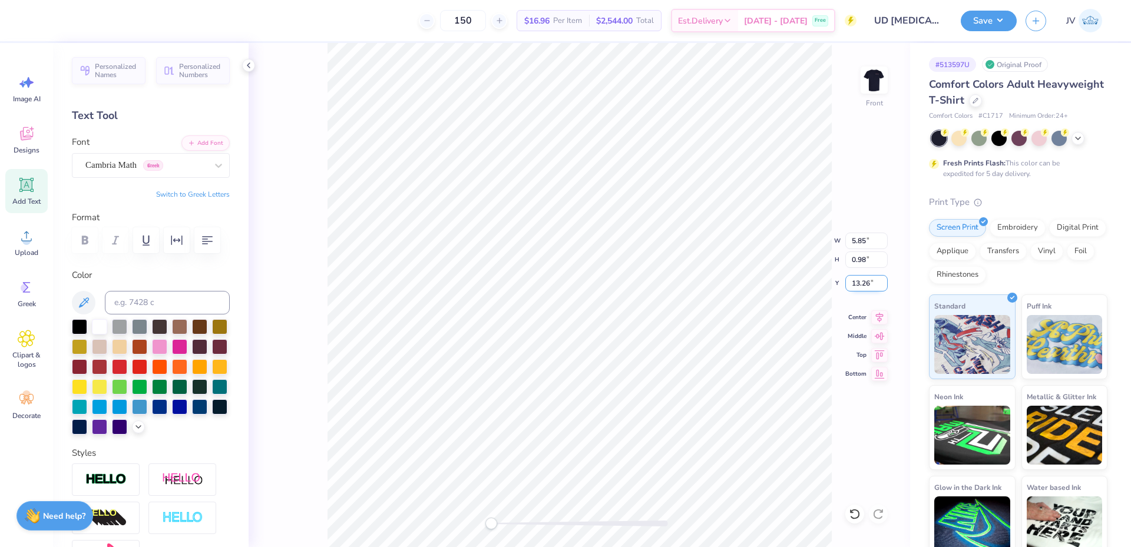
click at [859, 278] on input "13.26" at bounding box center [866, 283] width 42 height 16
type input "15.17"
paste textarea "NEWARK, DE"
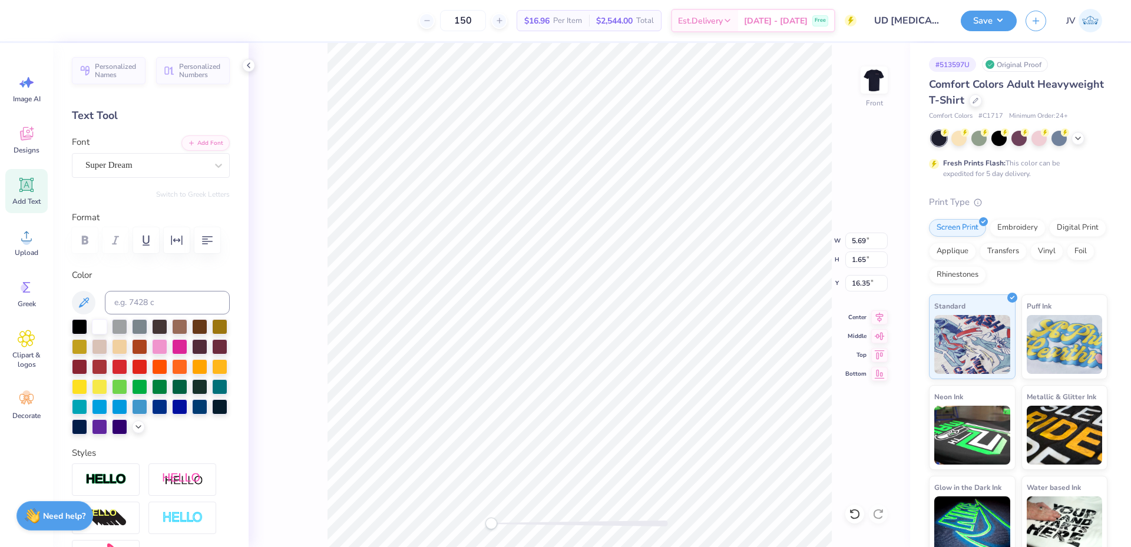
scroll to position [10, 4]
type textarea "NEWARK, DE"
click at [198, 139] on button "Add Font" at bounding box center [205, 141] width 48 height 15
click at [859, 239] on input "5.69" at bounding box center [866, 241] width 42 height 16
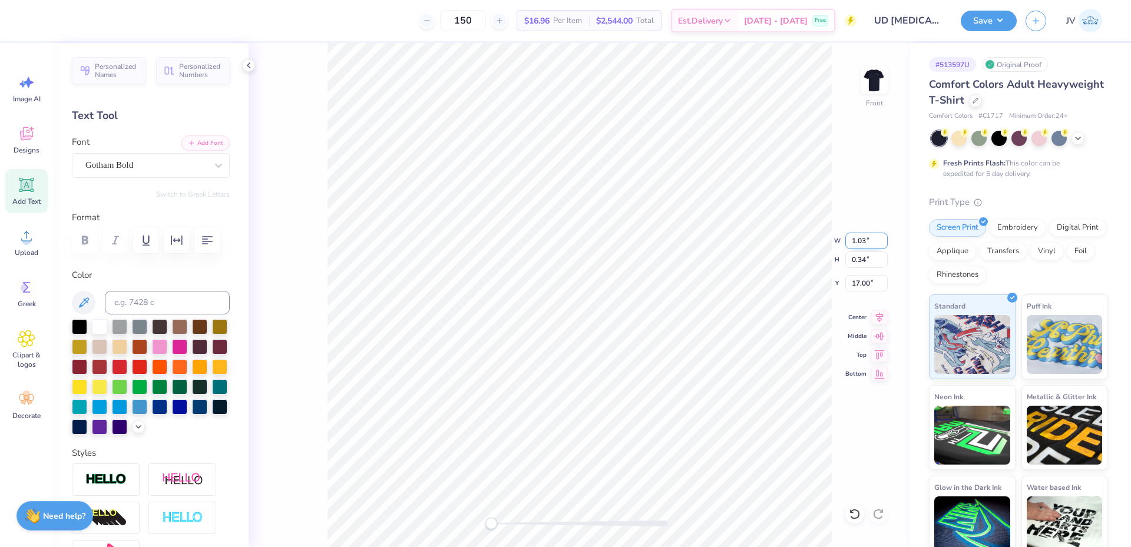
type input "2.63"
type input "0.34"
type input "17.00"
click at [856, 241] on input "2.63" at bounding box center [866, 241] width 42 height 16
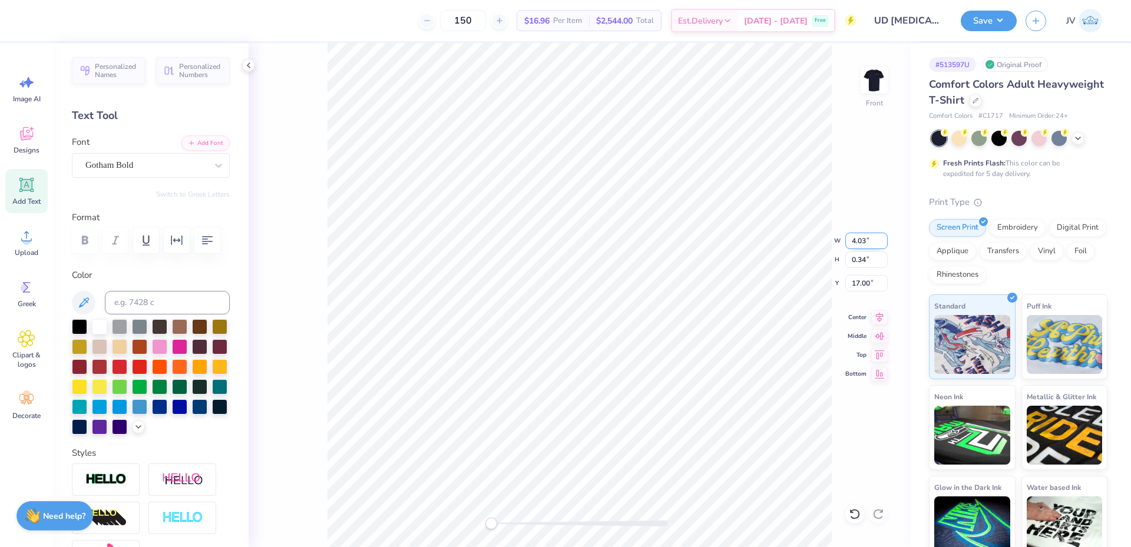
type input "4.03"
type input "0.53"
click at [860, 283] on input "16.91" at bounding box center [866, 283] width 42 height 16
type input "16.23"
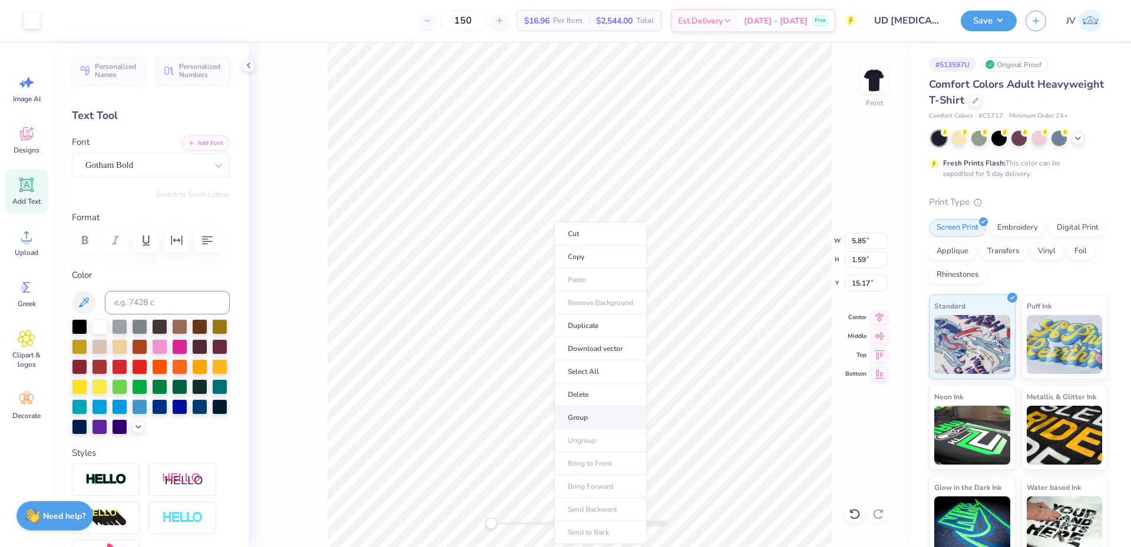
click at [599, 413] on li "Group" at bounding box center [600, 417] width 92 height 23
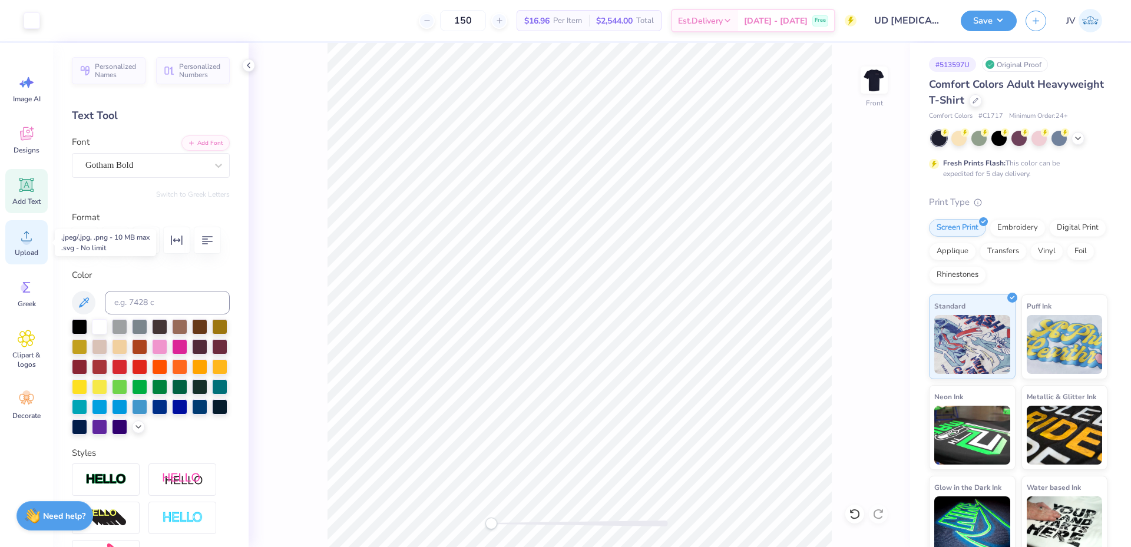
click at [19, 249] on span "Upload" at bounding box center [27, 252] width 24 height 9
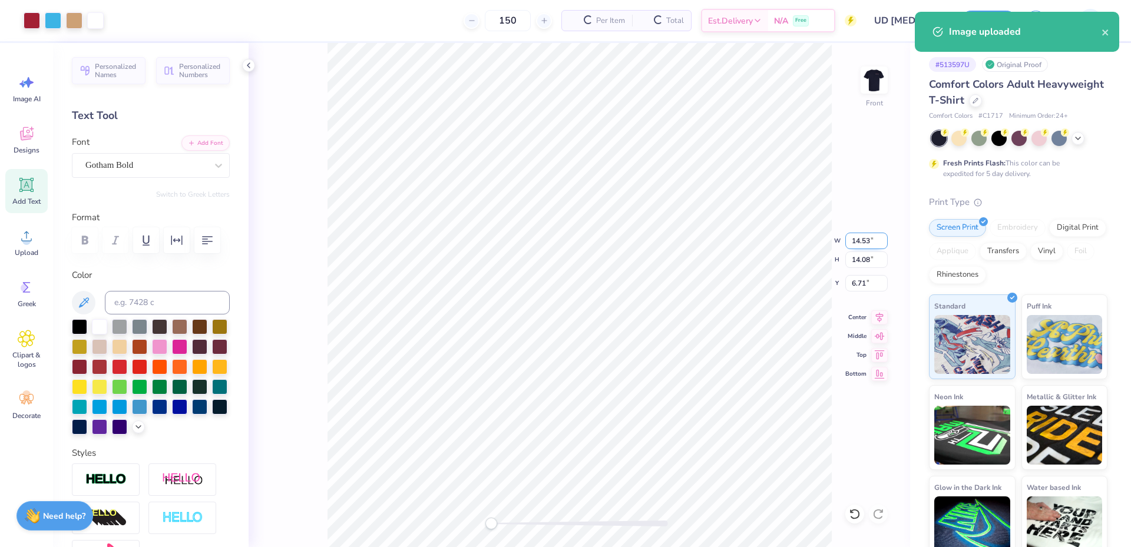
click at [856, 239] on input "14.53" at bounding box center [866, 241] width 42 height 16
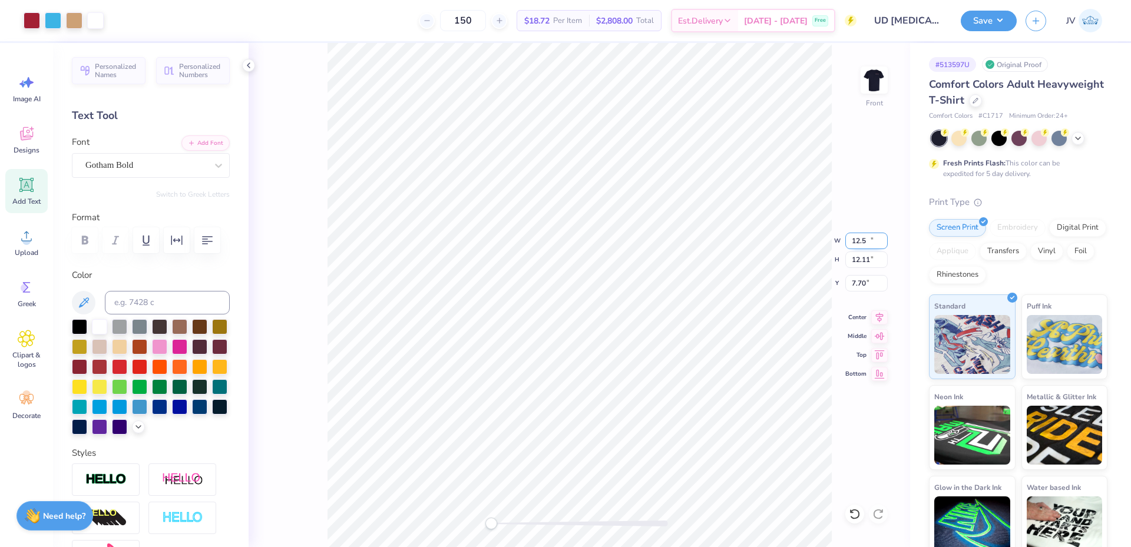
type input "12.50"
type input "12.11"
click at [862, 278] on input "7.70" at bounding box center [866, 283] width 42 height 16
type input "3"
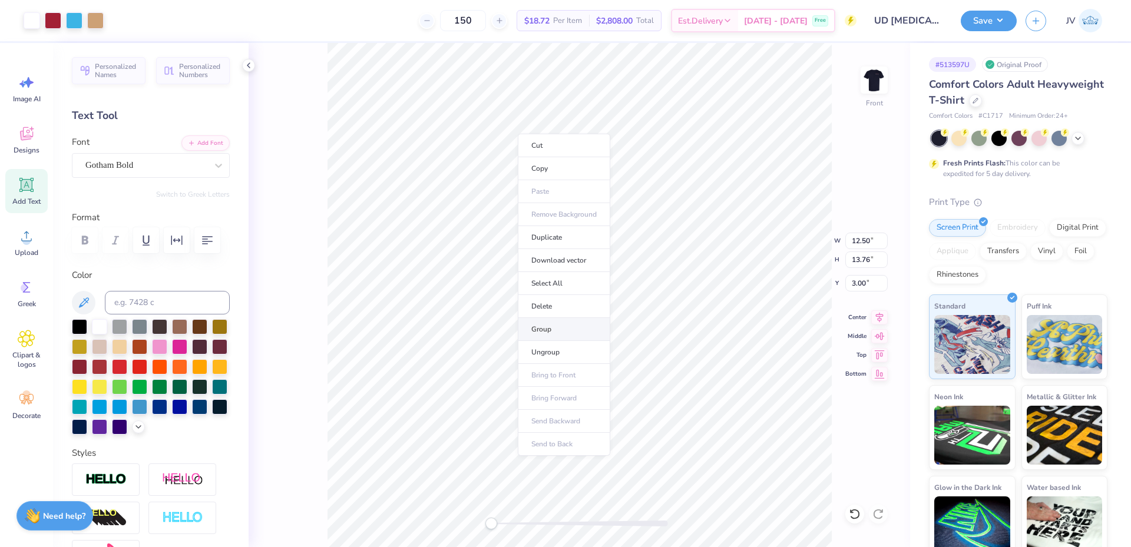
click at [545, 322] on li "Group" at bounding box center [564, 329] width 92 height 23
click at [986, 18] on button "Save" at bounding box center [989, 19] width 56 height 21
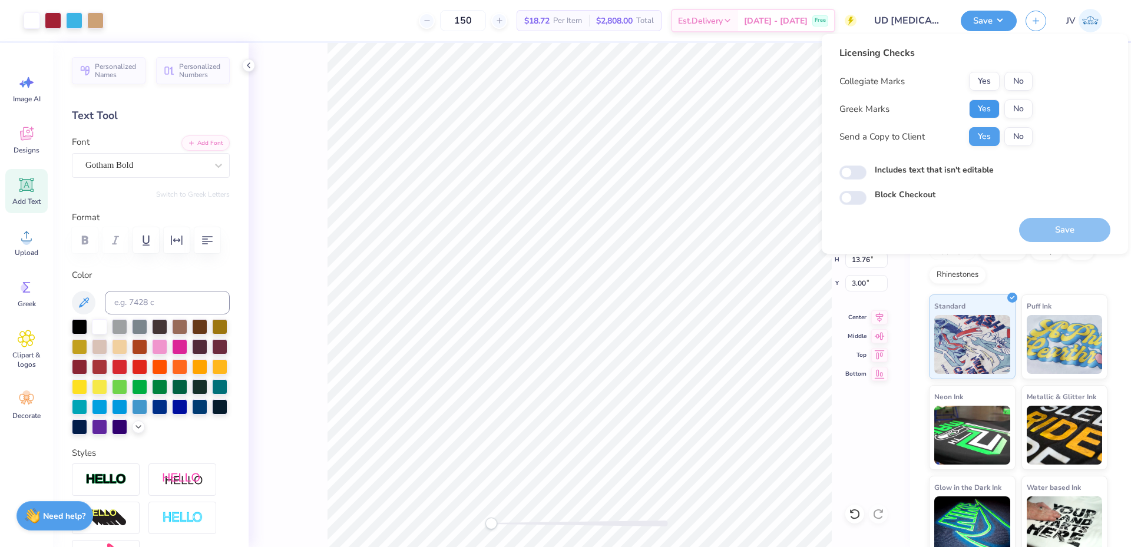
click at [984, 103] on button "Yes" at bounding box center [984, 109] width 31 height 19
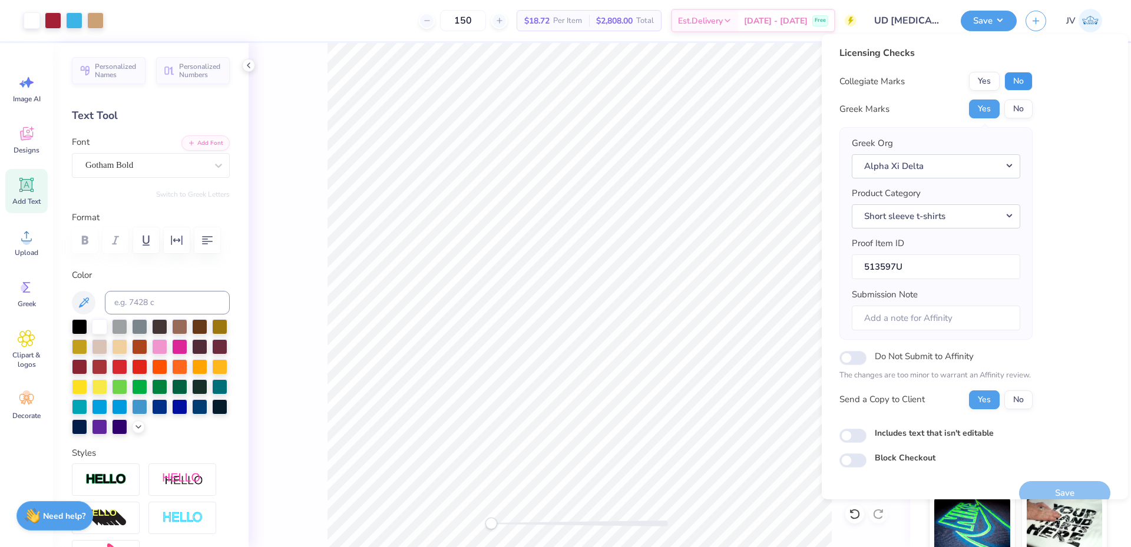
click at [1019, 80] on button "No" at bounding box center [1018, 81] width 28 height 19
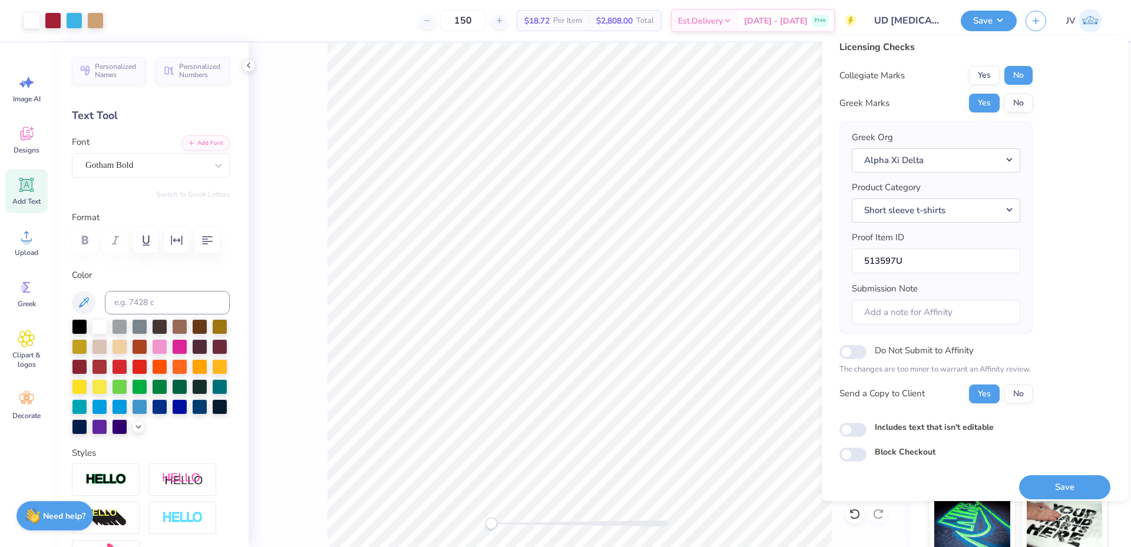
scroll to position [17, 0]
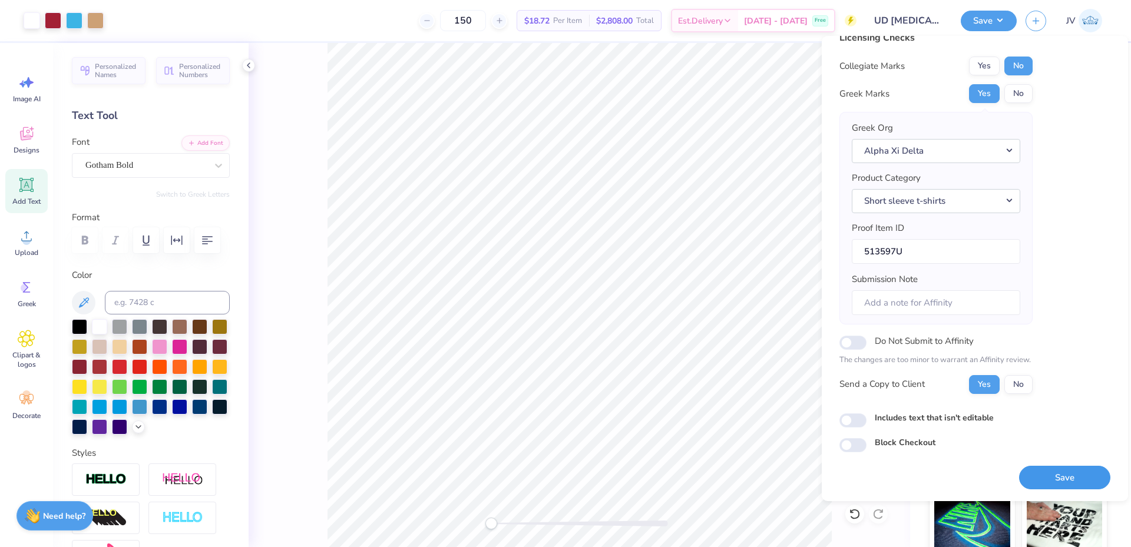
click at [1047, 476] on button "Save" at bounding box center [1064, 478] width 91 height 24
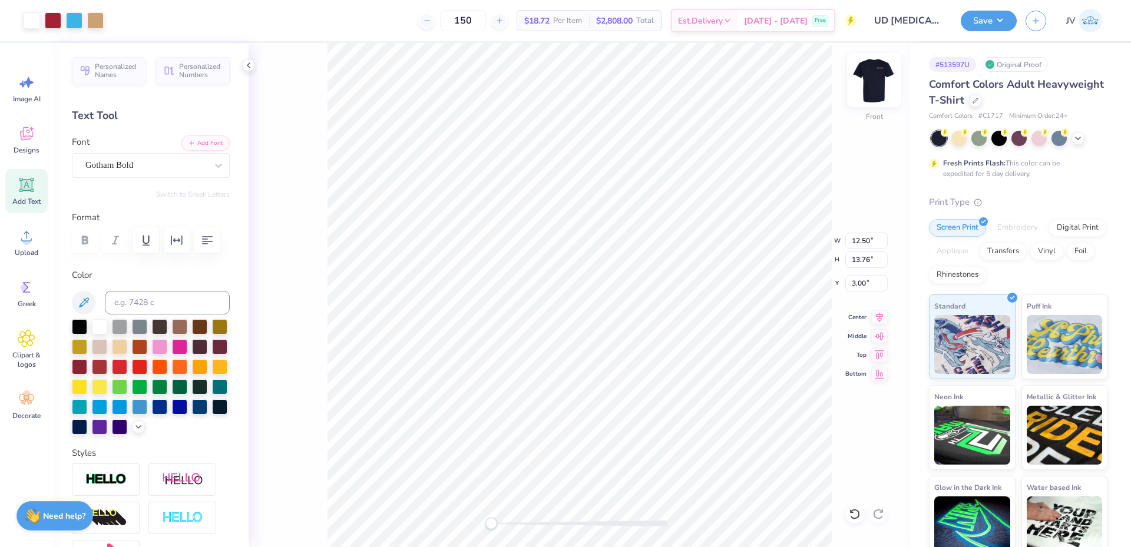
click at [868, 87] on img at bounding box center [874, 80] width 47 height 47
click at [495, 520] on div "Accessibility label" at bounding box center [495, 524] width 12 height 12
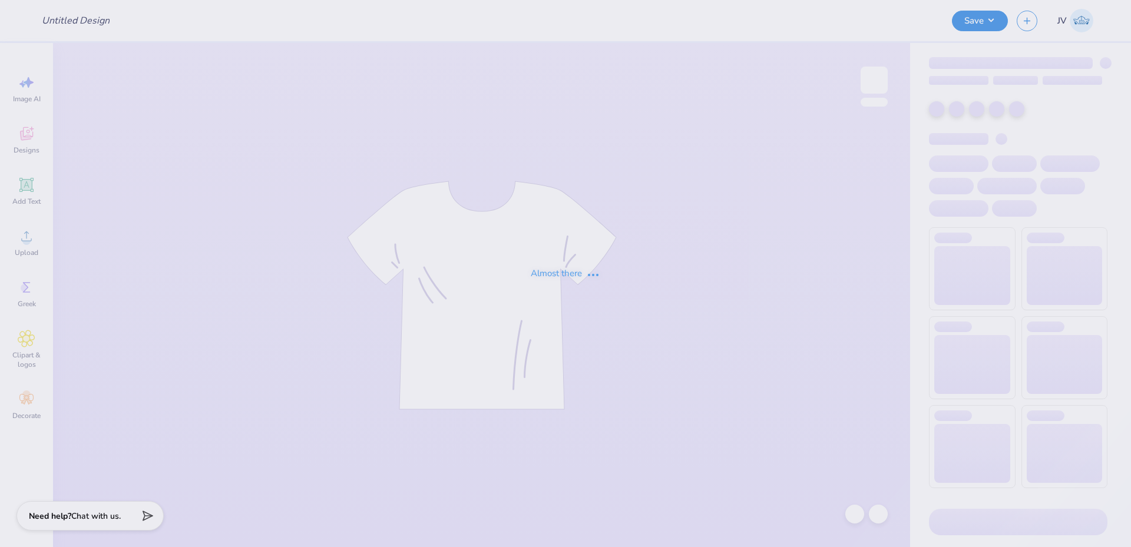
type input "VTSC hoodie"
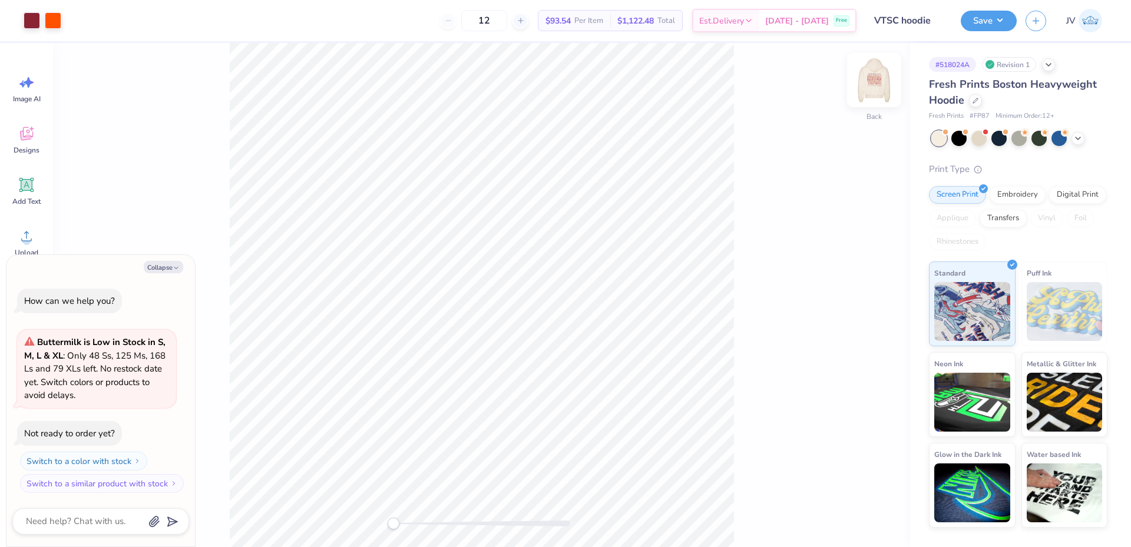
click at [881, 75] on img at bounding box center [874, 80] width 47 height 47
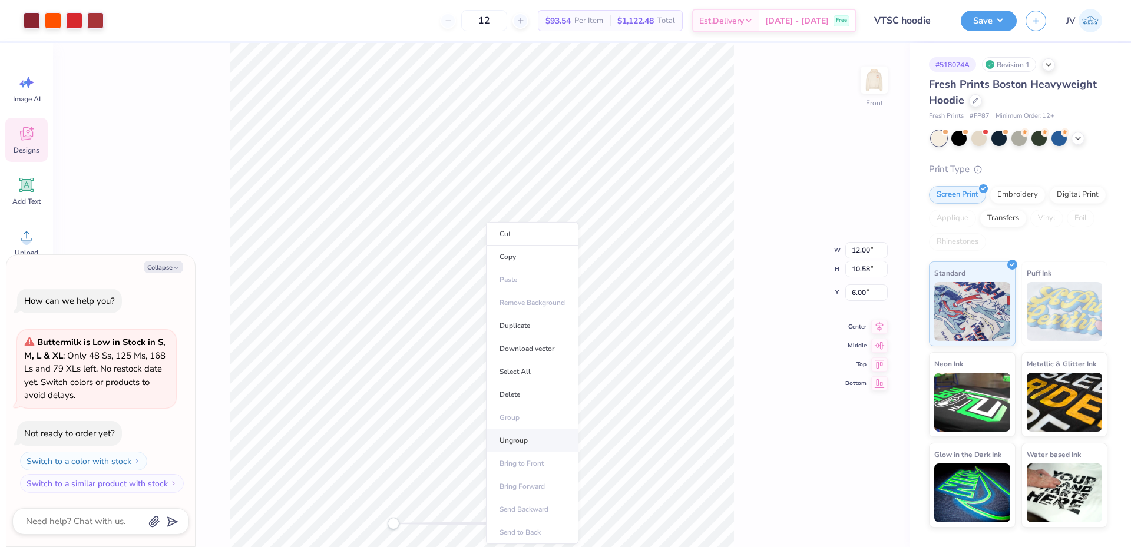
click at [527, 436] on li "Ungroup" at bounding box center [532, 440] width 92 height 23
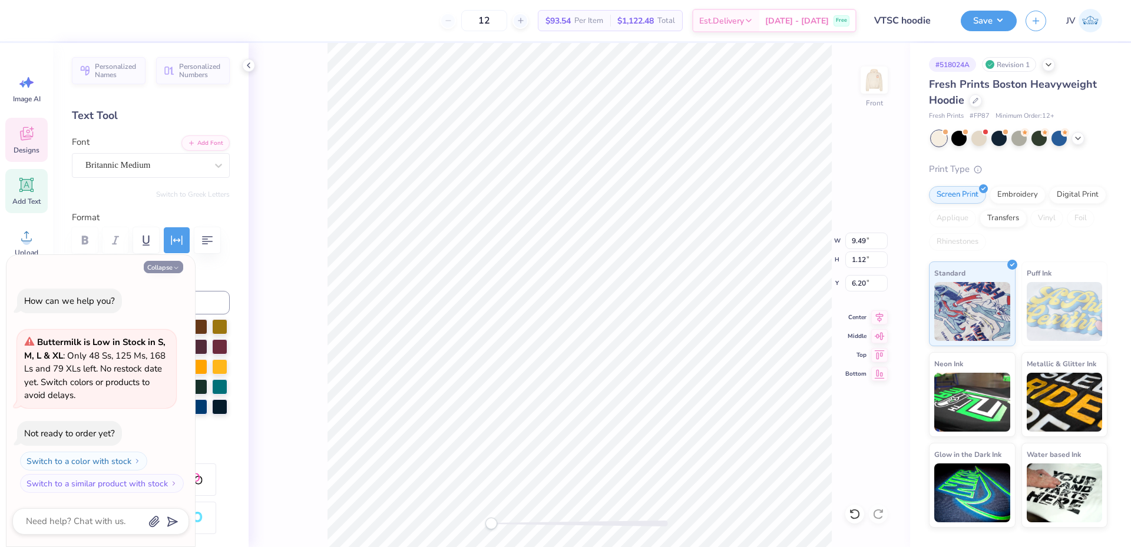
click at [177, 269] on polyline "button" at bounding box center [176, 268] width 4 height 2
type textarea "x"
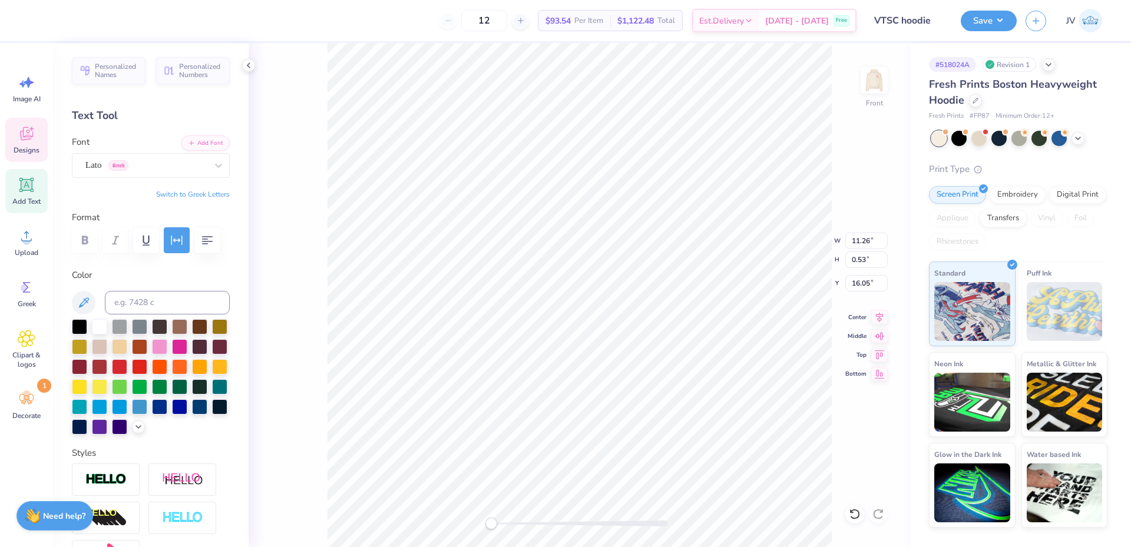
type input "11.26"
type input "0.53"
type input "16.05"
